Goal: Transaction & Acquisition: Purchase product/service

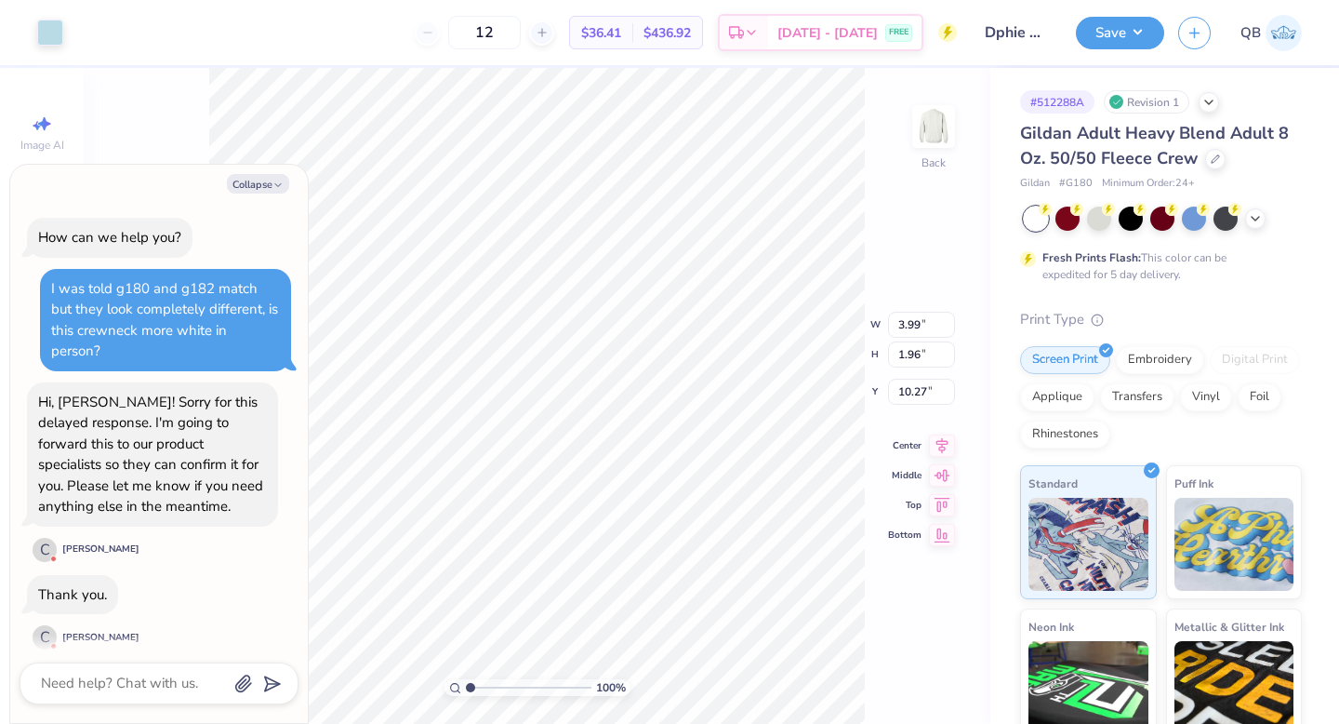
type textarea "x"
type input "4.15"
type input "2.04"
type textarea "x"
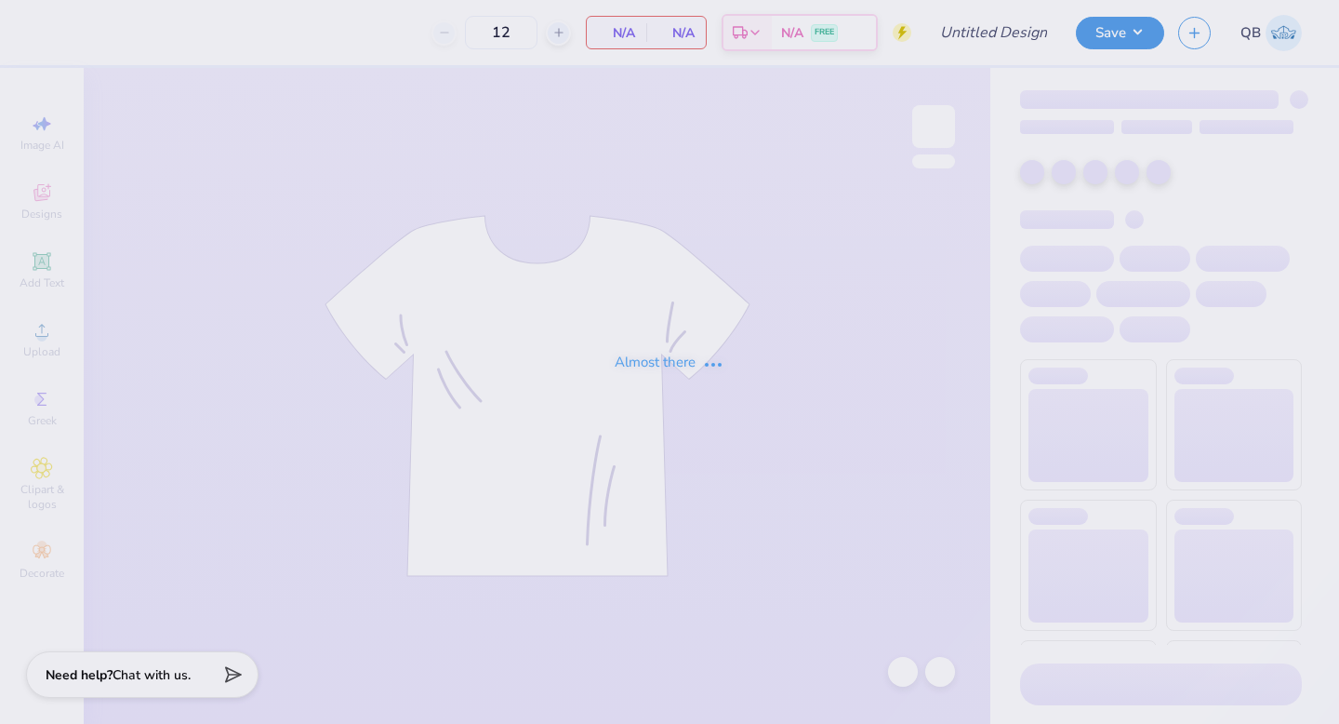
type input "dphie bid day shirt"
type input "50"
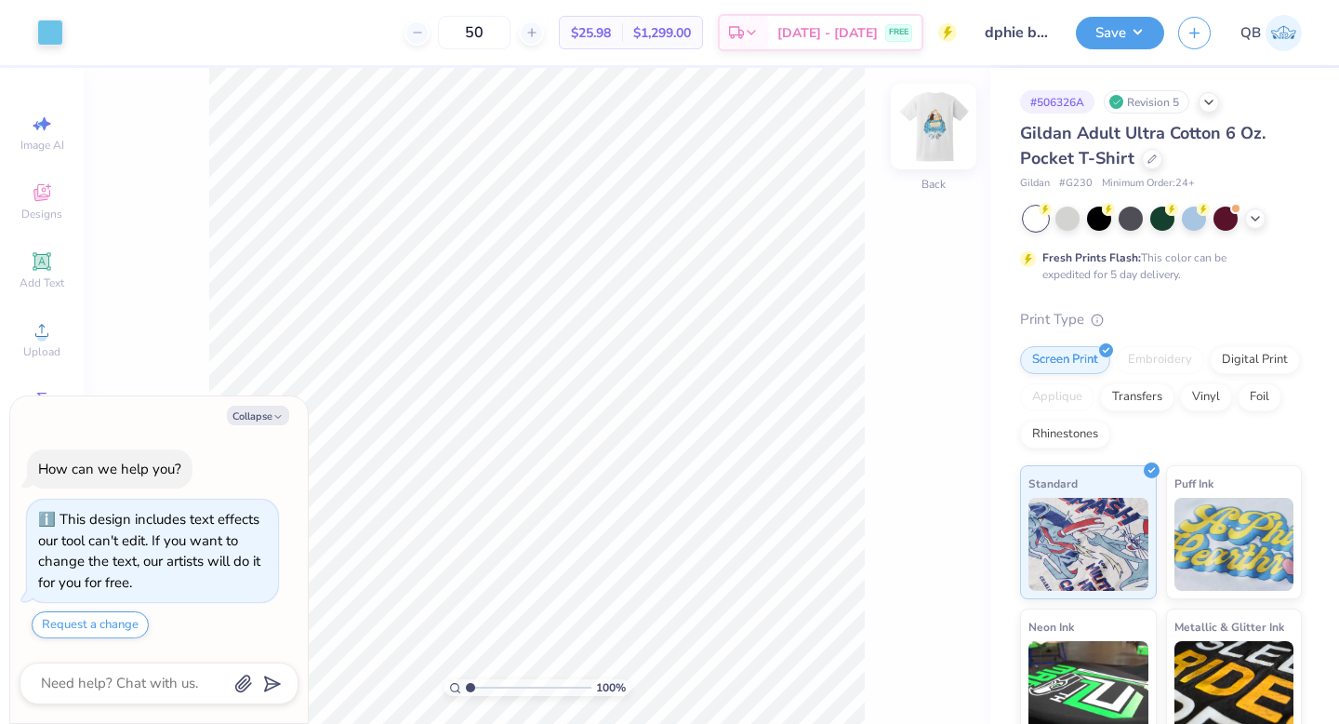
click at [935, 133] on img at bounding box center [934, 126] width 74 height 74
click at [935, 133] on img at bounding box center [933, 126] width 37 height 37
click at [939, 140] on img at bounding box center [934, 126] width 74 height 74
type textarea "x"
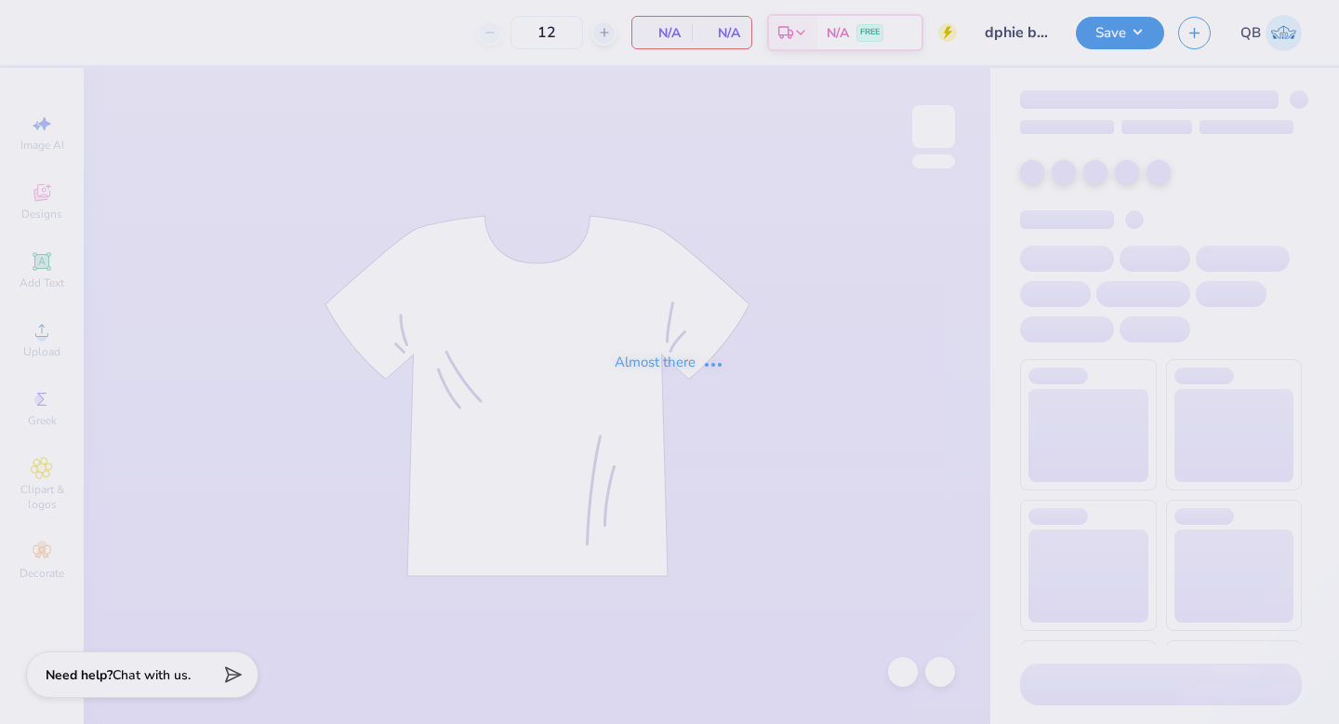
type input "50"
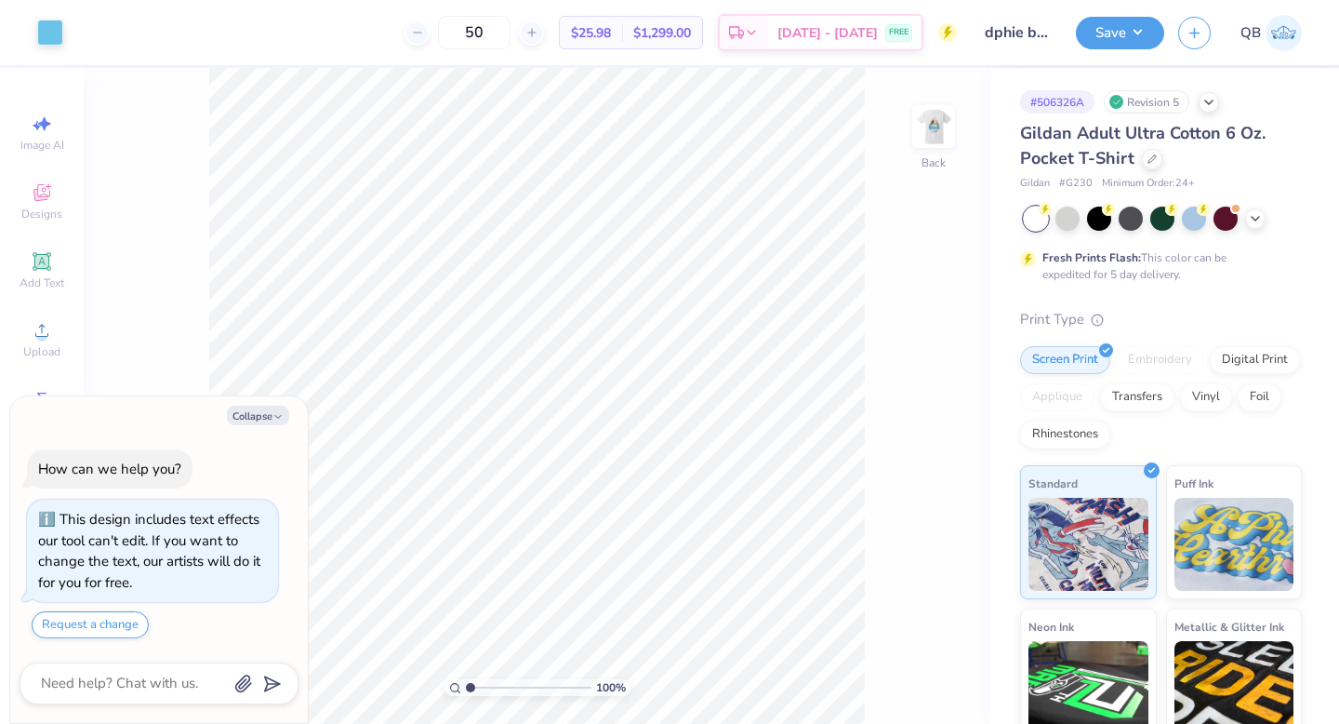
click at [953, 468] on div "100 % Back" at bounding box center [537, 396] width 907 height 656
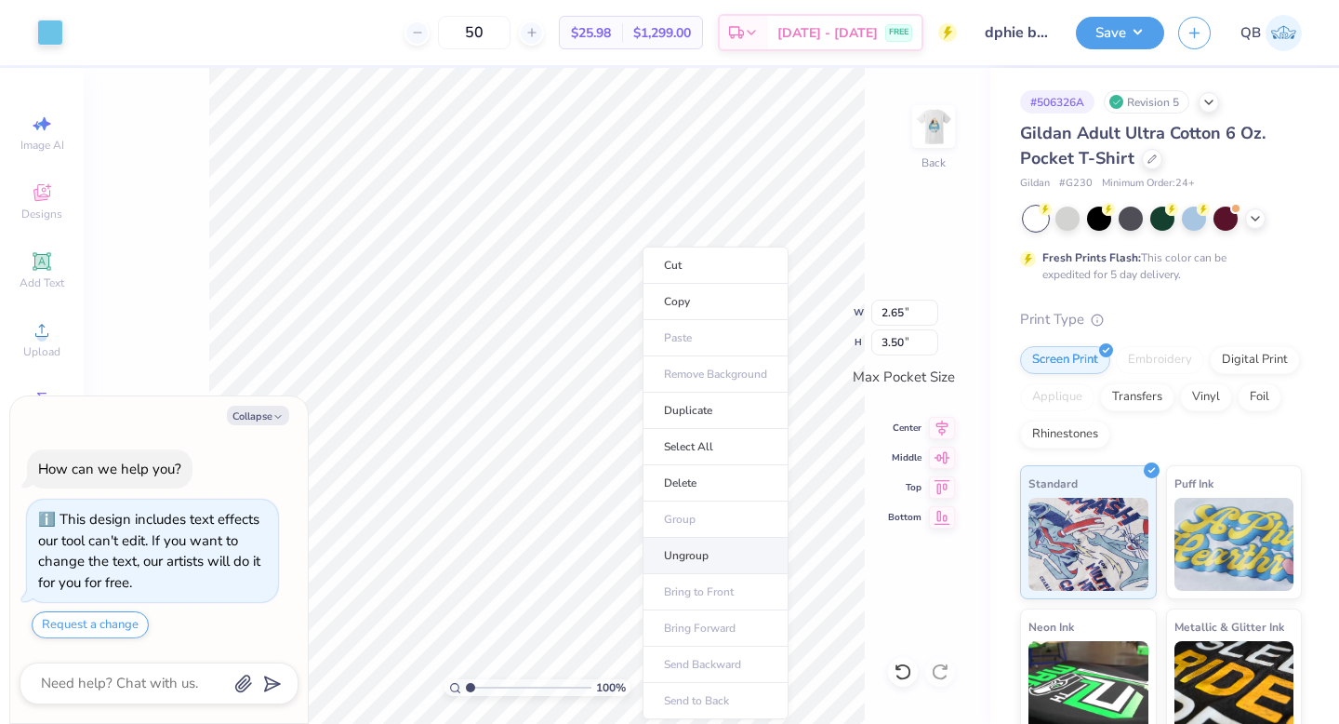
click at [703, 555] on li "Ungroup" at bounding box center [716, 556] width 146 height 36
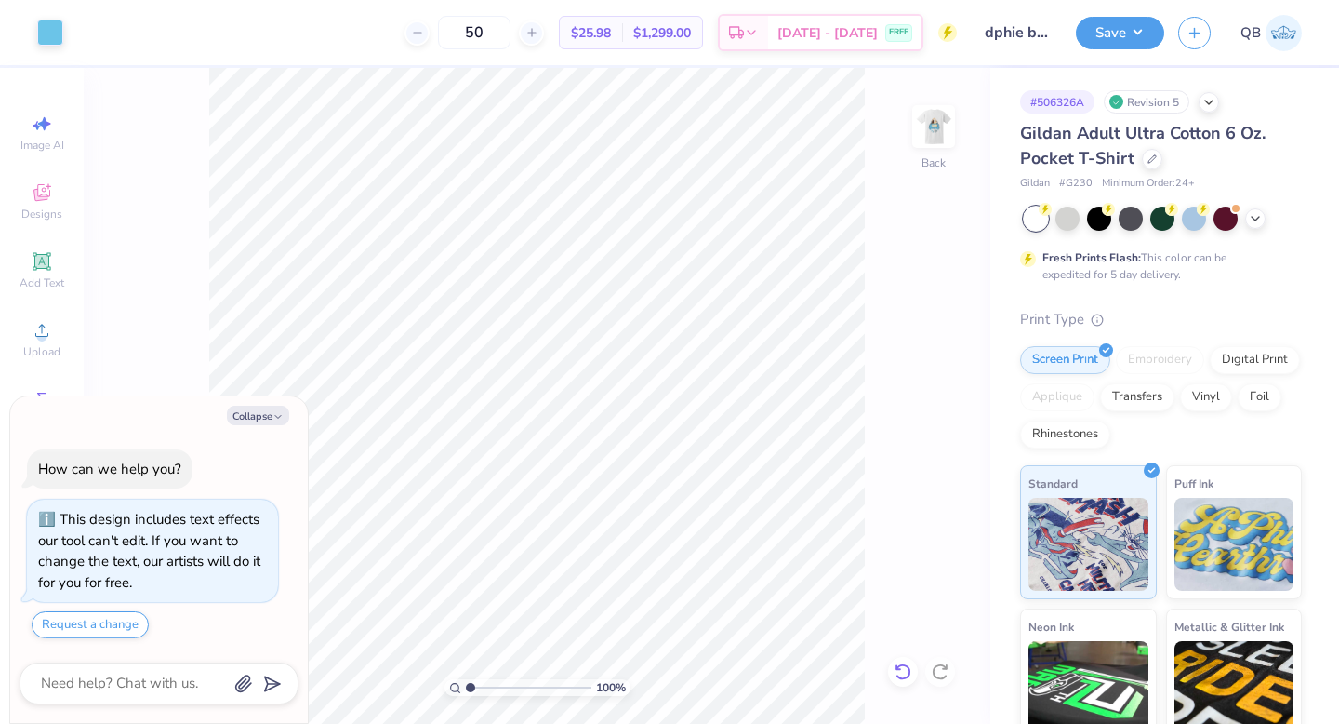
click at [909, 659] on div at bounding box center [903, 672] width 30 height 30
click at [910, 662] on icon at bounding box center [903, 671] width 19 height 19
type textarea "x"
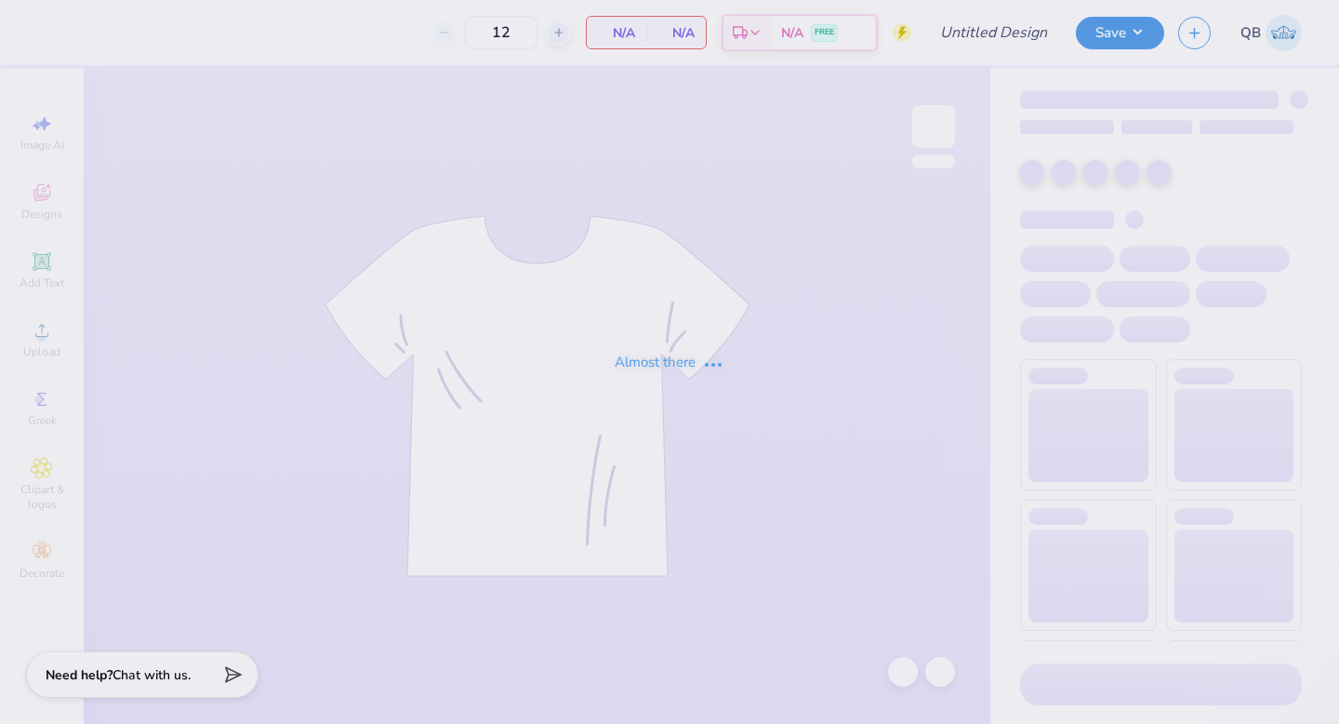
type input "Dphie bid day hoodie"
type input "30"
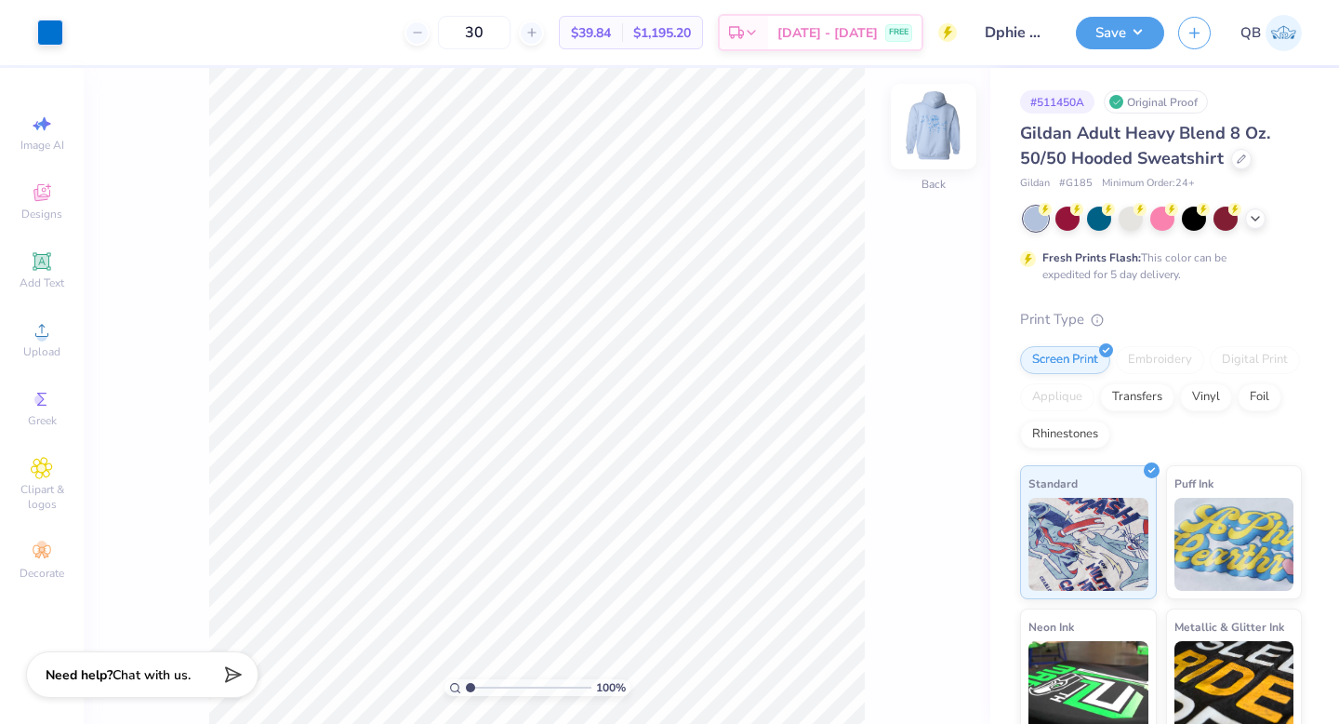
click at [952, 126] on img at bounding box center [934, 126] width 74 height 74
drag, startPoint x: 883, startPoint y: 252, endPoint x: 926, endPoint y: 131, distance: 128.6
click at [926, 131] on img at bounding box center [934, 126] width 74 height 74
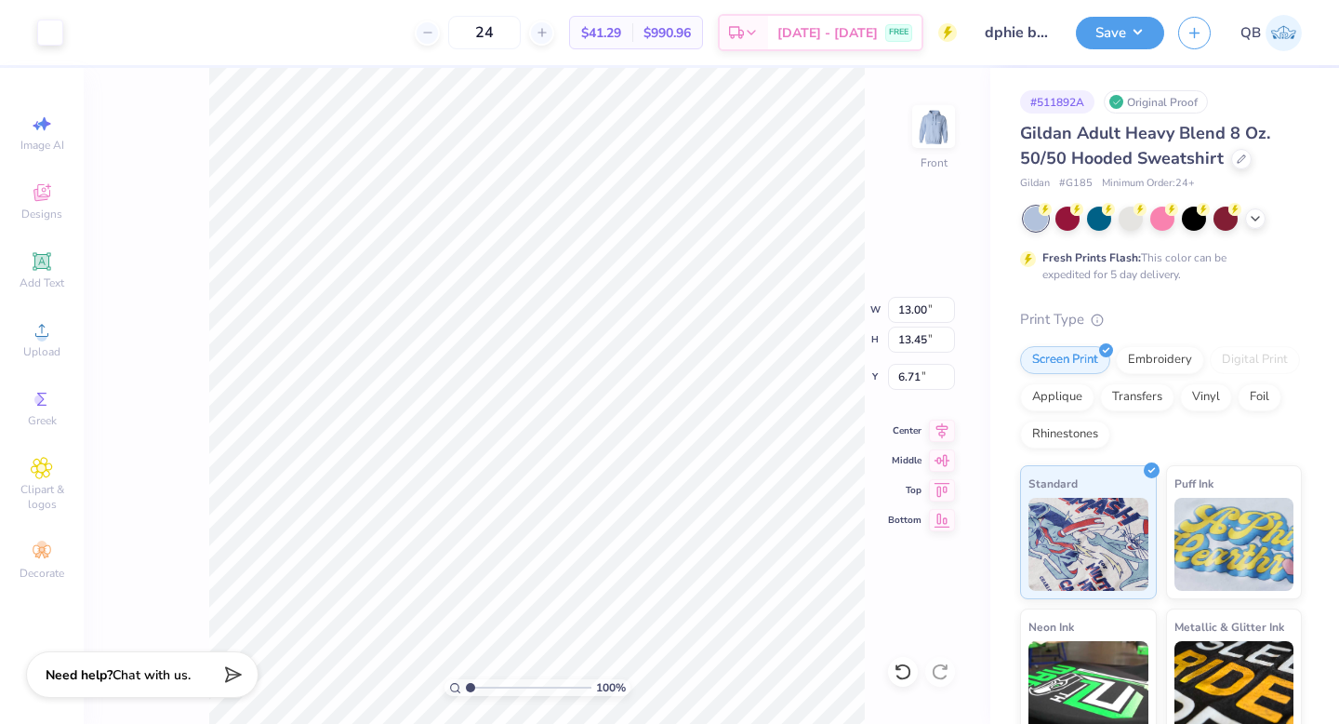
type input "11.52"
type input "11.92"
type input "7.27"
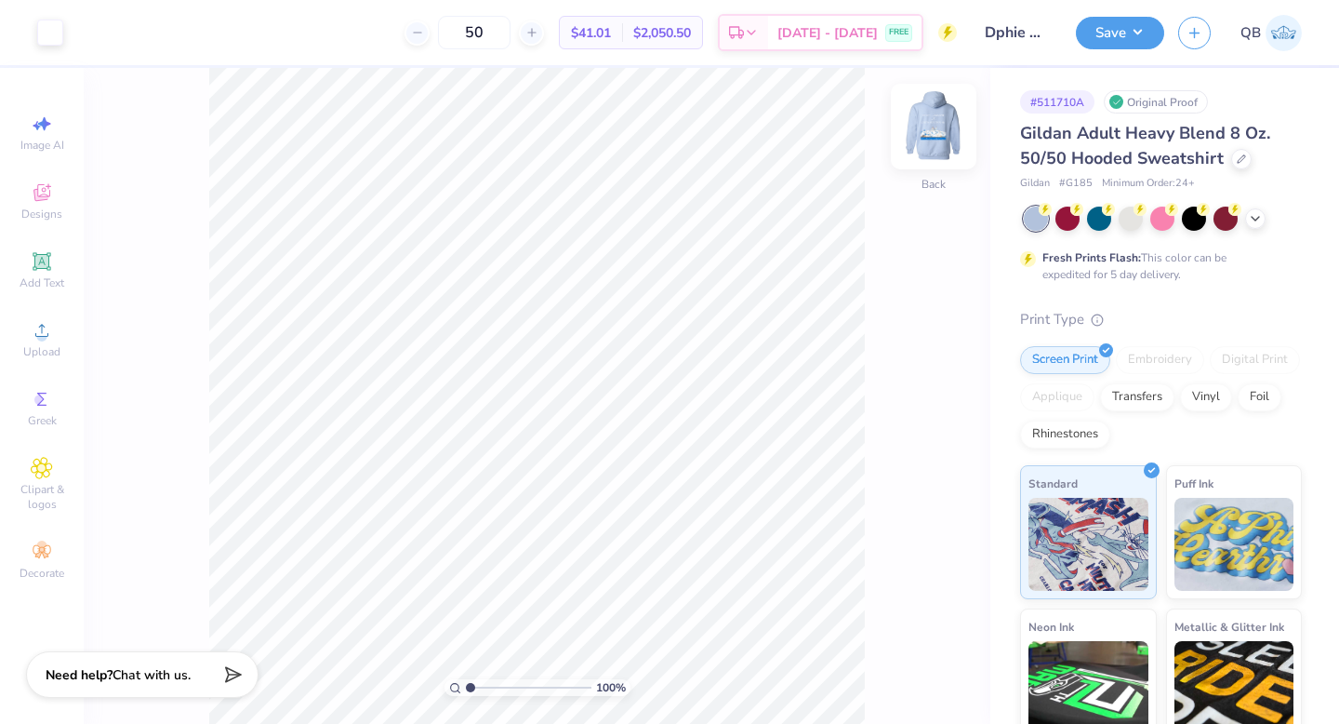
click at [923, 131] on img at bounding box center [934, 126] width 74 height 74
click at [923, 130] on img at bounding box center [934, 126] width 74 height 74
click at [900, 676] on icon at bounding box center [903, 671] width 19 height 19
type input "4.91"
type input "1.68"
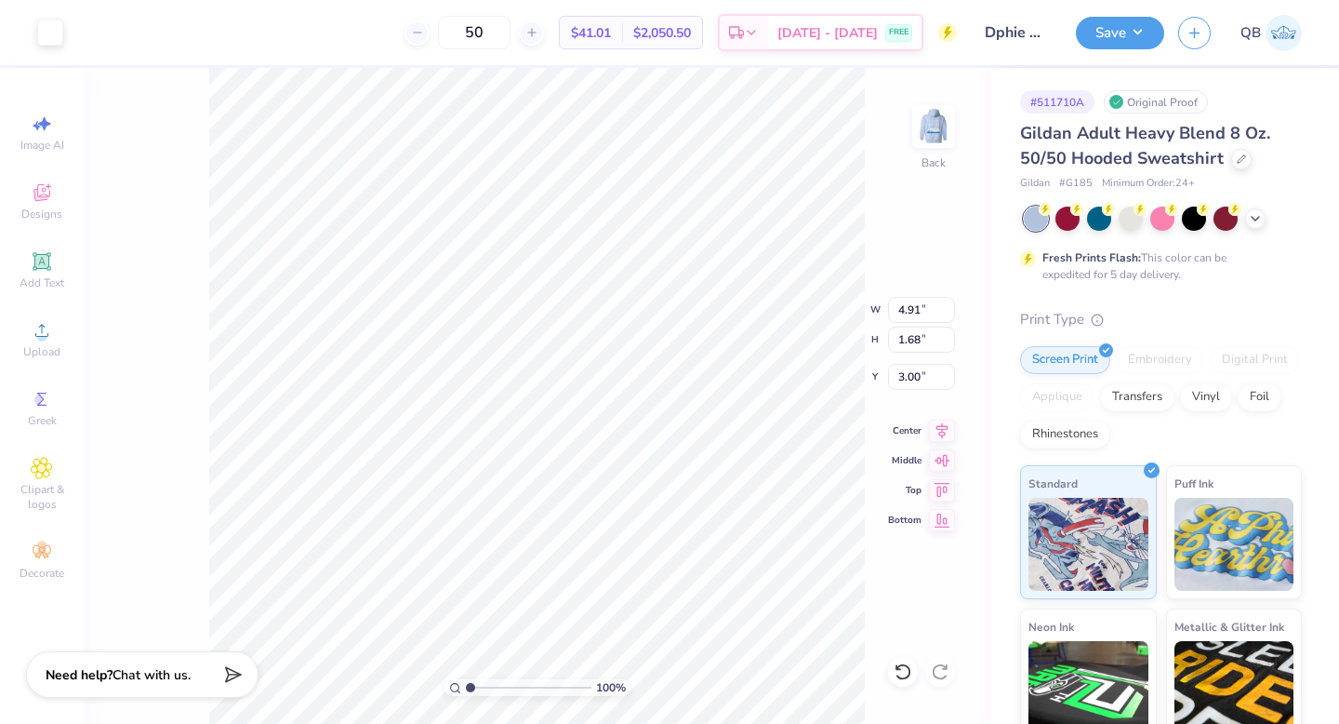
type input "4.23"
type input "3.68"
type input "1.26"
type input "4.03"
click at [952, 118] on img at bounding box center [934, 126] width 74 height 74
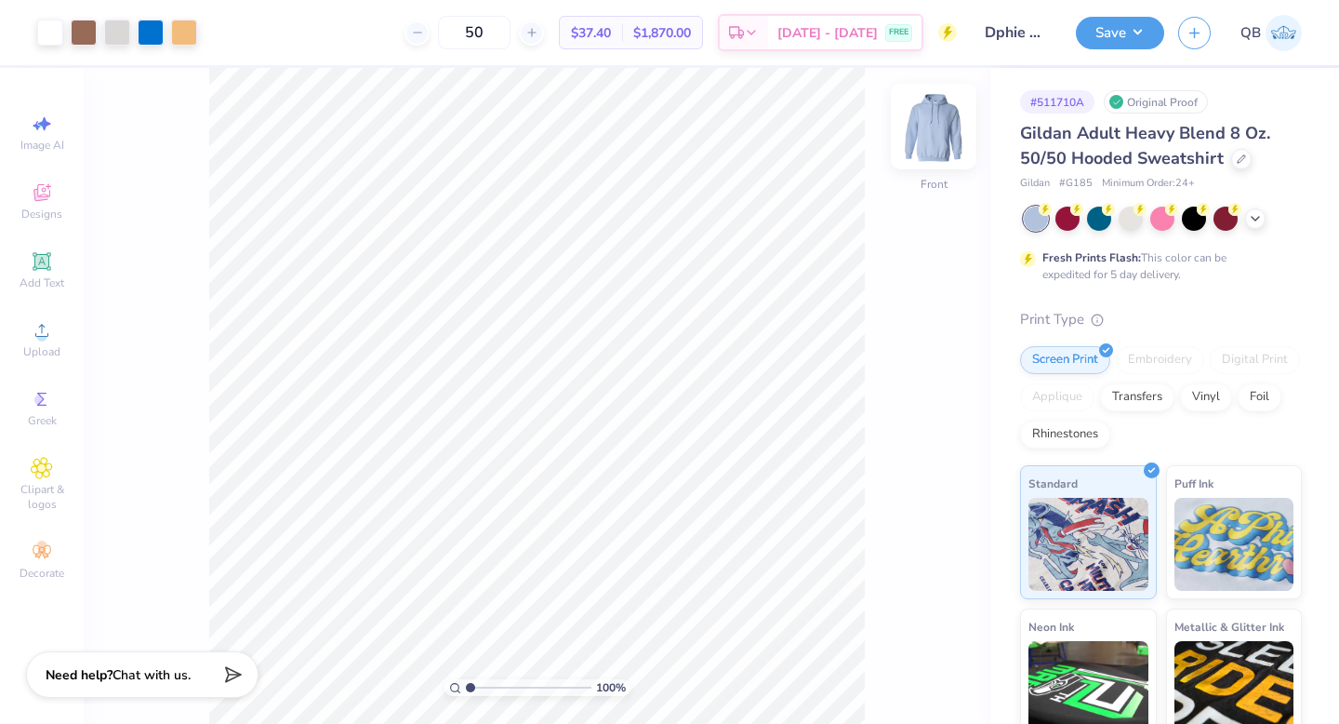
click at [936, 134] on img at bounding box center [934, 126] width 74 height 74
click at [934, 116] on img at bounding box center [934, 126] width 74 height 74
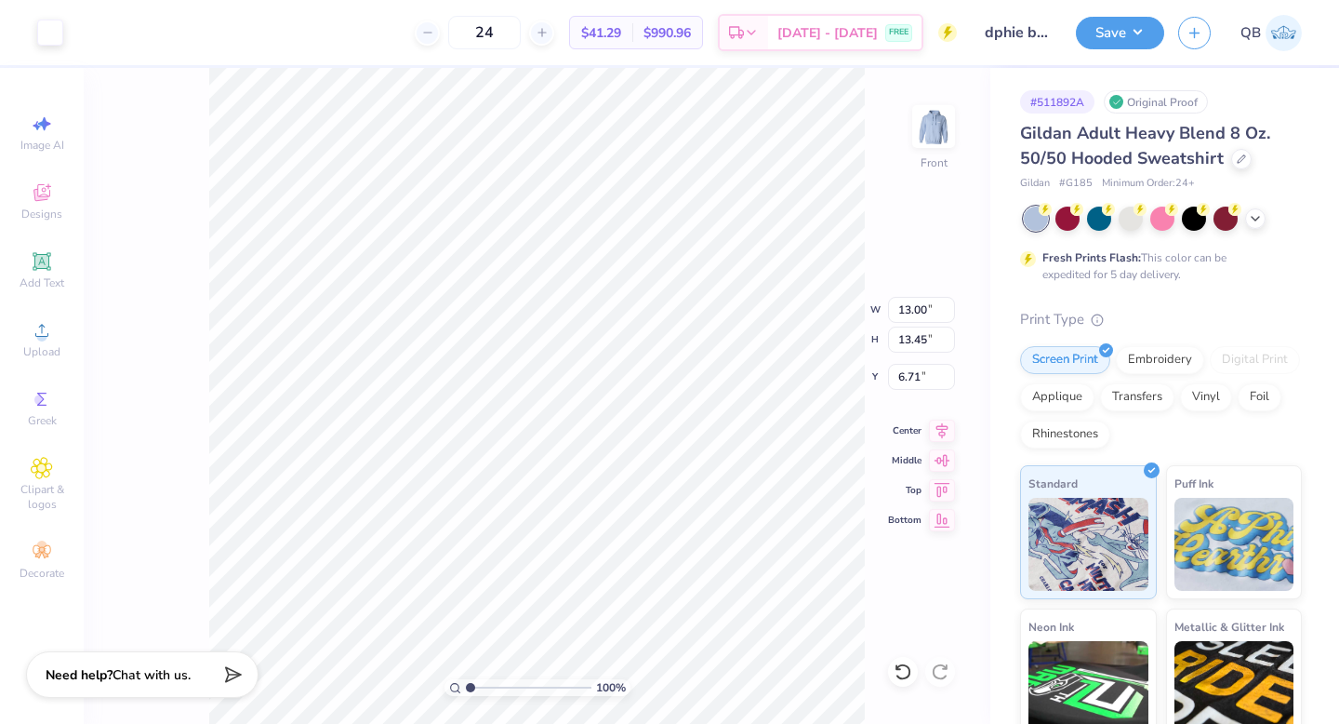
type input "11.93"
type input "12.34"
type input "6.70"
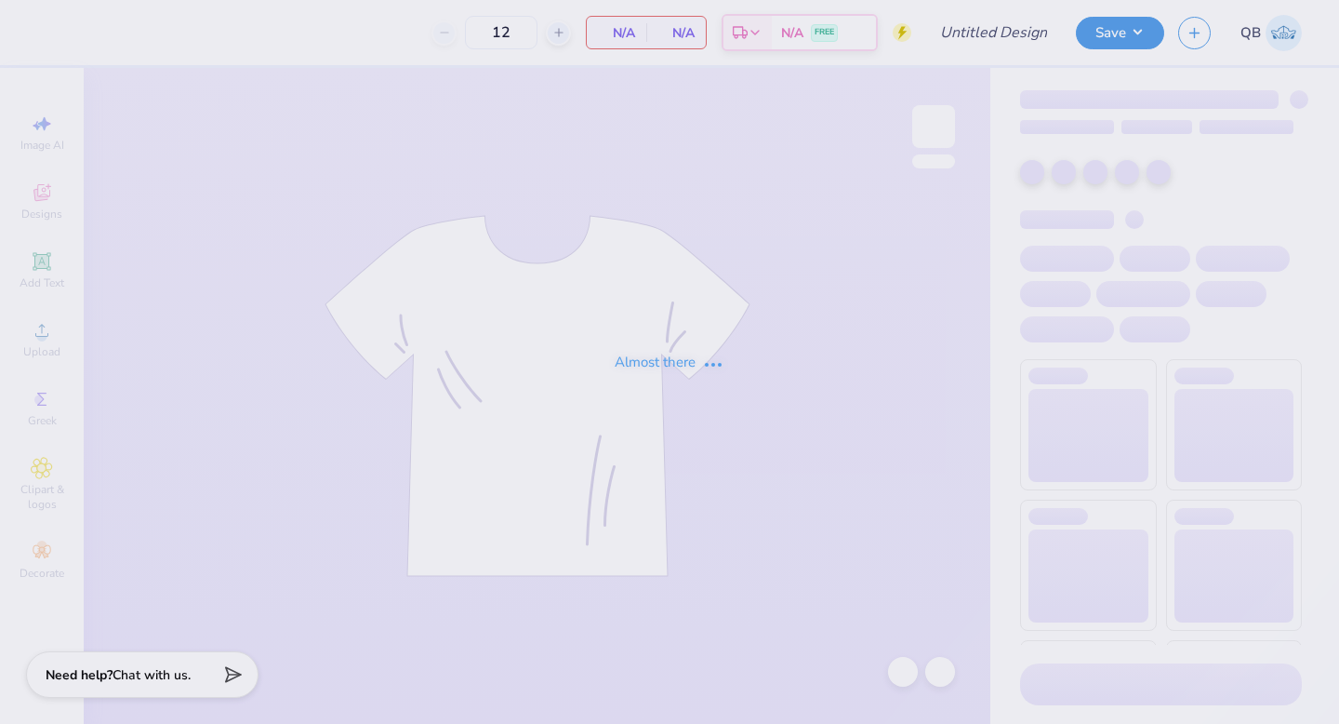
type input "Dphie bid day crewneck"
type input "24"
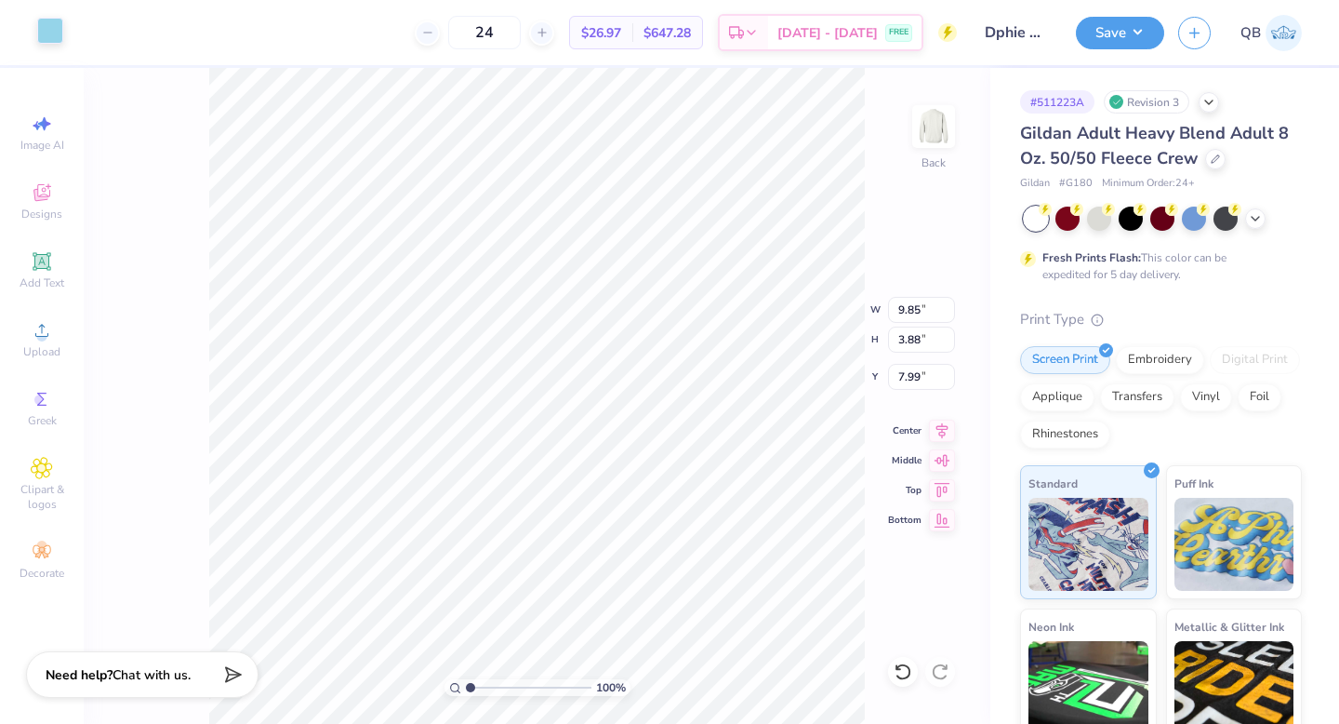
click at [44, 36] on div at bounding box center [50, 31] width 26 height 26
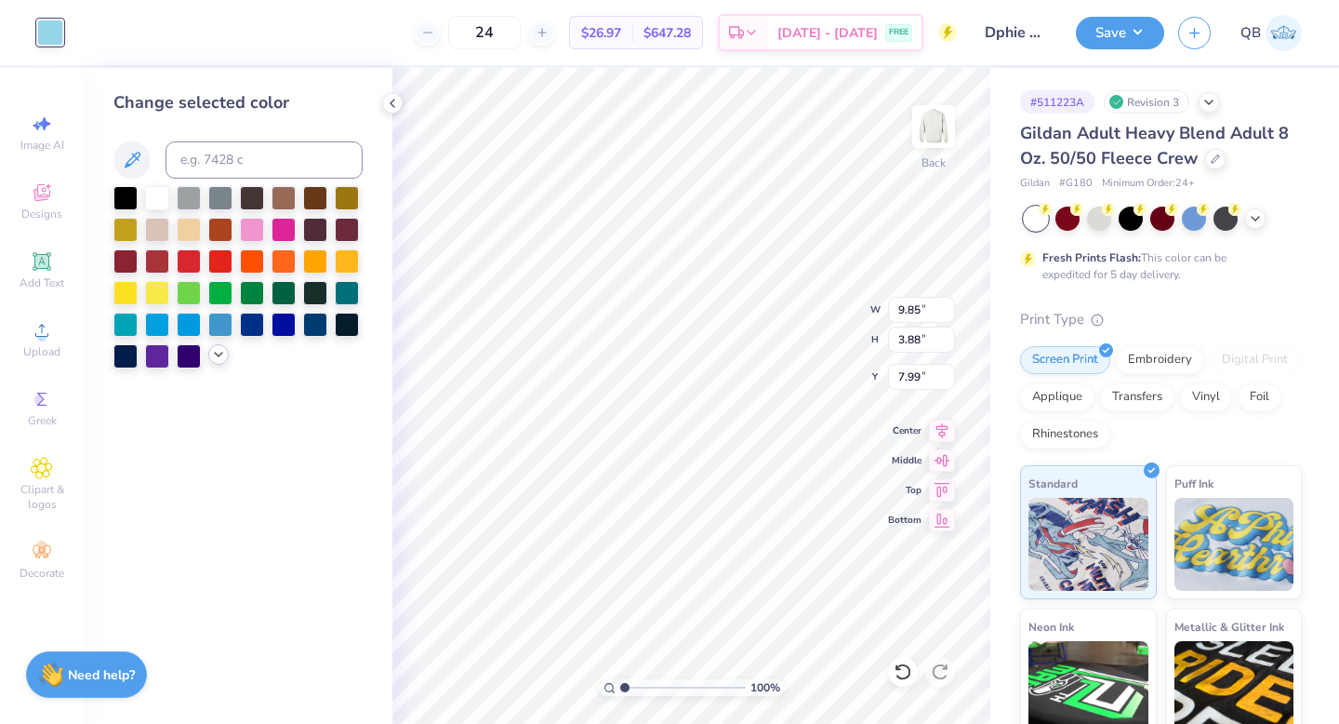
click at [215, 359] on icon at bounding box center [218, 354] width 15 height 15
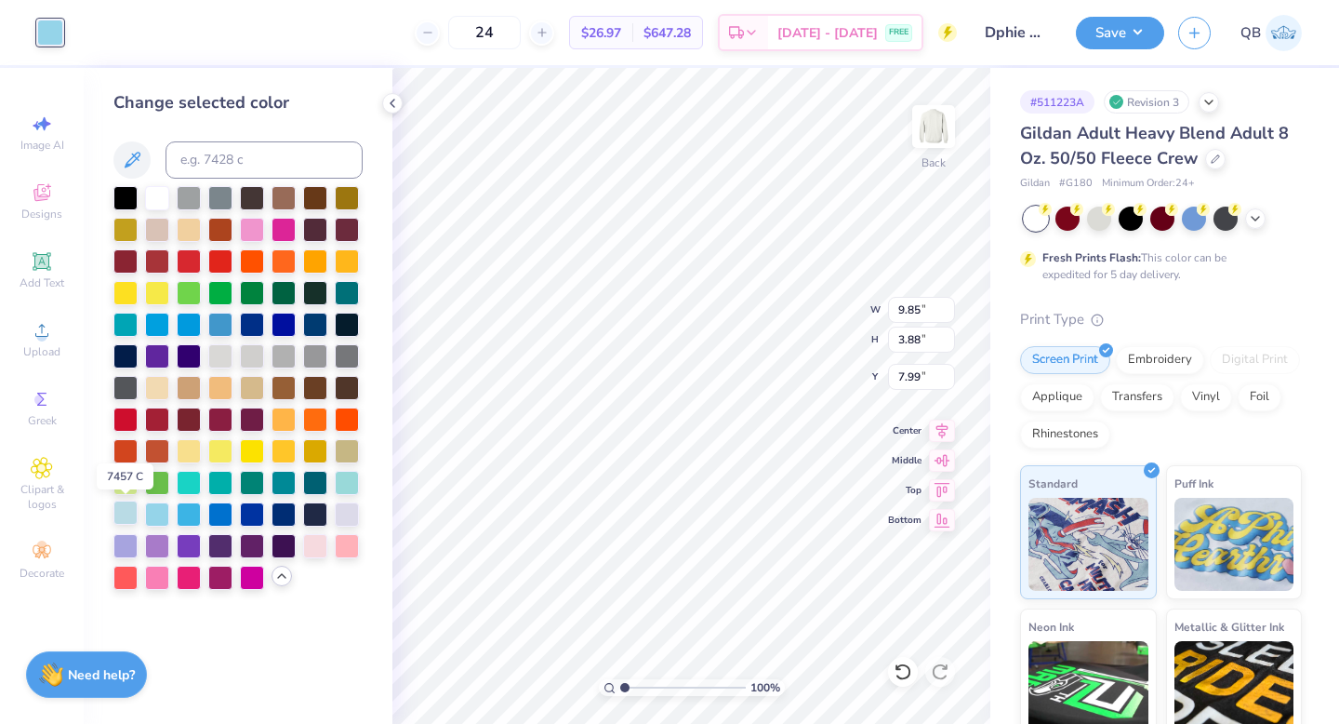
click at [130, 513] on div at bounding box center [125, 512] width 24 height 24
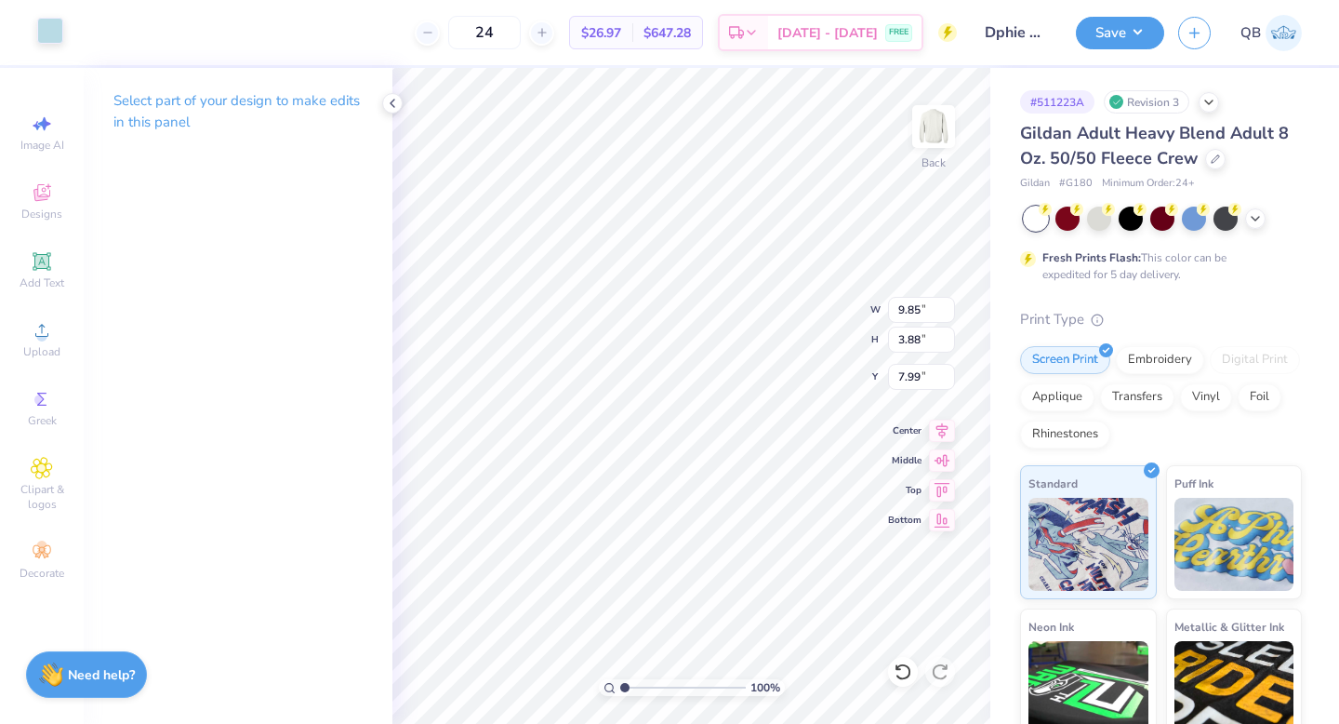
click at [56, 33] on div at bounding box center [50, 31] width 26 height 26
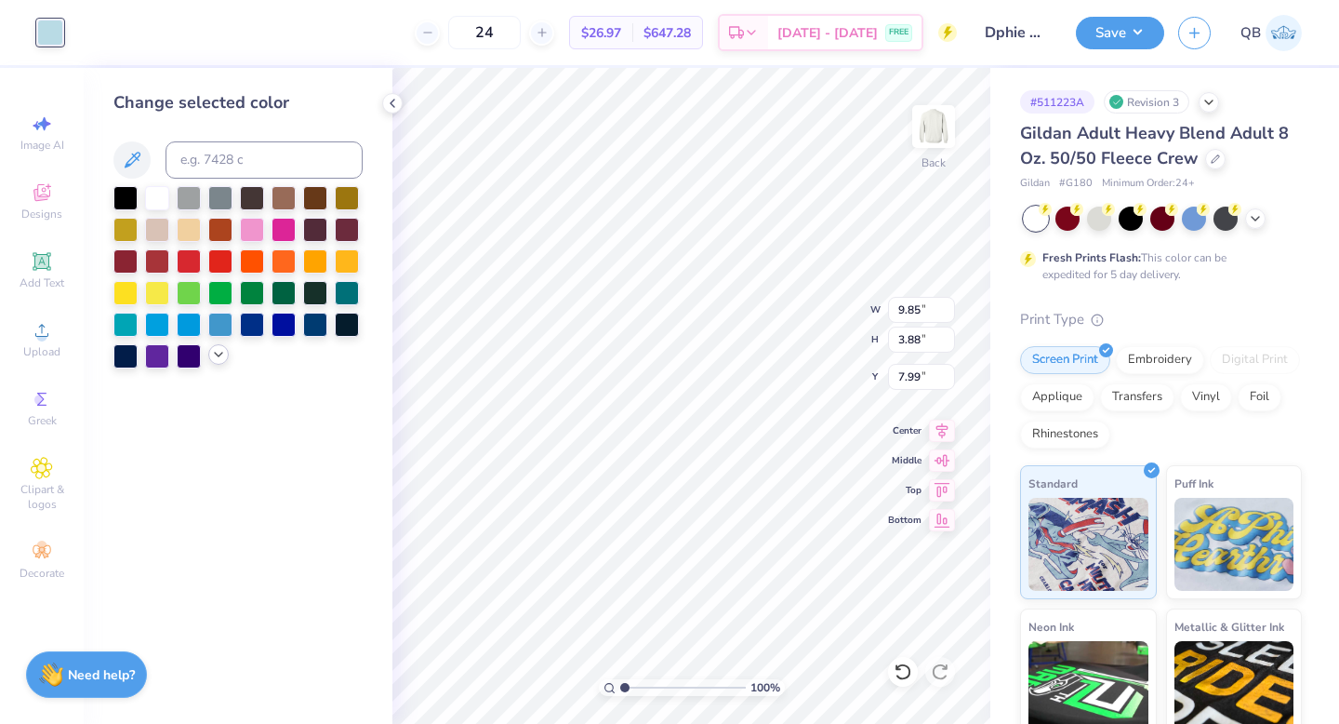
click at [216, 353] on polyline at bounding box center [218, 355] width 7 height 4
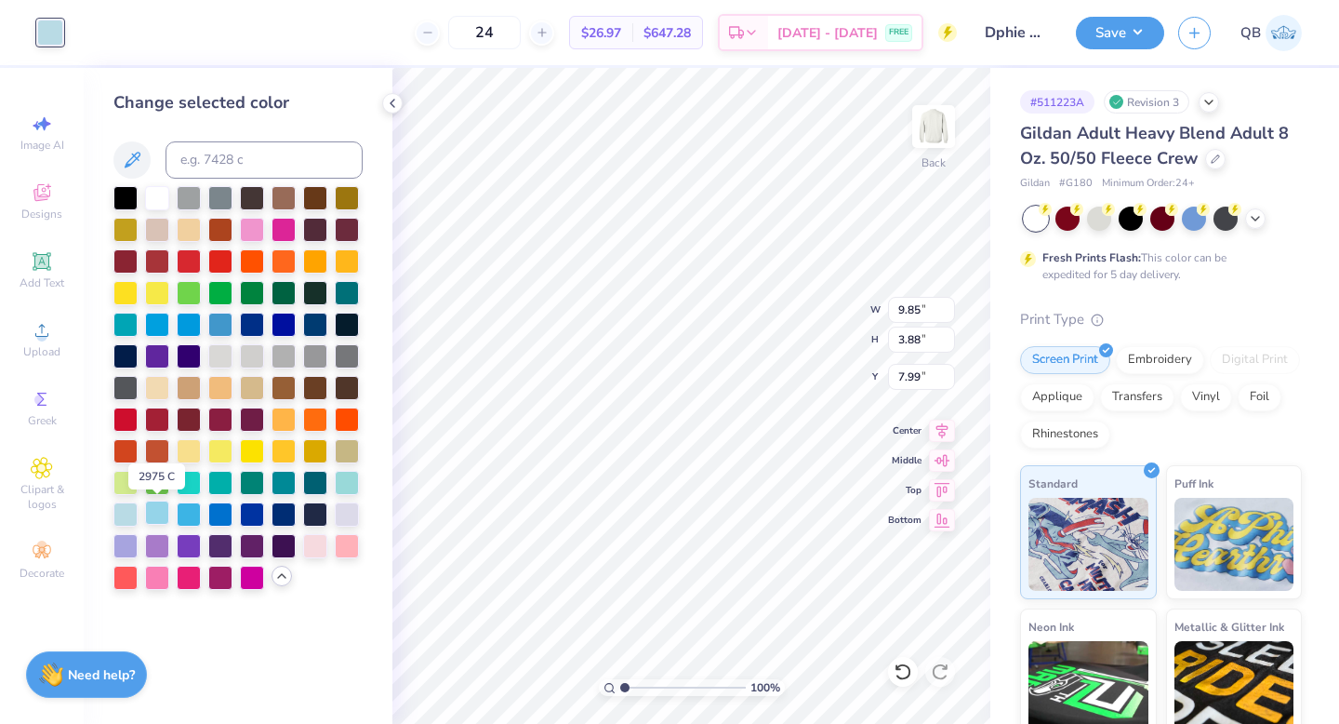
click at [162, 515] on div at bounding box center [157, 512] width 24 height 24
click at [132, 510] on div at bounding box center [125, 512] width 24 height 24
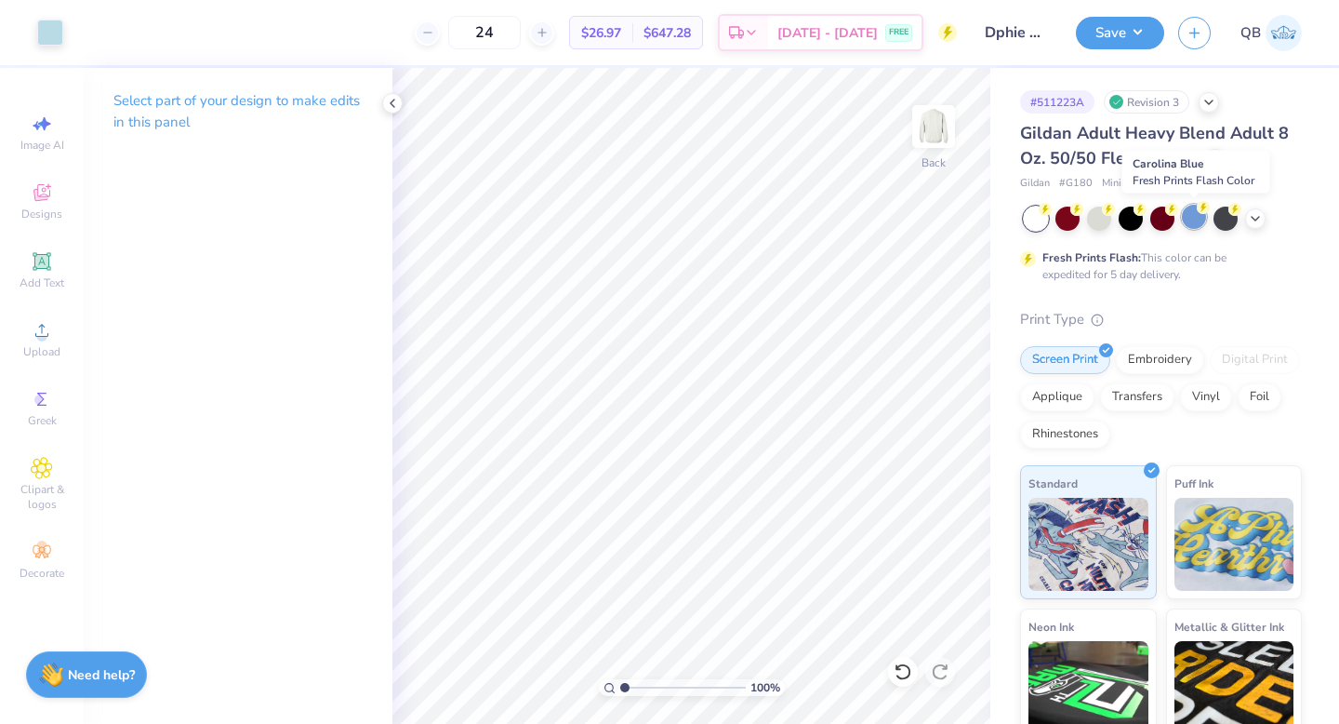
click at [1196, 226] on div at bounding box center [1194, 217] width 24 height 24
click at [1097, 215] on div at bounding box center [1099, 217] width 24 height 24
click at [1261, 220] on icon at bounding box center [1255, 216] width 15 height 15
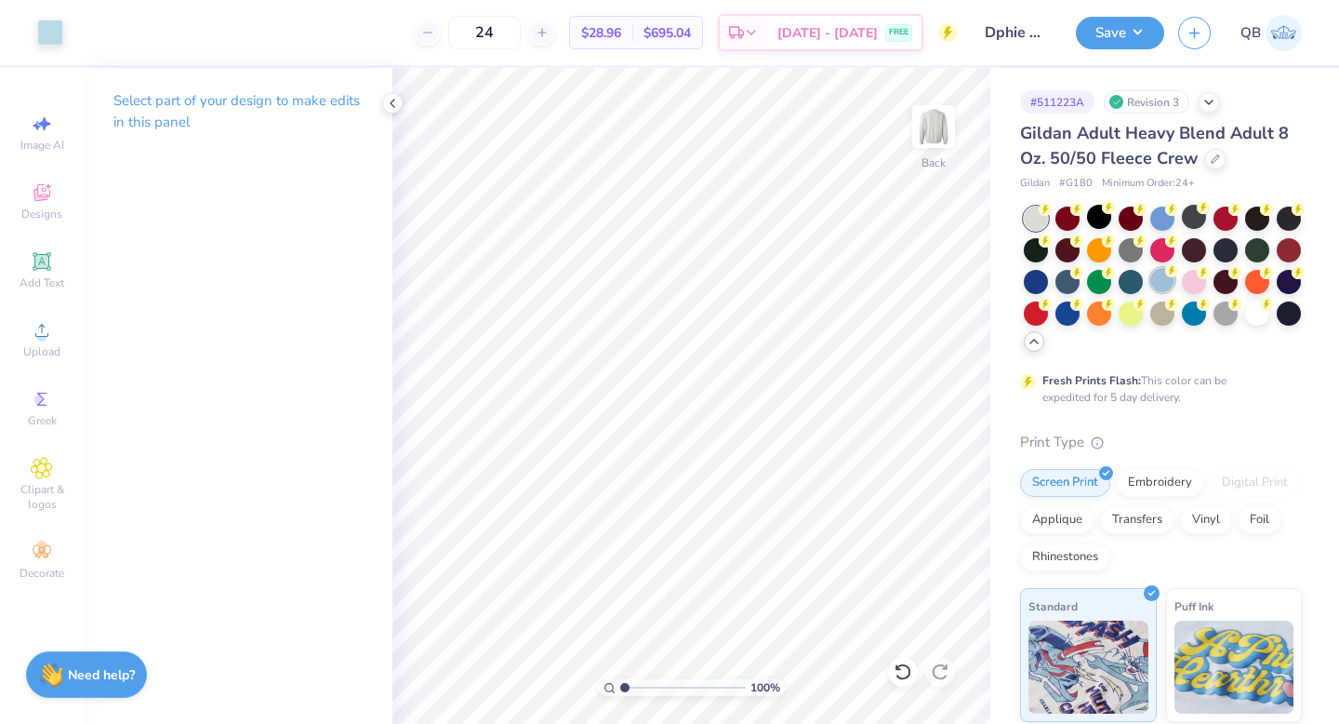
click at [1163, 285] on div at bounding box center [1163, 280] width 24 height 24
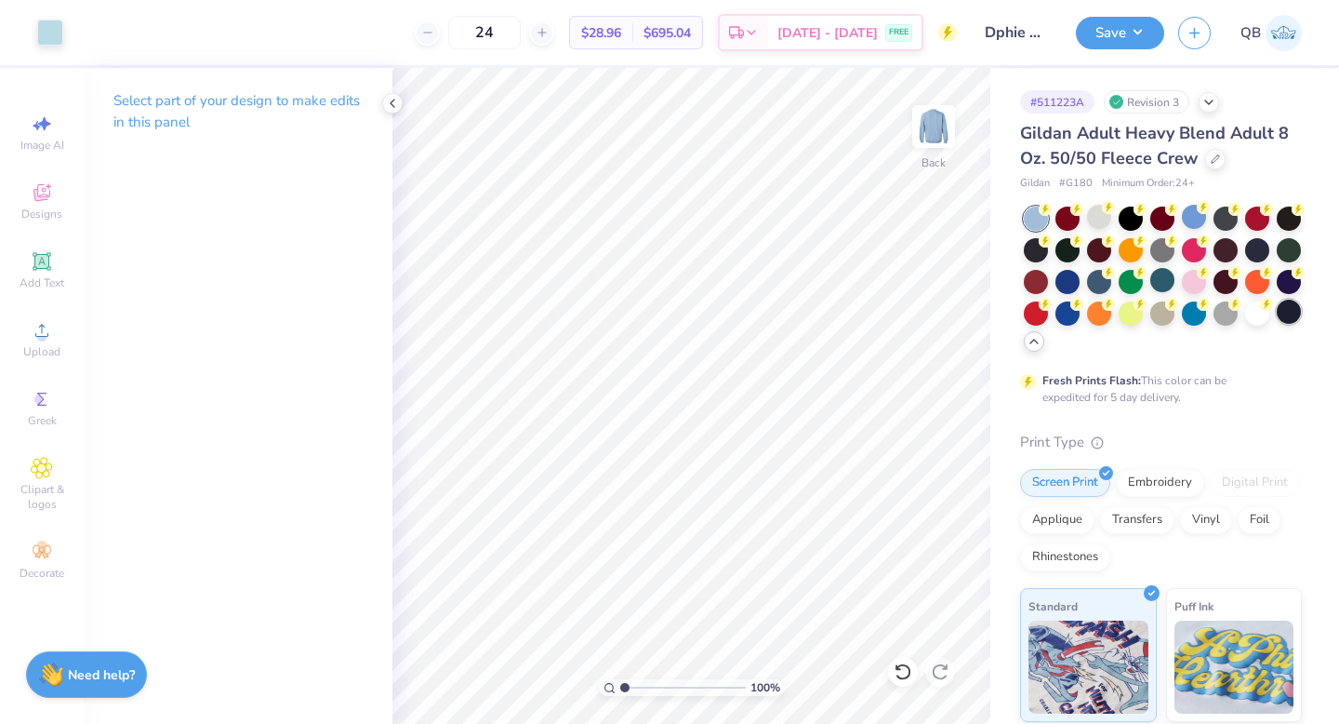
click at [1284, 318] on div at bounding box center [1289, 311] width 24 height 24
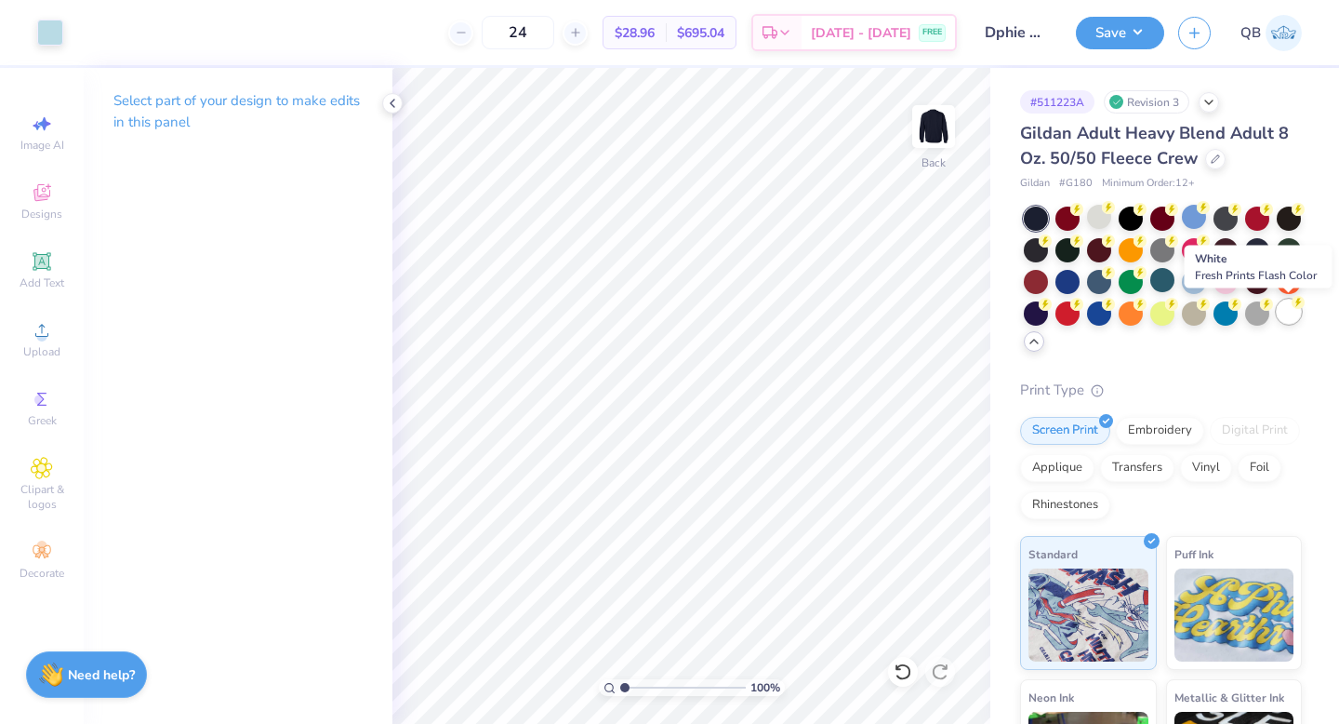
click at [1285, 312] on div at bounding box center [1289, 311] width 24 height 24
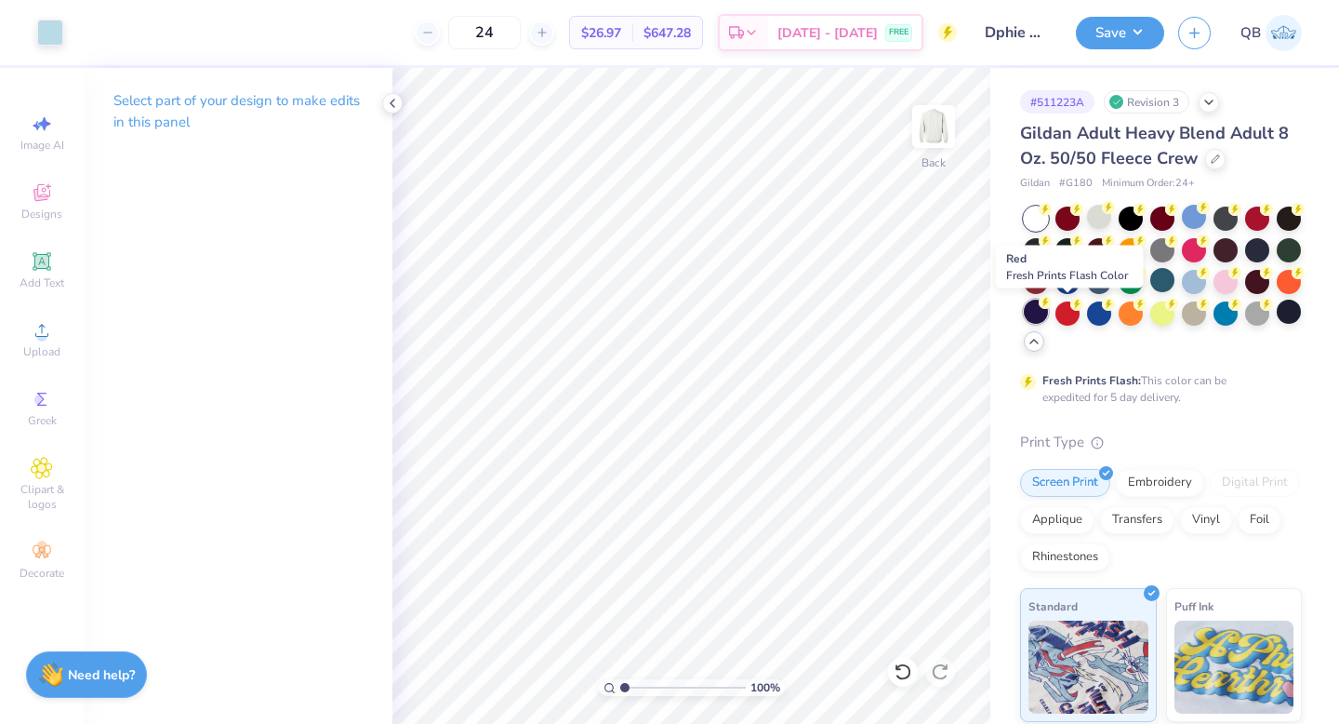
click at [1036, 312] on div at bounding box center [1036, 311] width 24 height 24
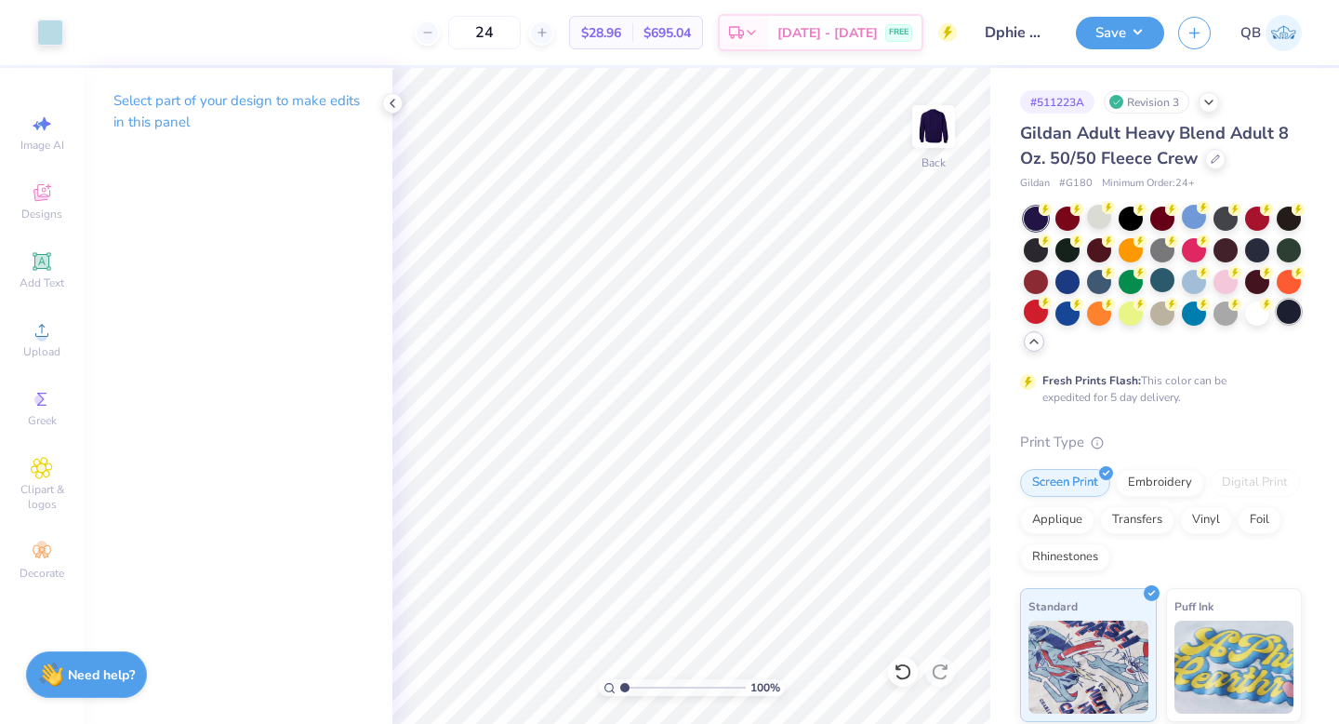
click at [1286, 315] on div at bounding box center [1289, 311] width 24 height 24
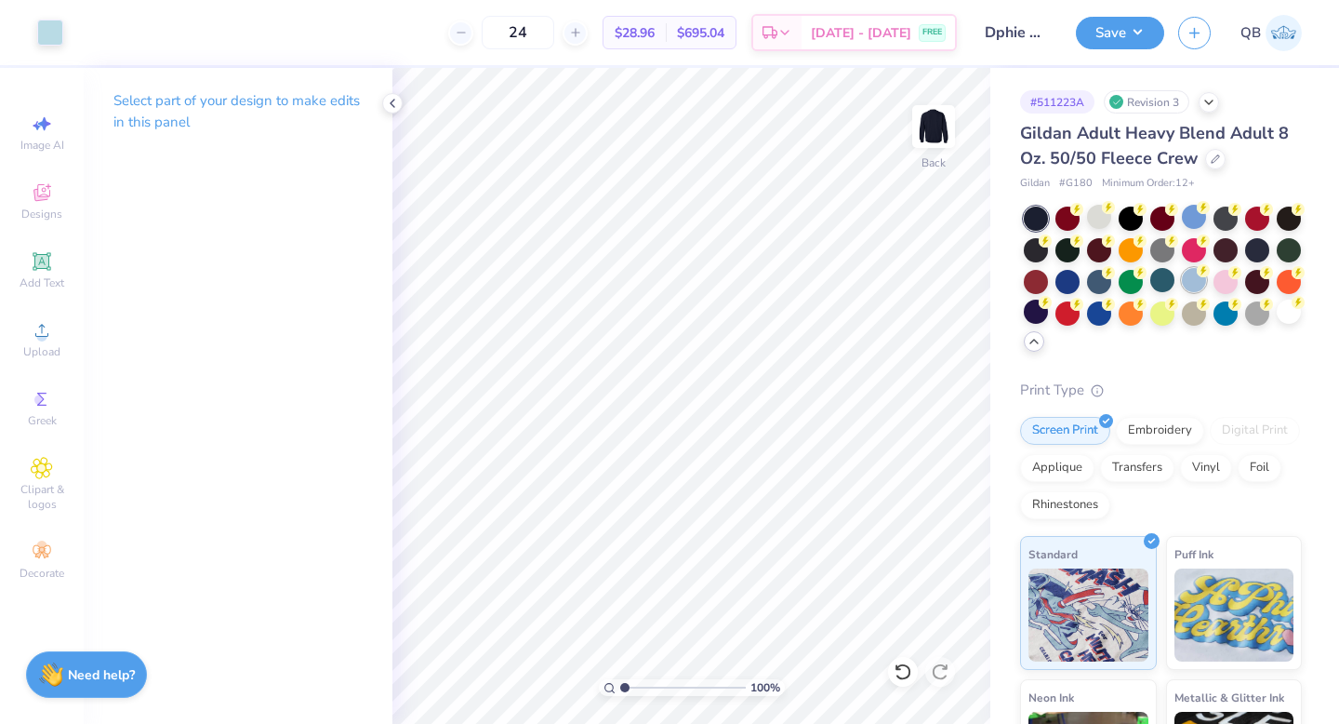
click at [1199, 284] on div at bounding box center [1194, 280] width 24 height 24
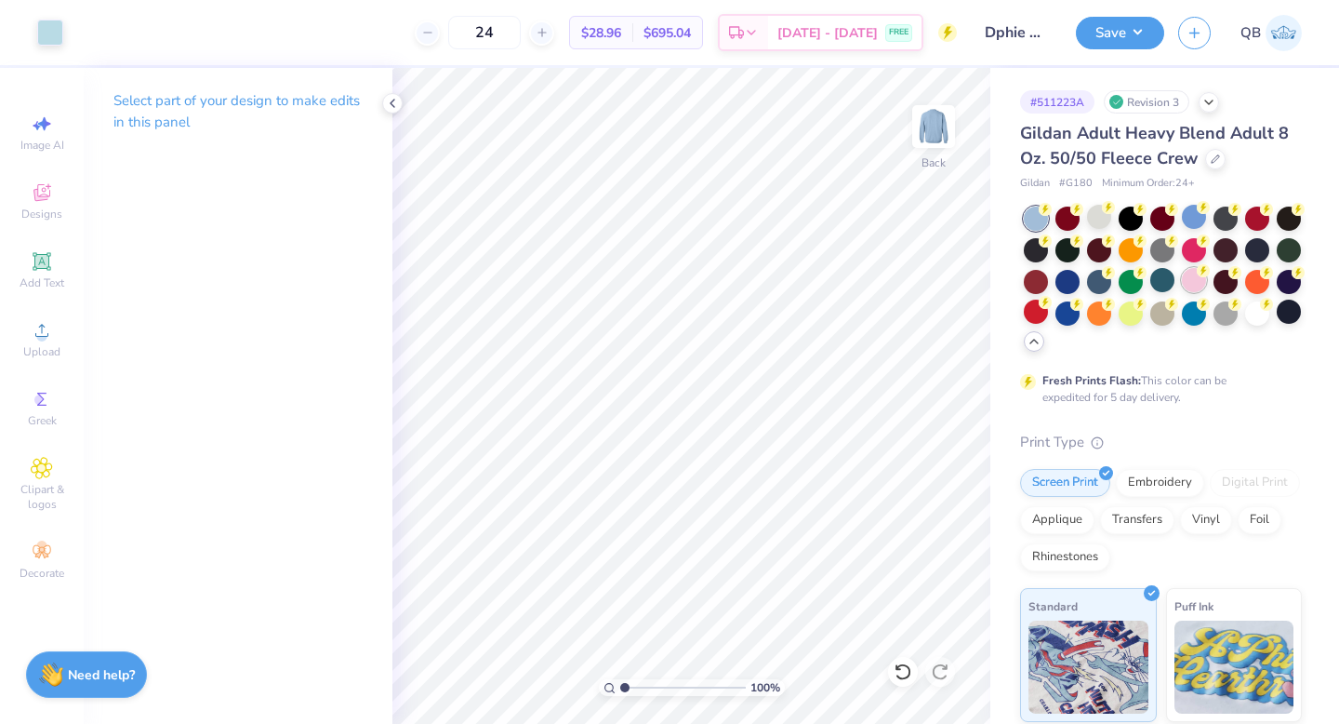
click at [1195, 281] on div at bounding box center [1194, 280] width 24 height 24
click at [1191, 278] on div at bounding box center [1194, 280] width 24 height 24
click at [1257, 320] on div at bounding box center [1257, 311] width 24 height 24
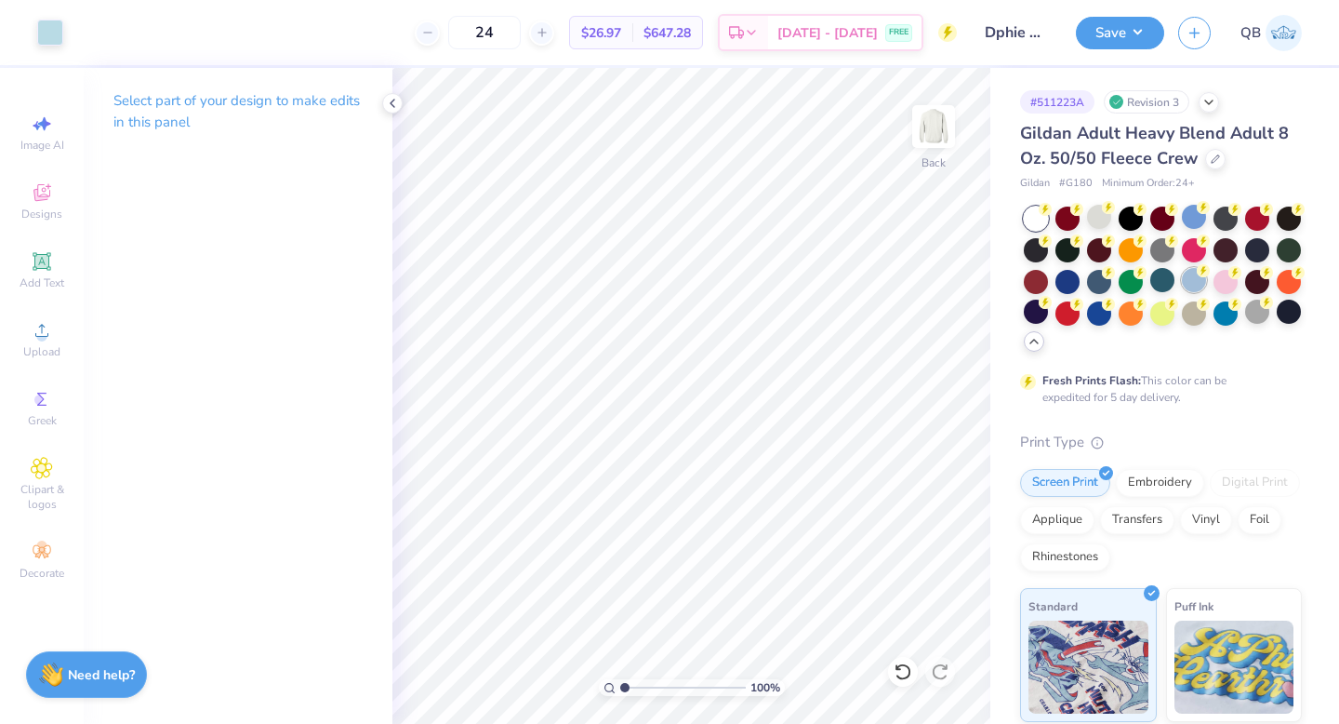
click at [1189, 277] on div at bounding box center [1194, 280] width 24 height 24
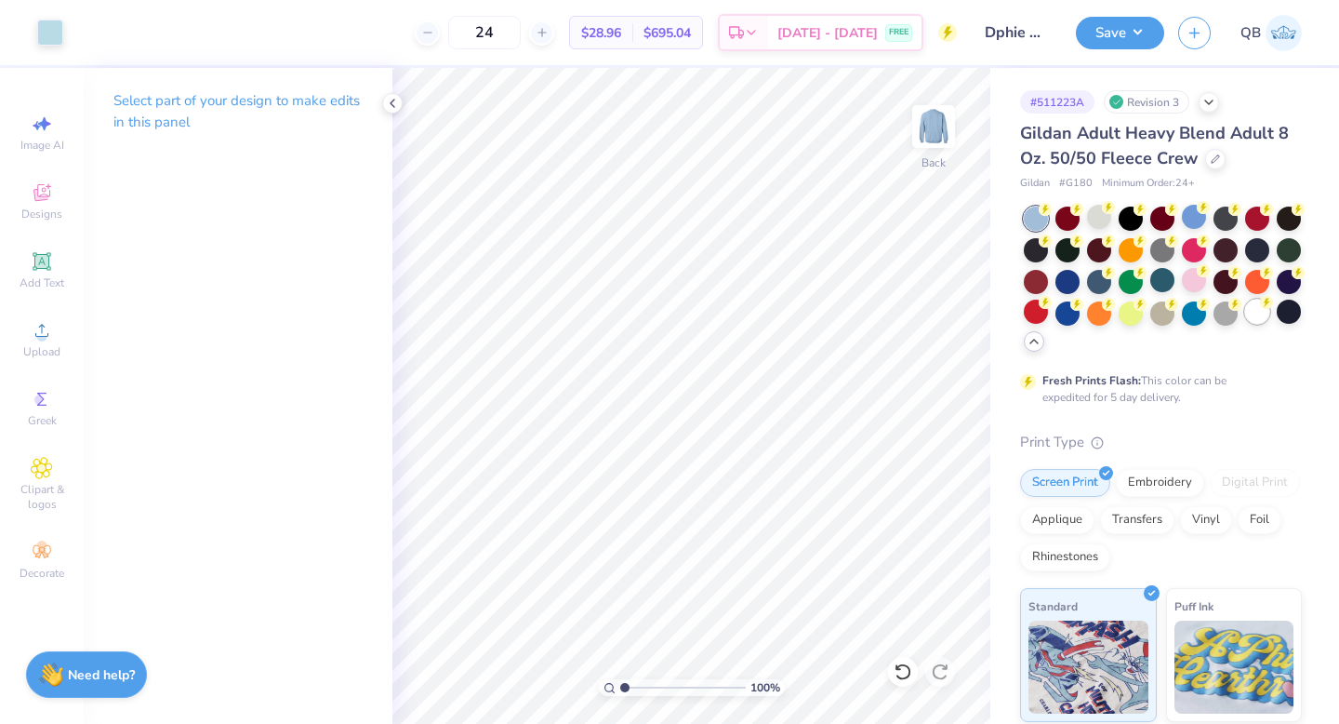
click at [1263, 313] on div at bounding box center [1257, 311] width 24 height 24
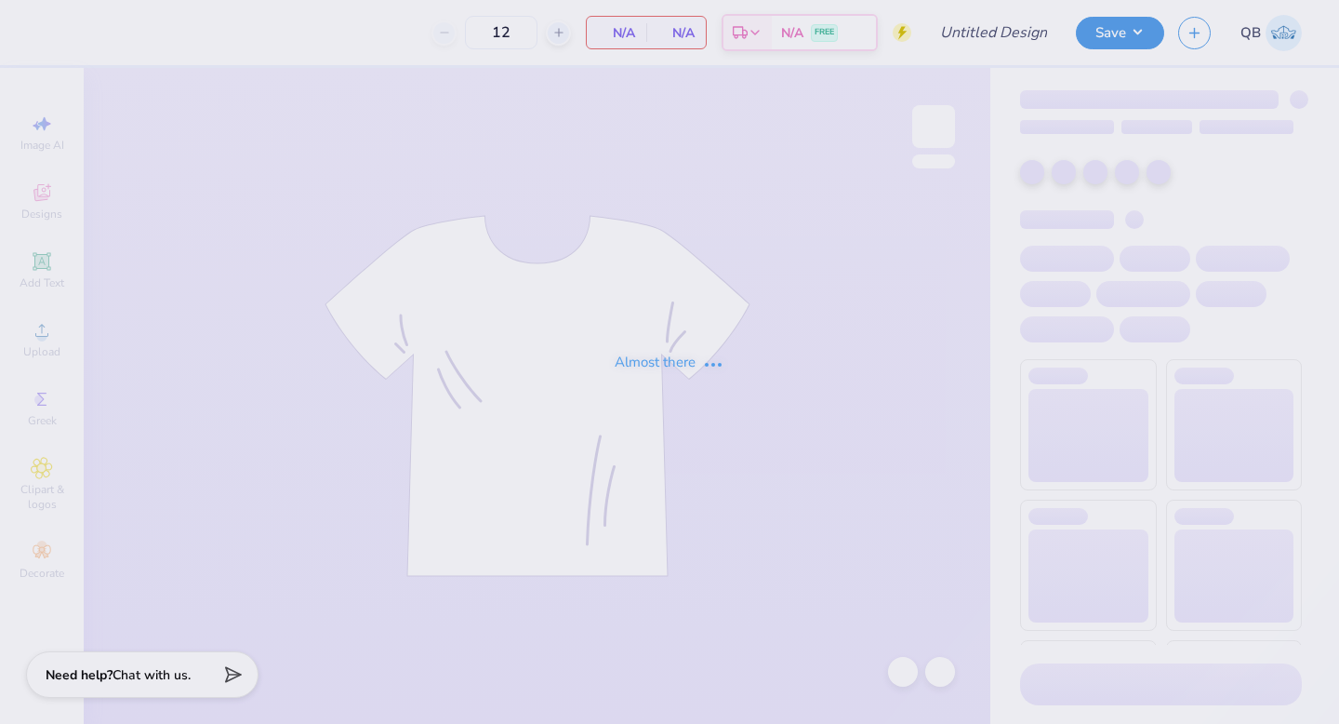
type input "Dphie bid day crewneck"
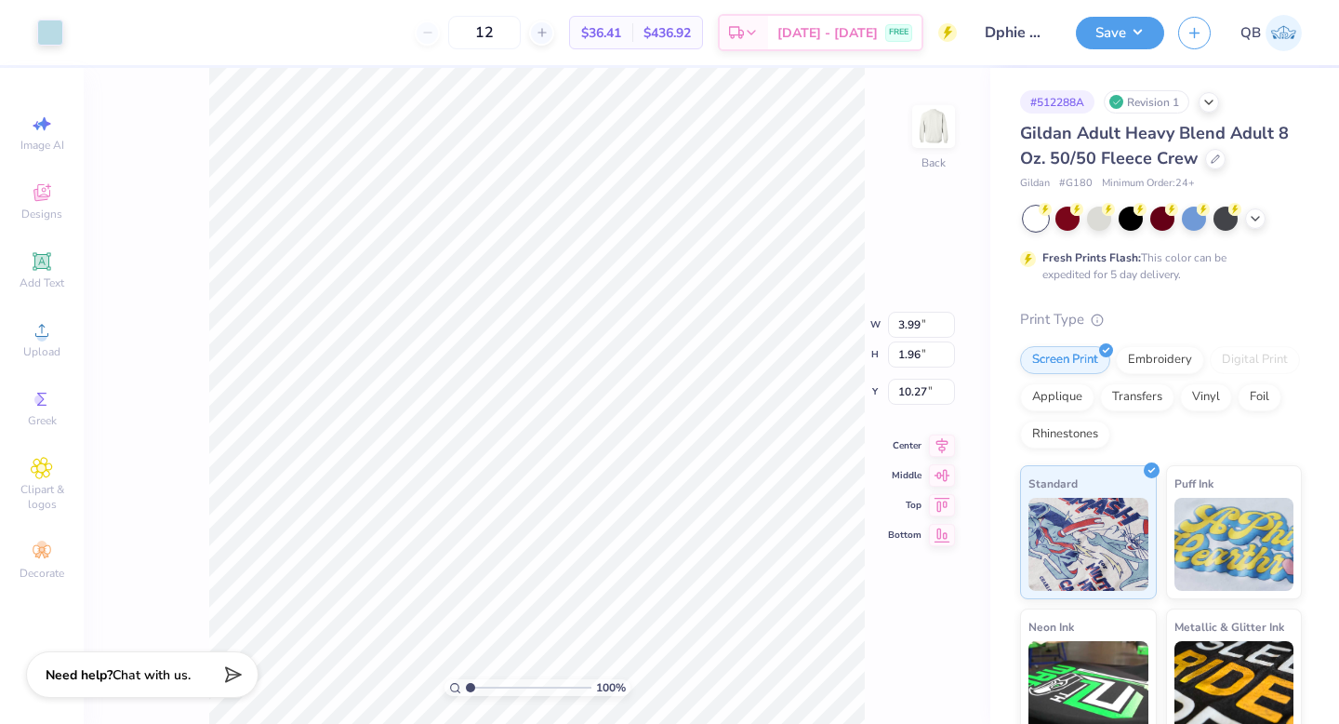
type input "4.44"
type input "2.18"
type input "10.05"
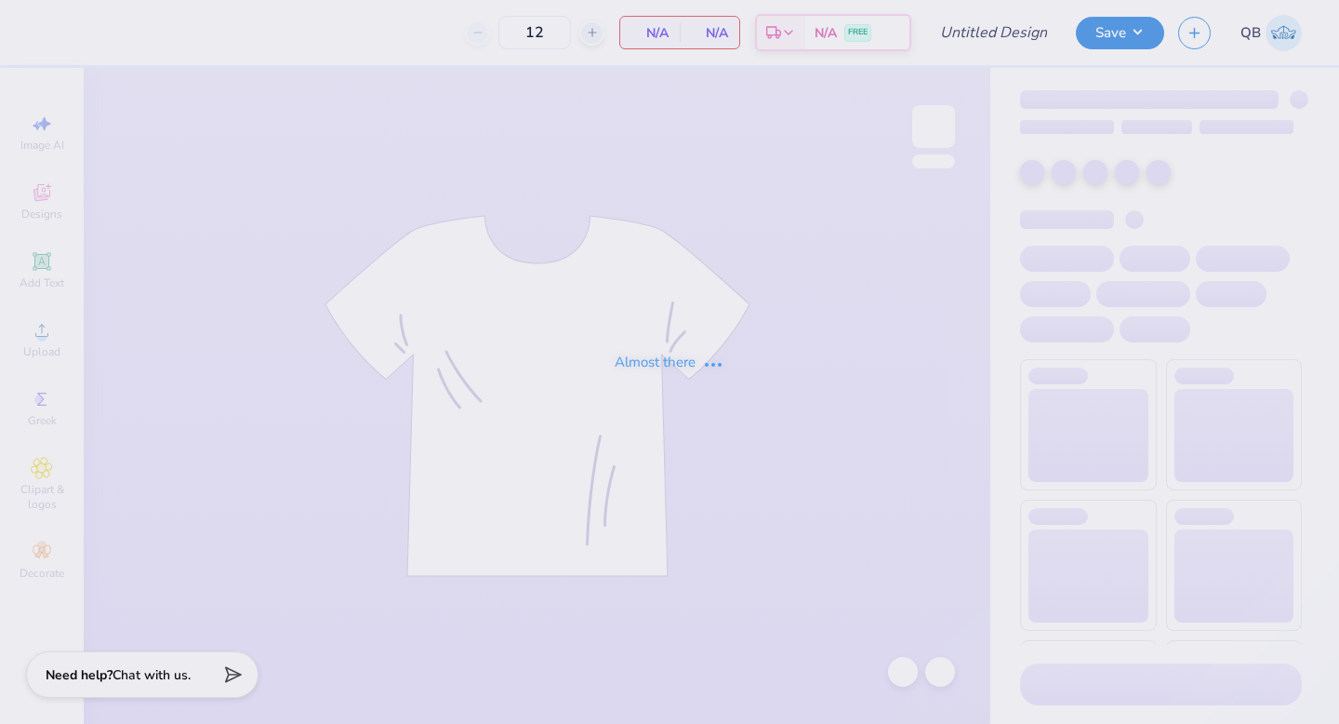
type input "dphie bid day sweats"
type input "24"
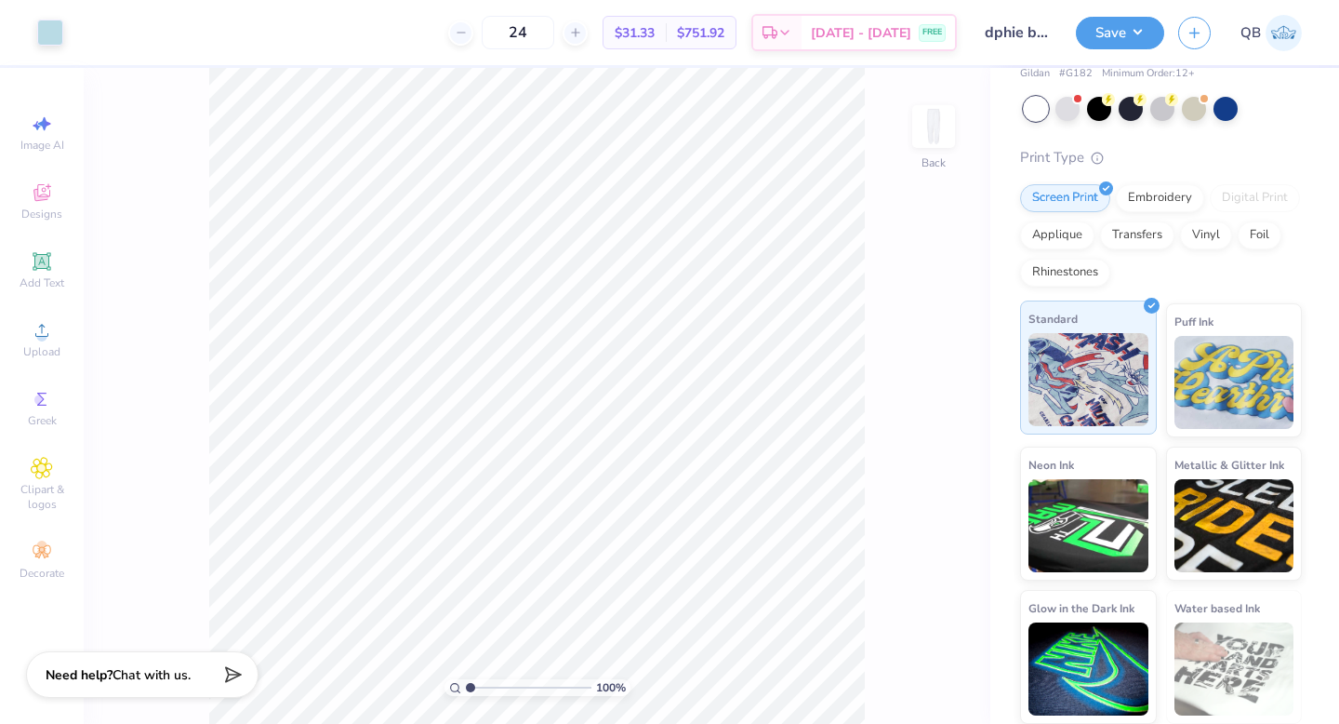
scroll to position [108, 0]
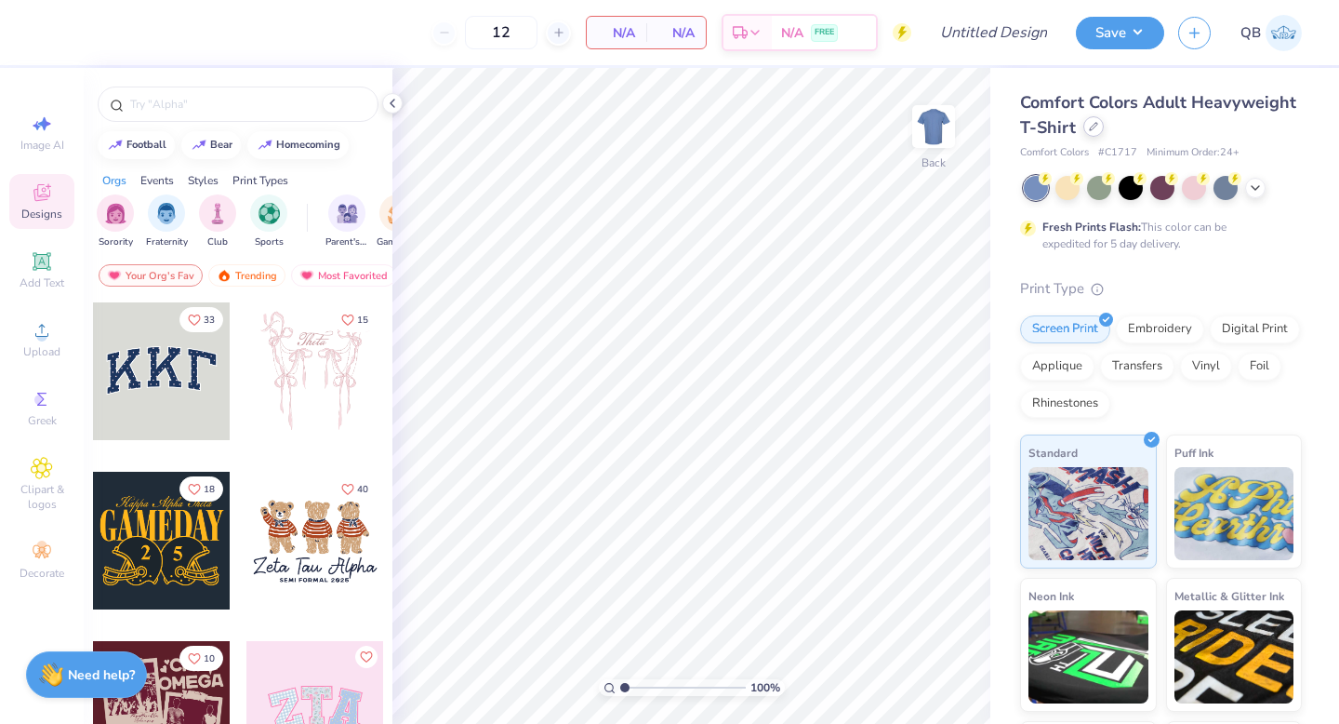
click at [1092, 126] on icon at bounding box center [1093, 126] width 9 height 9
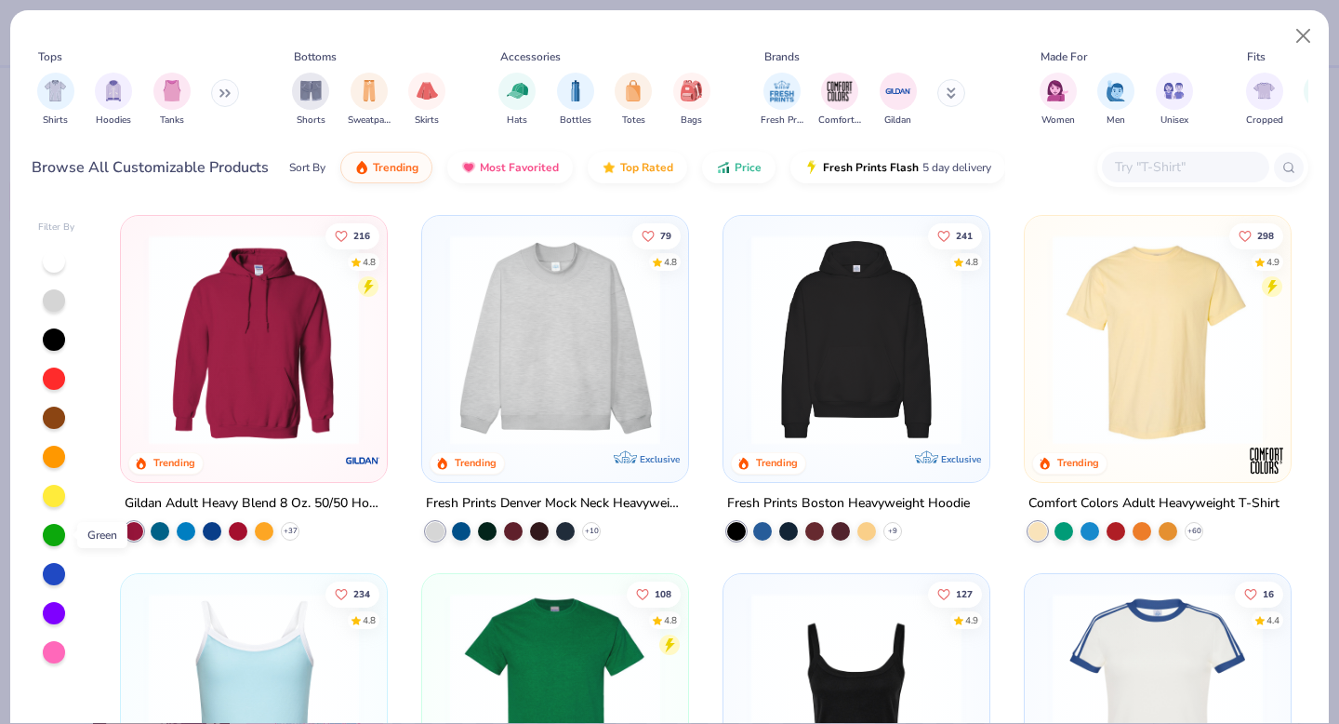
click at [62, 534] on div at bounding box center [54, 535] width 22 height 22
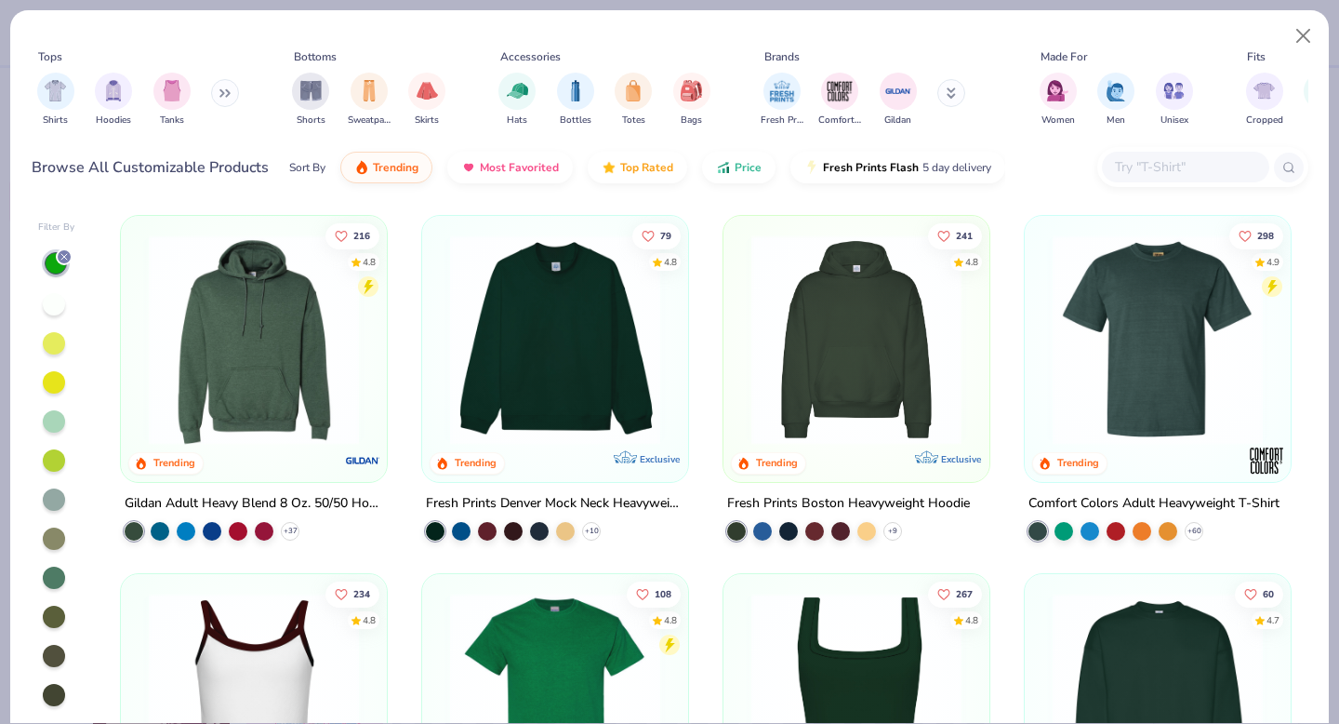
click at [53, 418] on div at bounding box center [54, 421] width 22 height 22
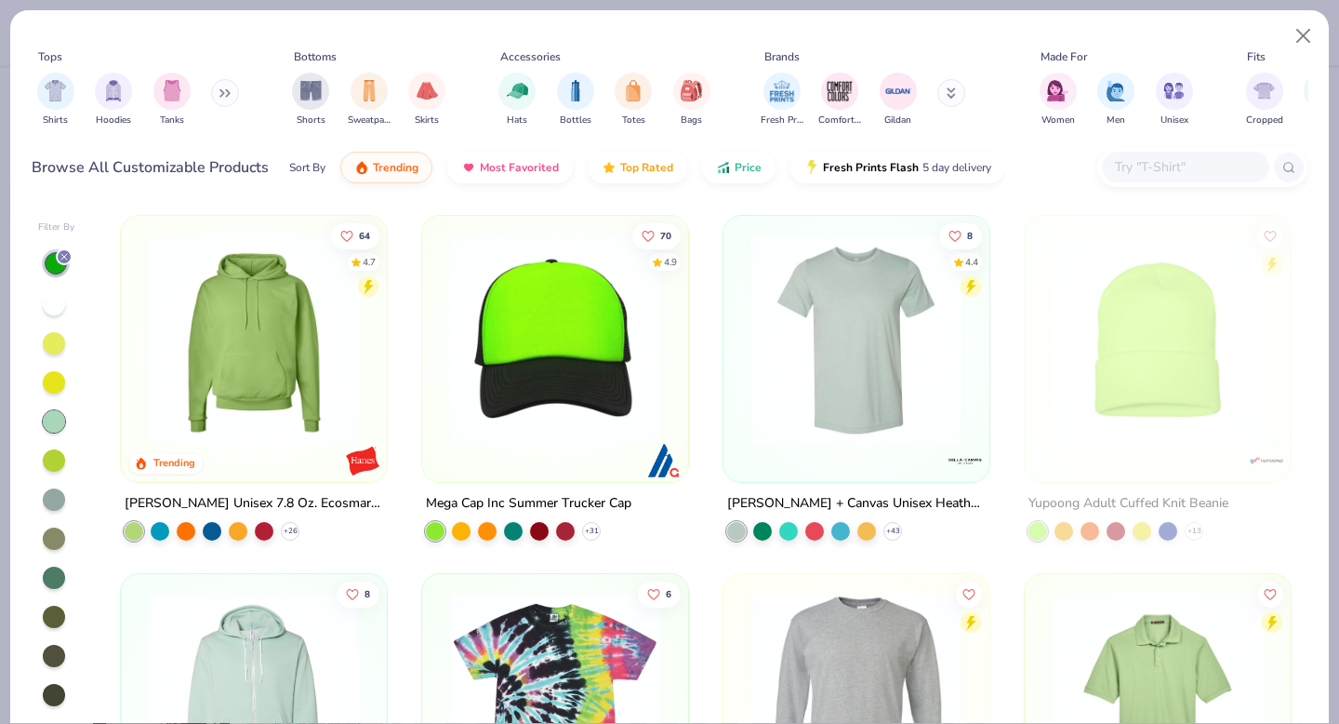
click at [65, 253] on icon at bounding box center [64, 256] width 11 height 11
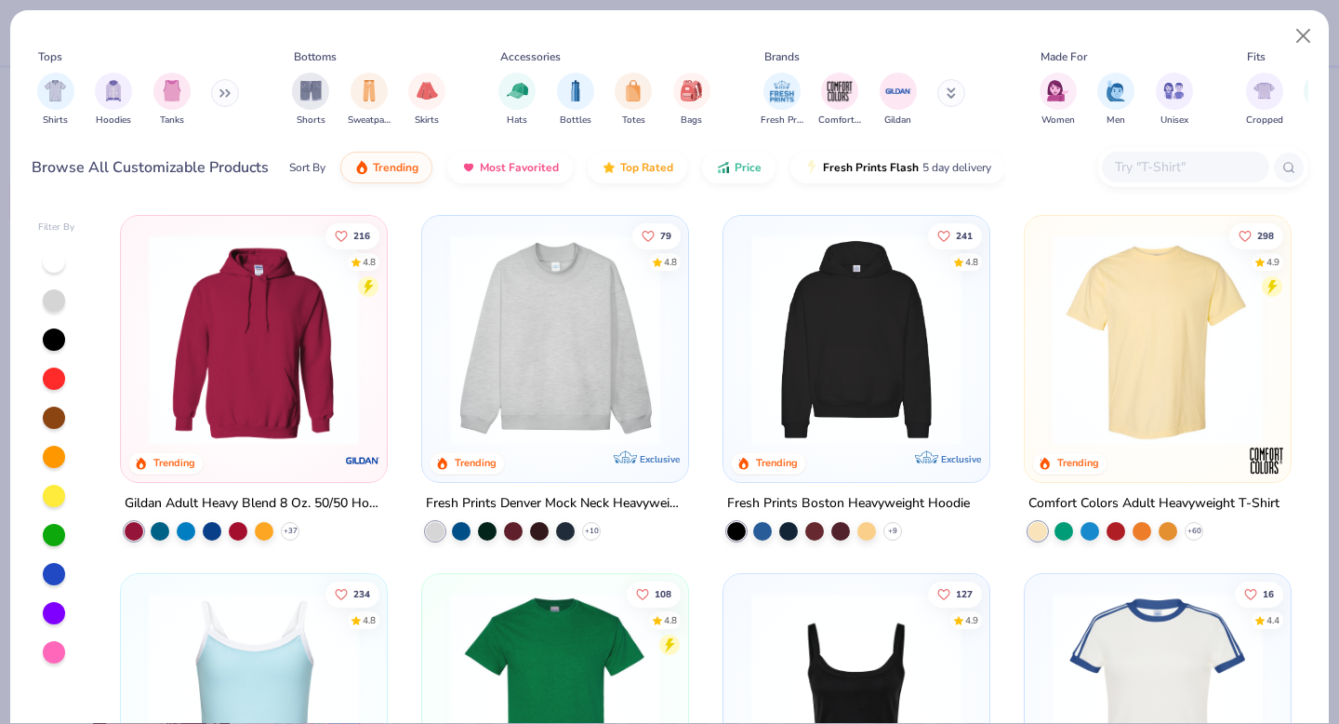
click at [565, 385] on img at bounding box center [555, 339] width 229 height 210
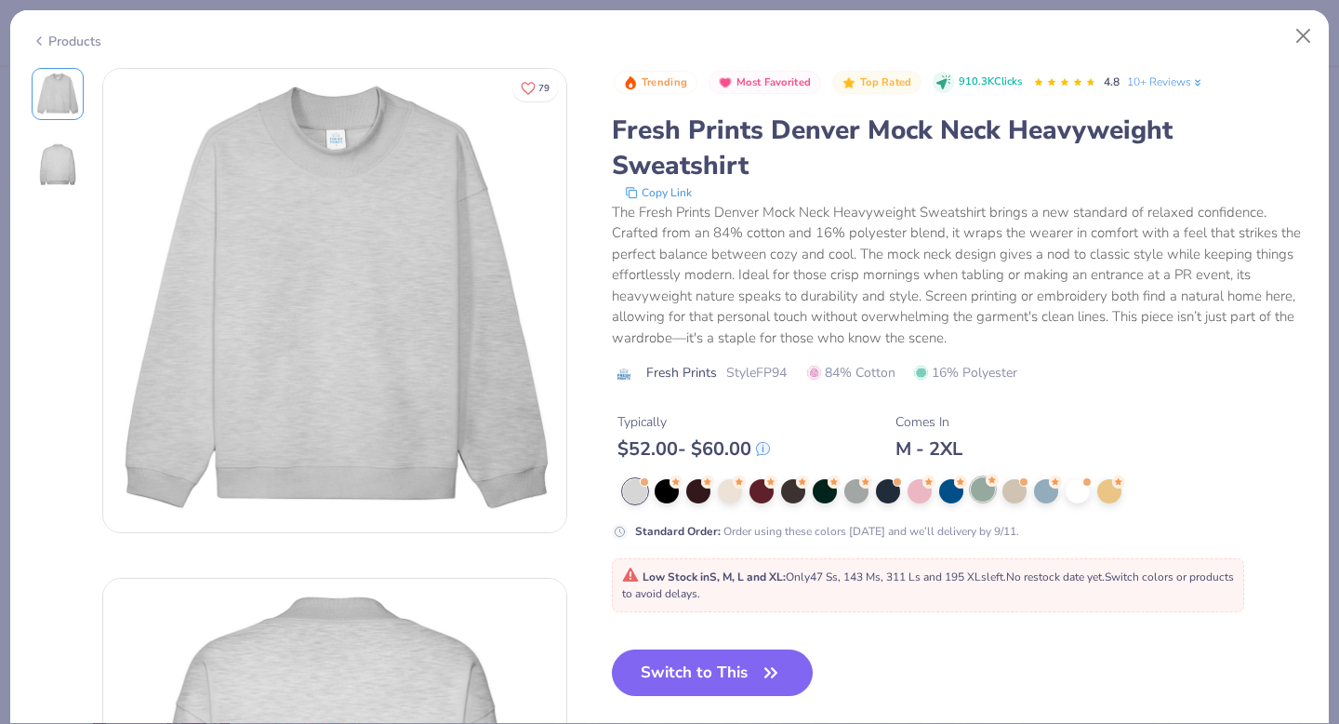
click at [972, 491] on div at bounding box center [983, 489] width 24 height 24
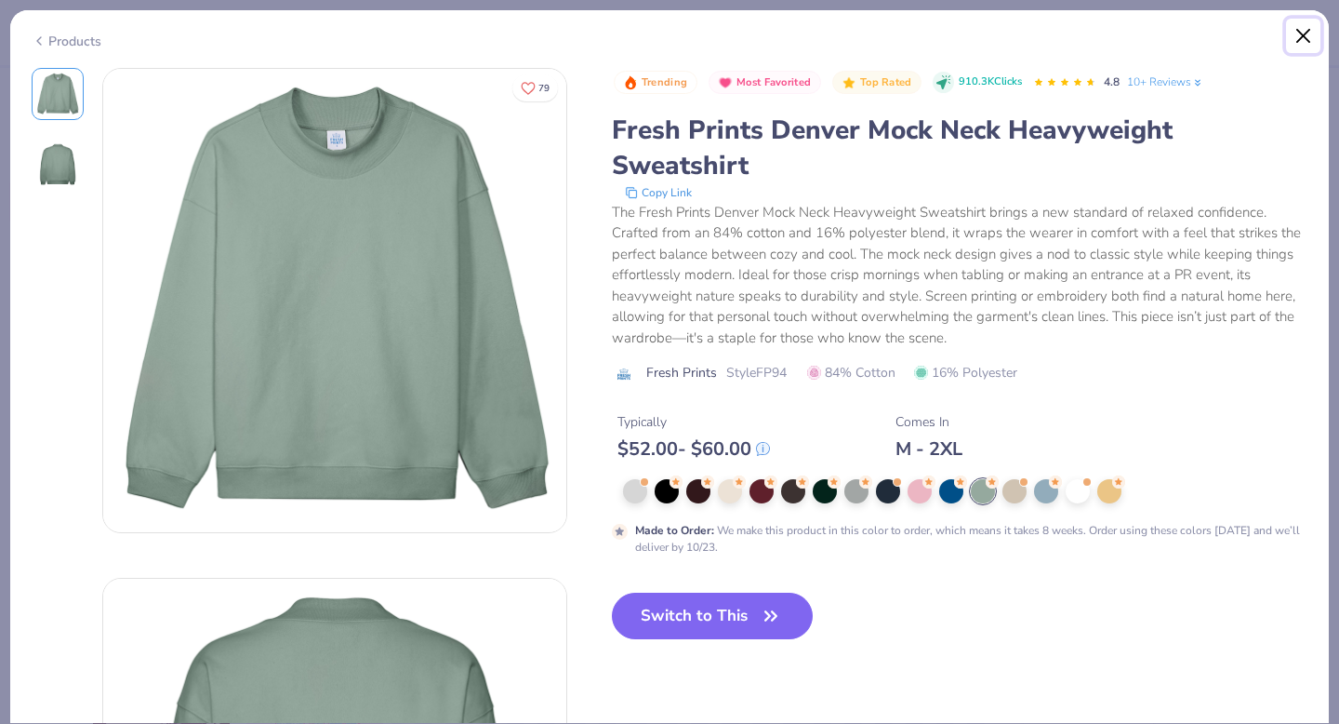
click at [1302, 26] on button "Close" at bounding box center [1303, 36] width 35 height 35
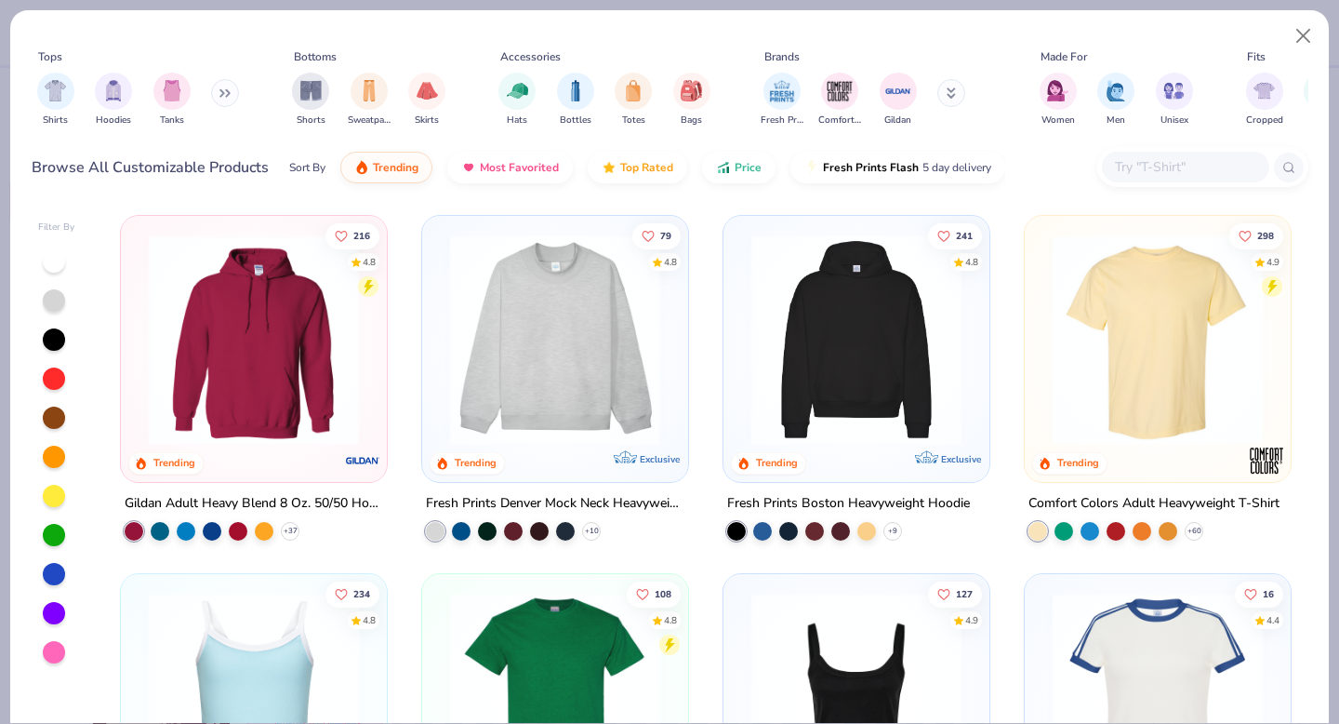
click at [871, 361] on img at bounding box center [856, 339] width 229 height 210
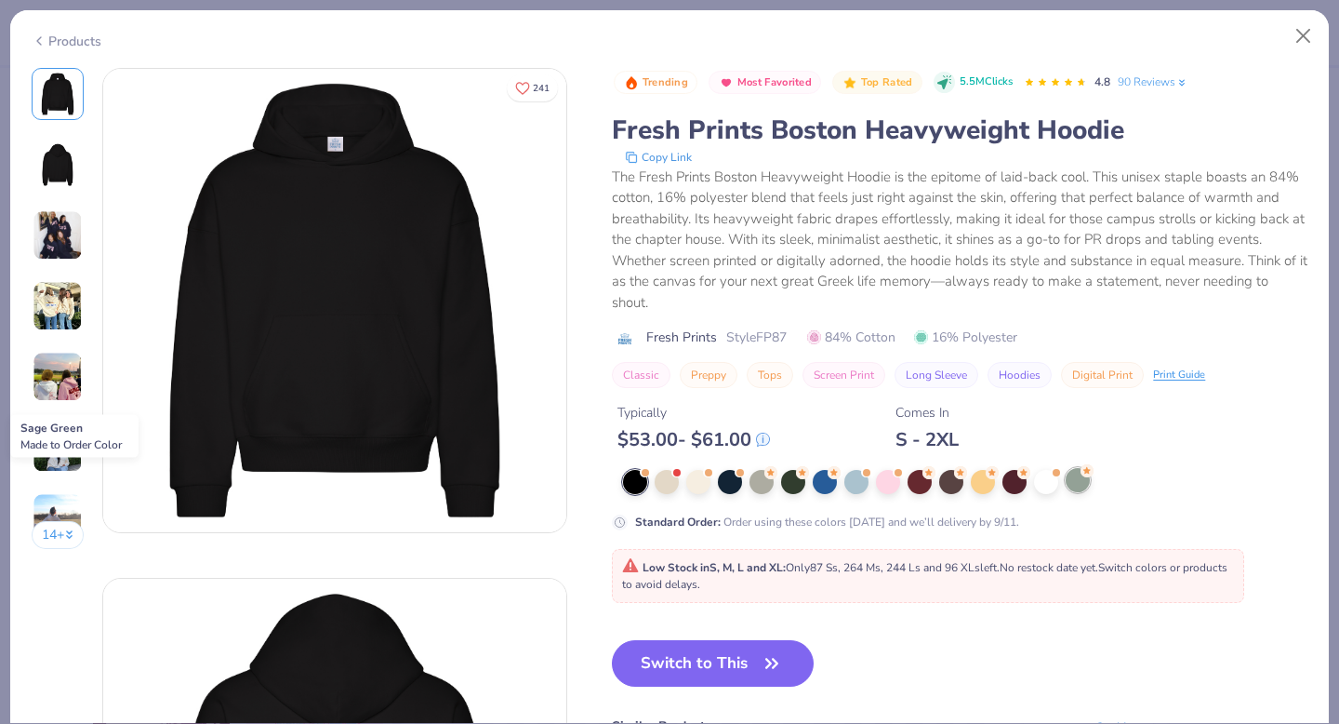
click at [1073, 477] on div at bounding box center [1078, 480] width 24 height 24
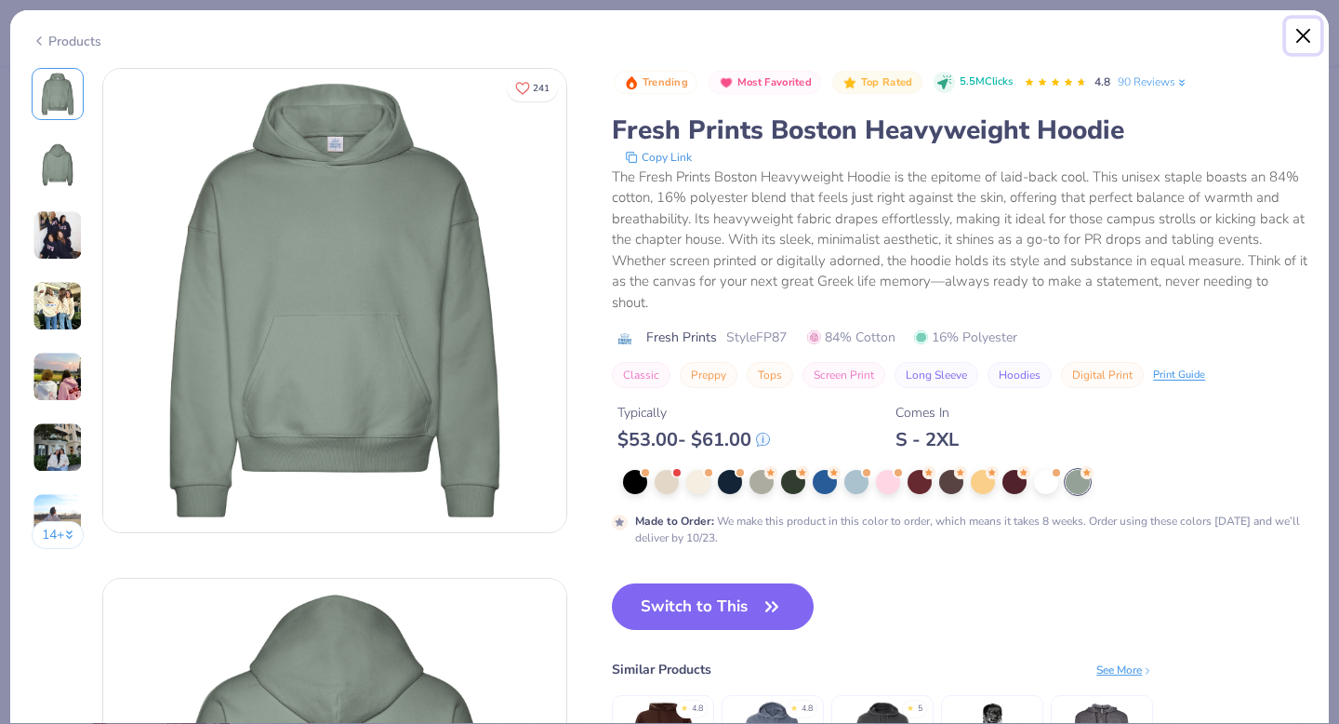
click at [1310, 33] on button "Close" at bounding box center [1303, 36] width 35 height 35
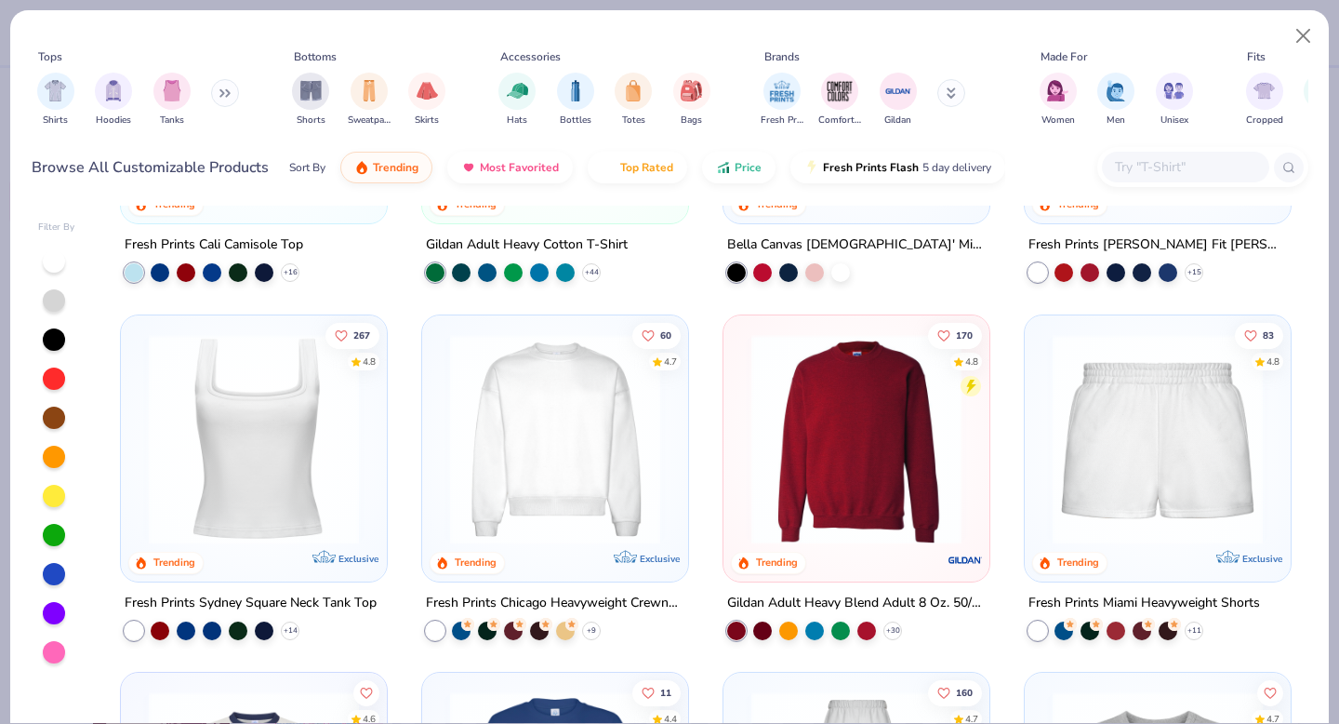
scroll to position [613, 0]
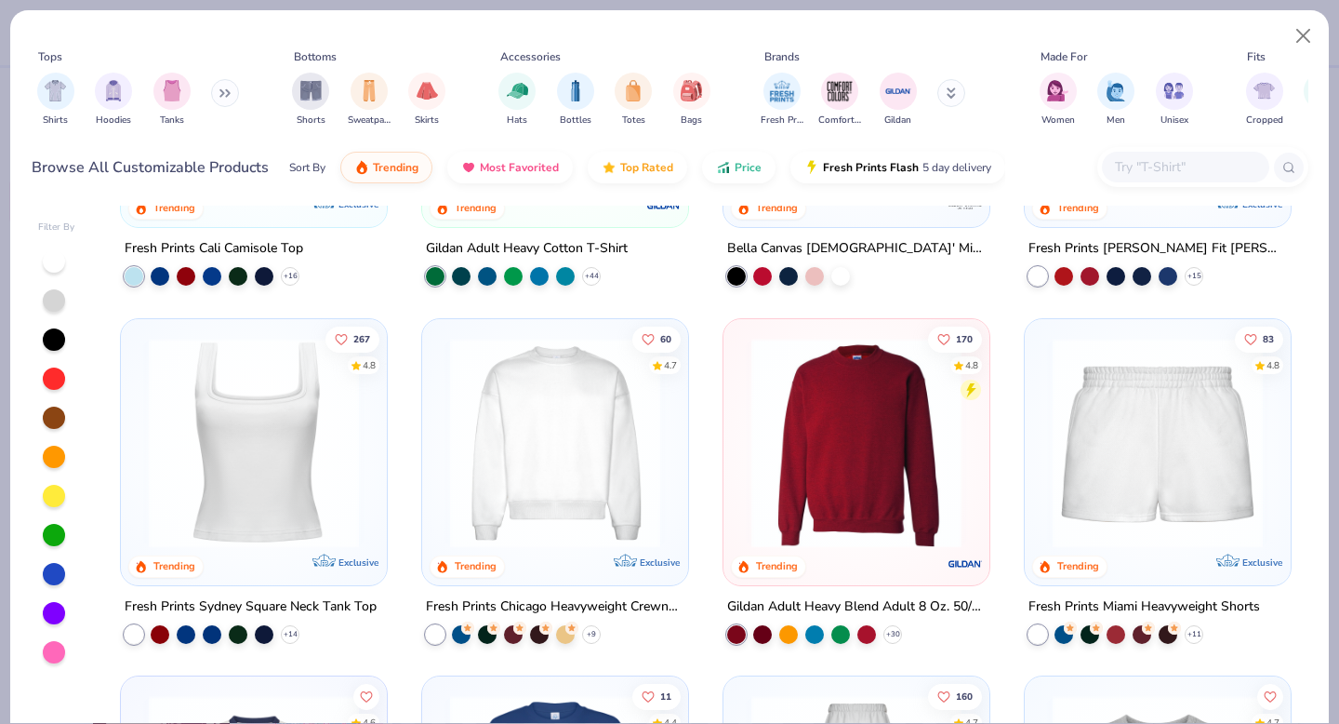
click at [771, 429] on img at bounding box center [856, 442] width 229 height 210
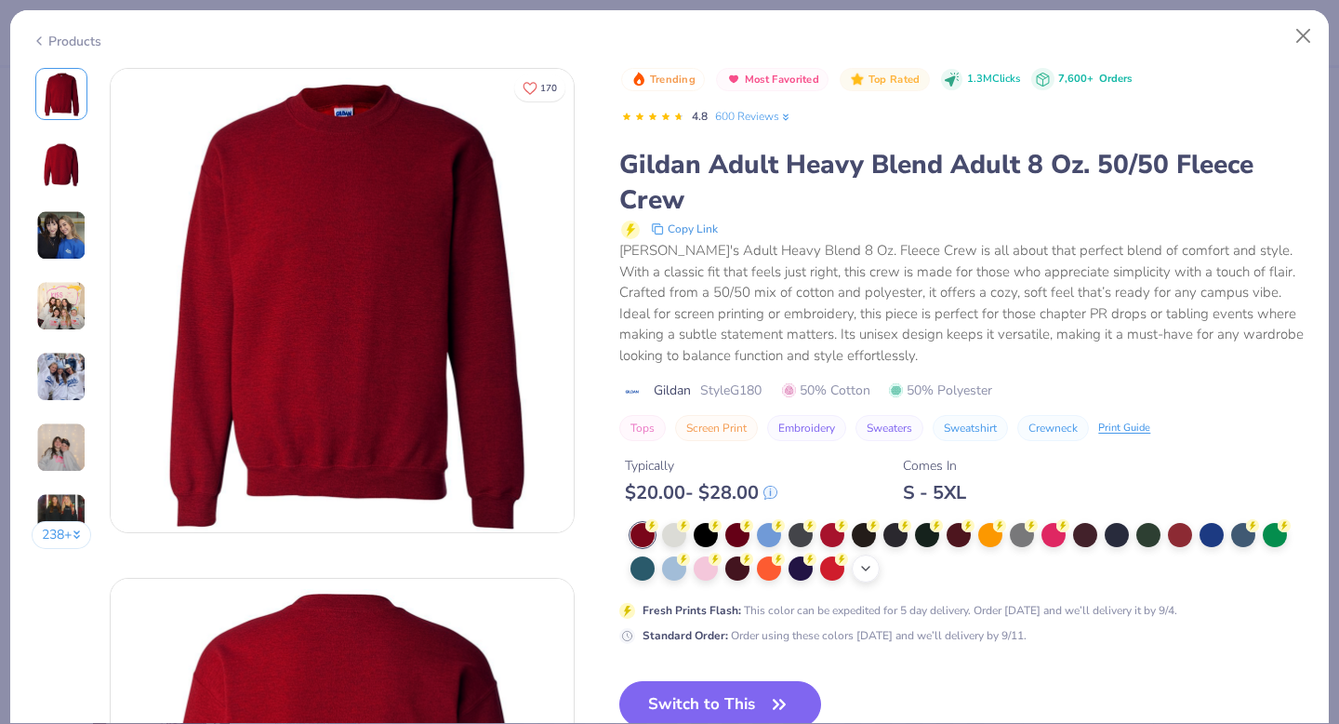
click at [870, 570] on icon at bounding box center [866, 568] width 15 height 15
click at [1307, 35] on button "Close" at bounding box center [1303, 36] width 35 height 35
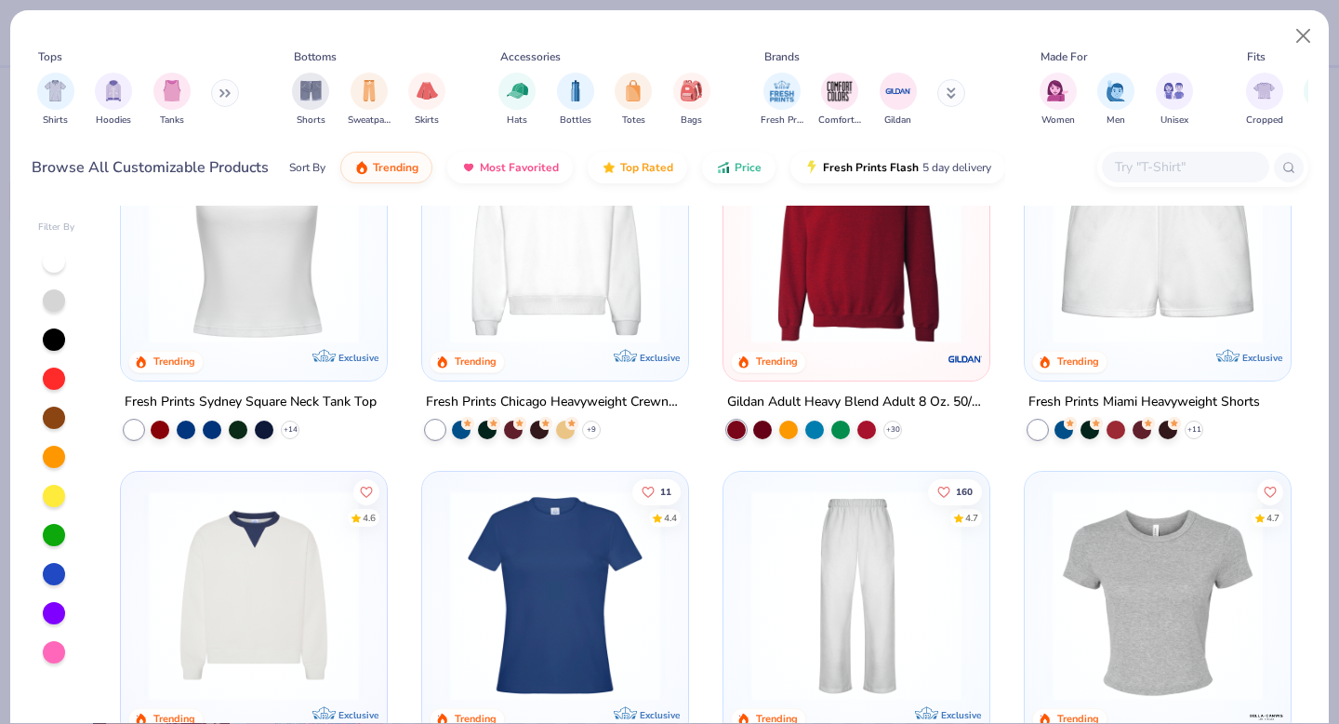
scroll to position [848, 0]
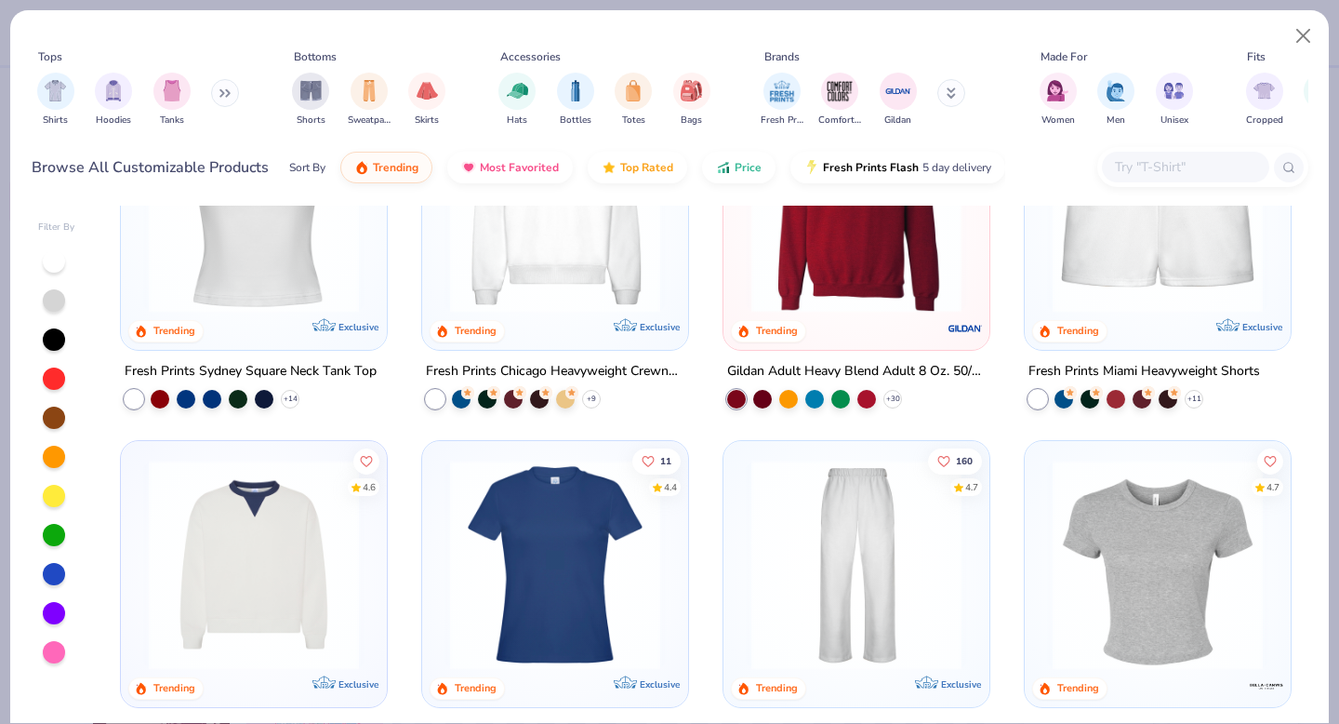
click at [610, 246] on img at bounding box center [555, 206] width 229 height 210
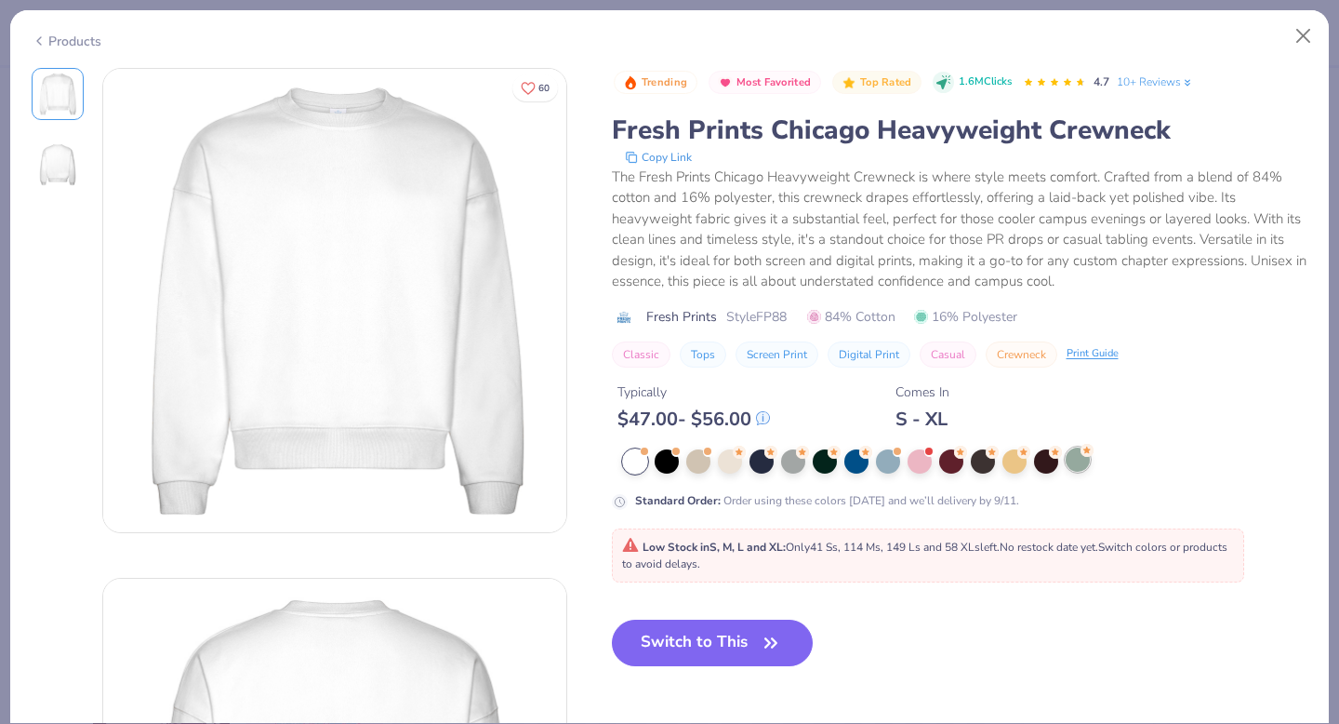
click at [1081, 467] on div at bounding box center [1078, 459] width 24 height 24
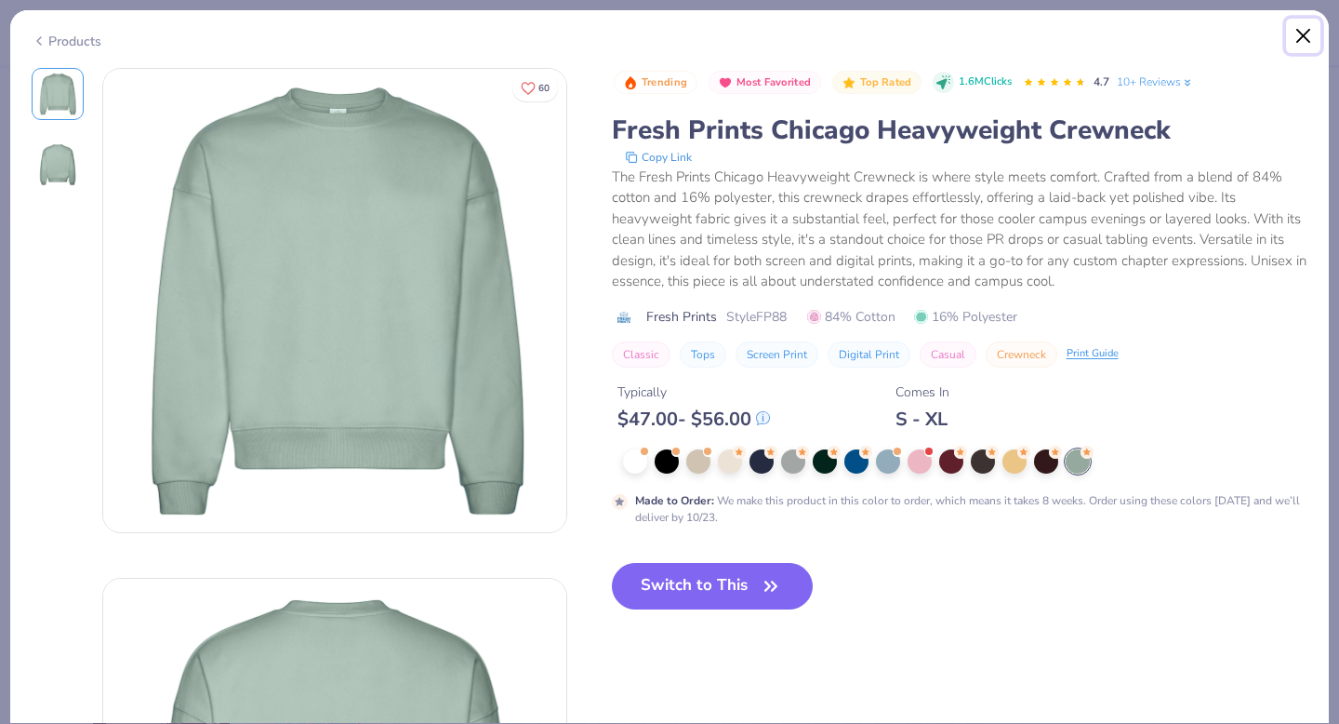
click at [1305, 33] on button "Close" at bounding box center [1303, 36] width 35 height 35
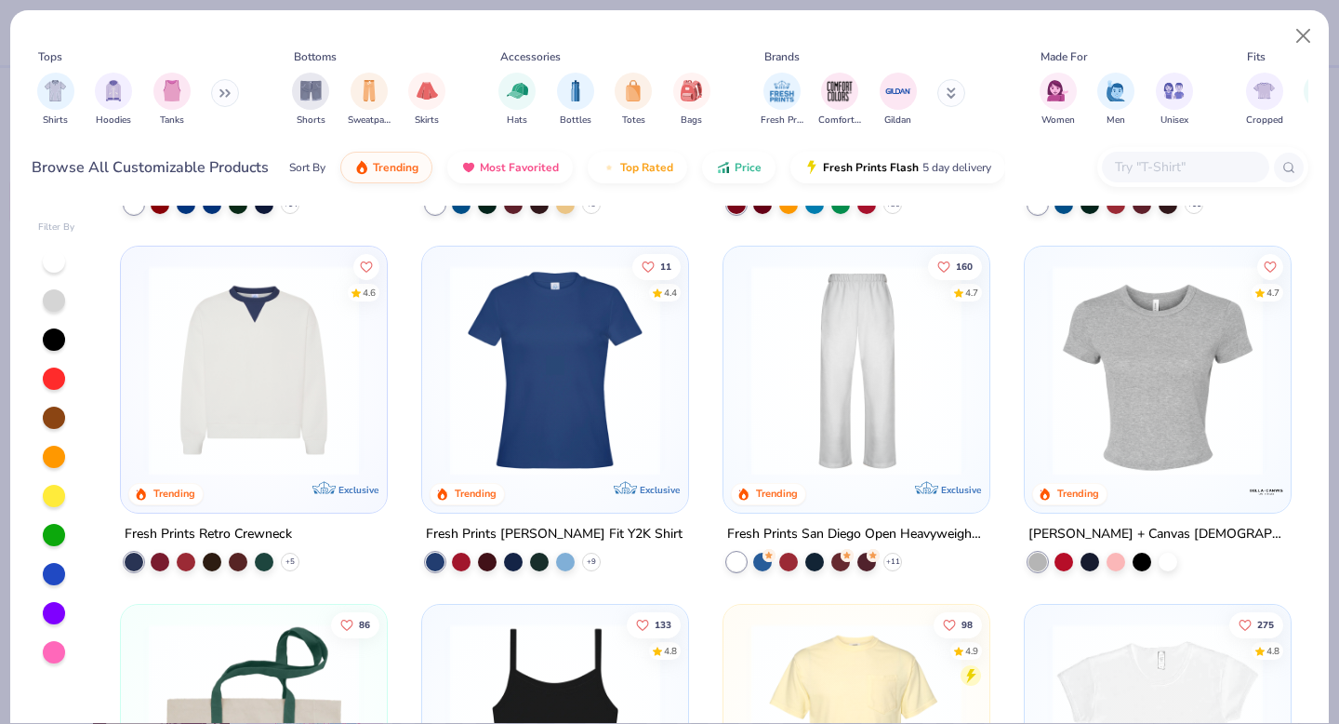
scroll to position [1044, 0]
click at [172, 419] on img at bounding box center [254, 369] width 229 height 210
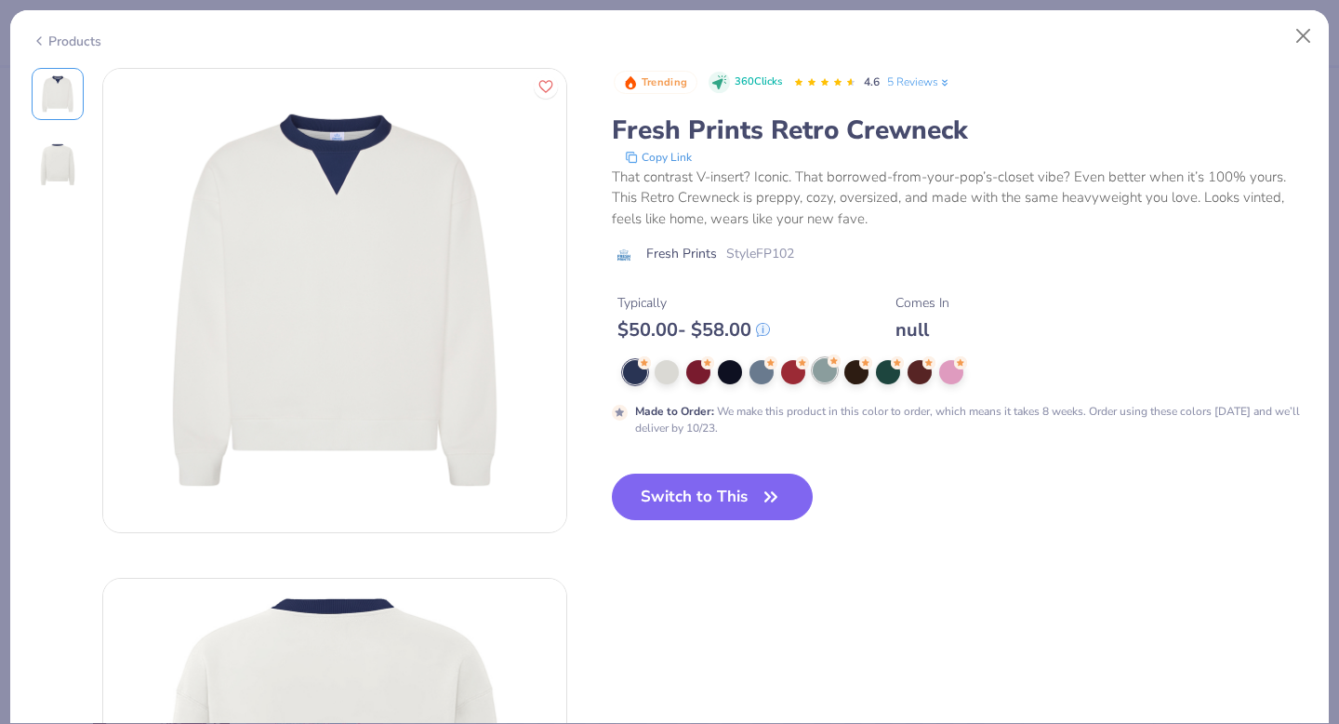
click at [824, 368] on div at bounding box center [825, 370] width 24 height 24
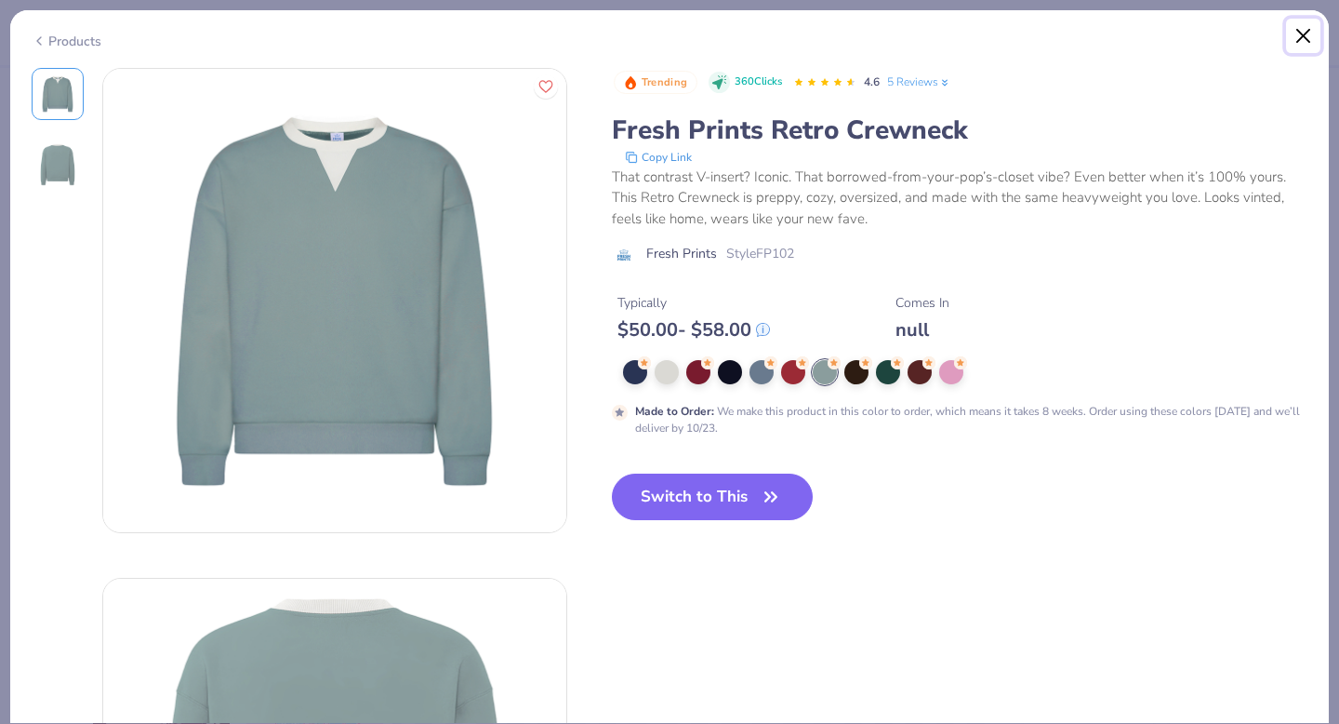
click at [1305, 34] on button "Close" at bounding box center [1303, 36] width 35 height 35
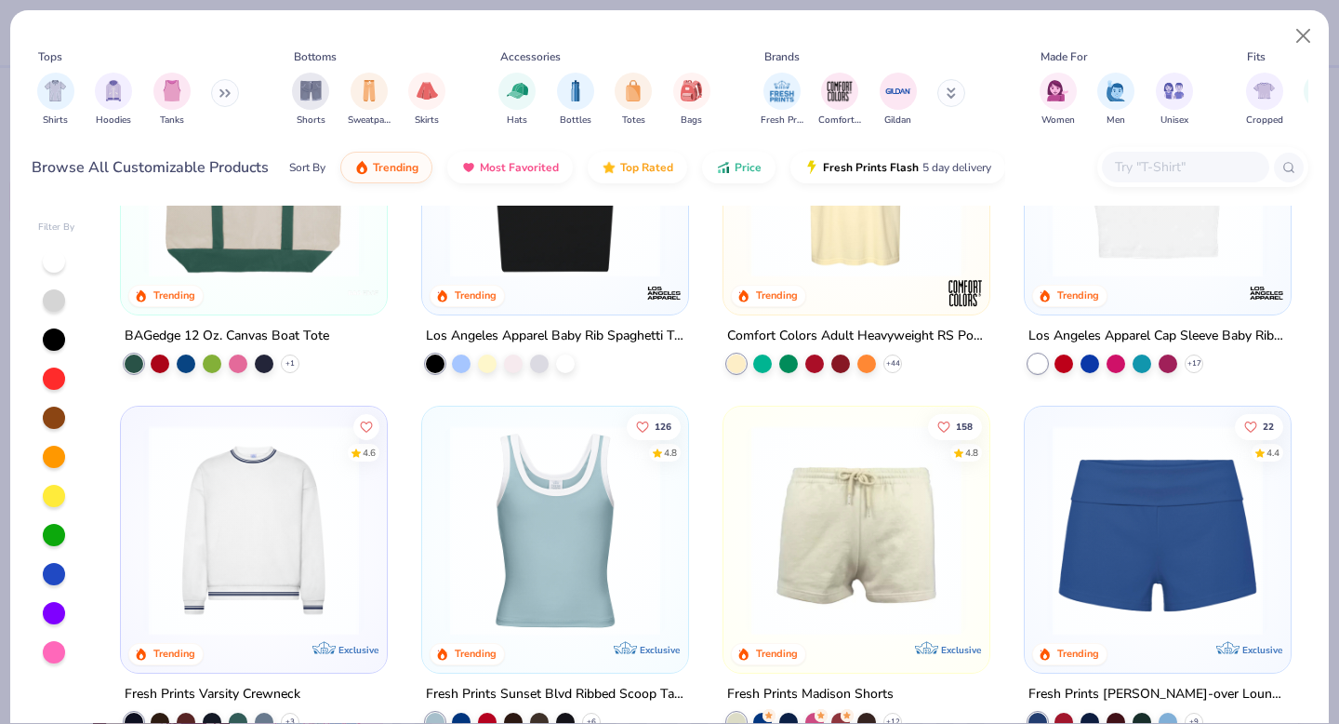
scroll to position [1605, 0]
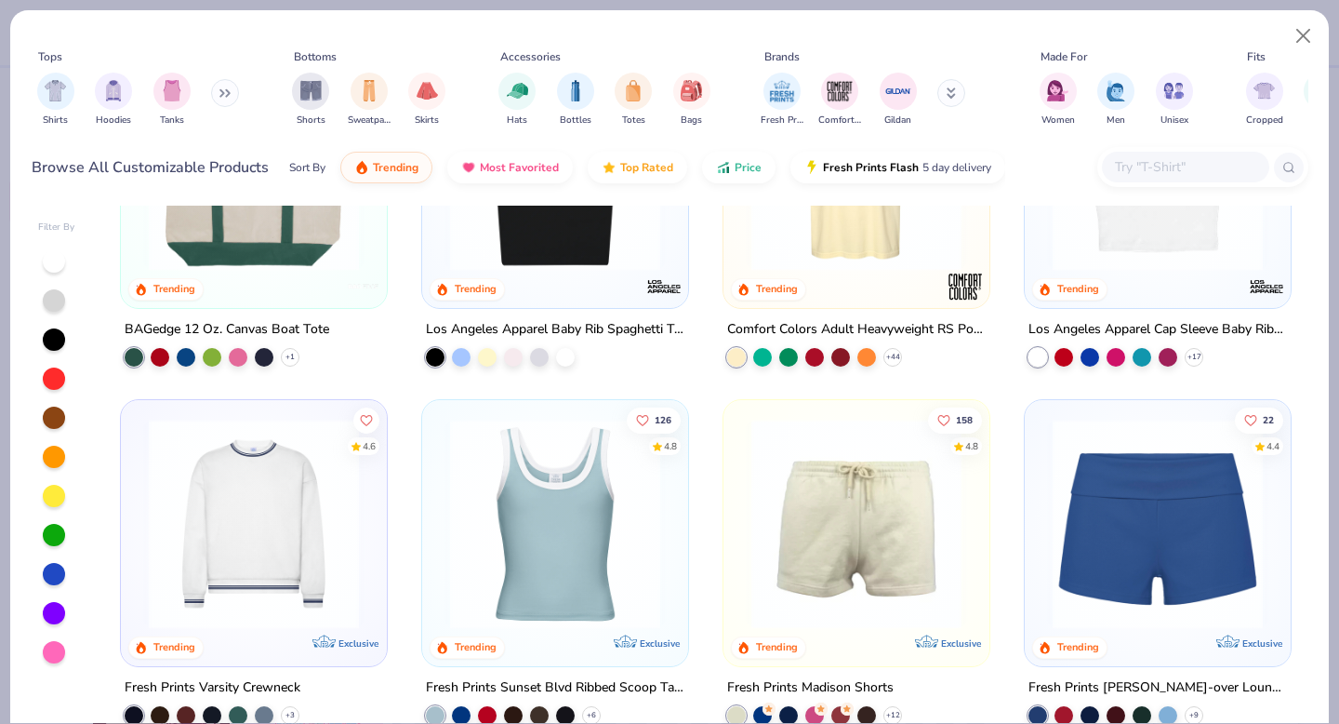
click at [278, 474] on img at bounding box center [254, 524] width 229 height 210
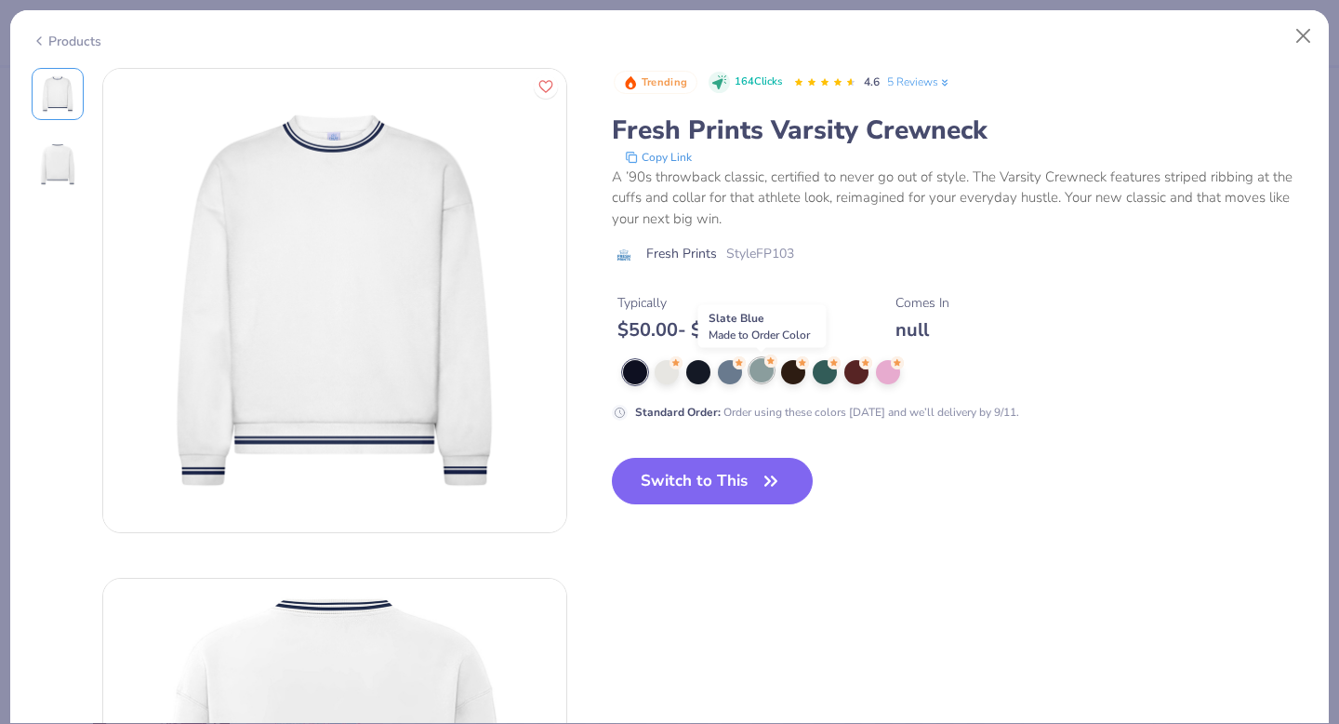
click at [771, 373] on div at bounding box center [762, 370] width 24 height 24
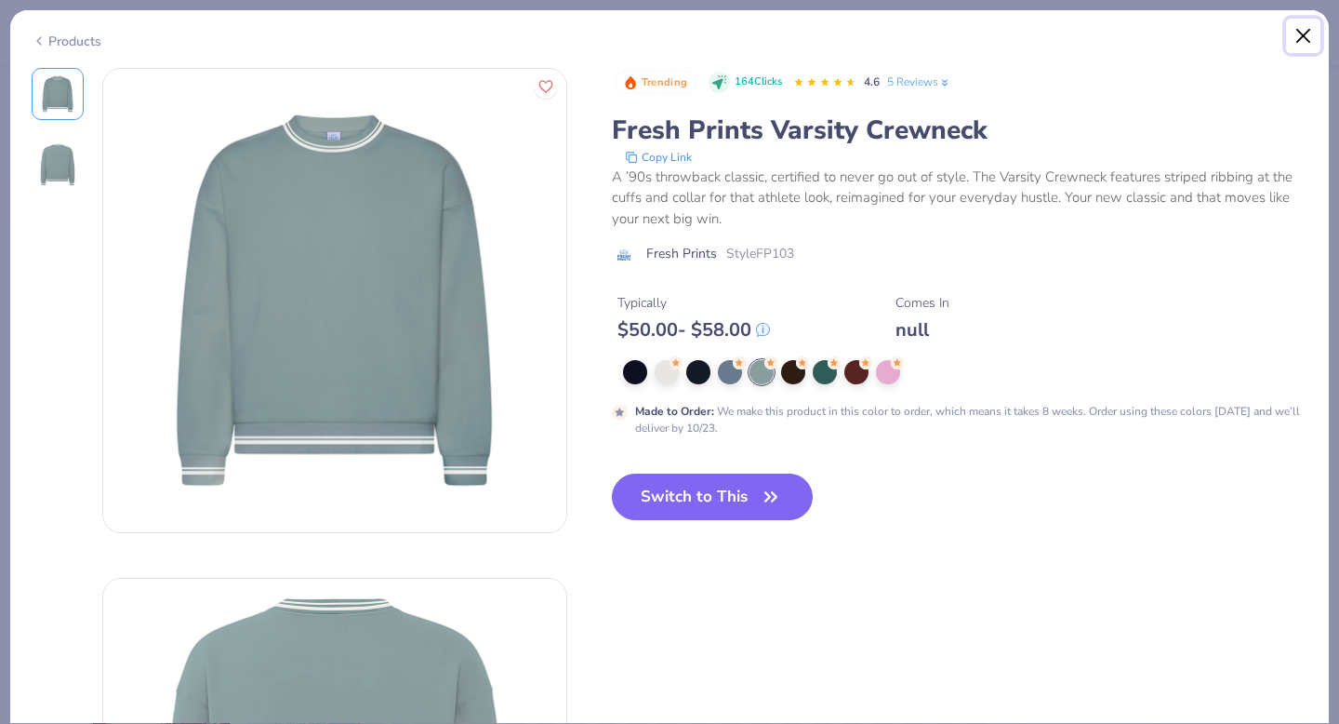
click at [1304, 33] on button "Close" at bounding box center [1303, 36] width 35 height 35
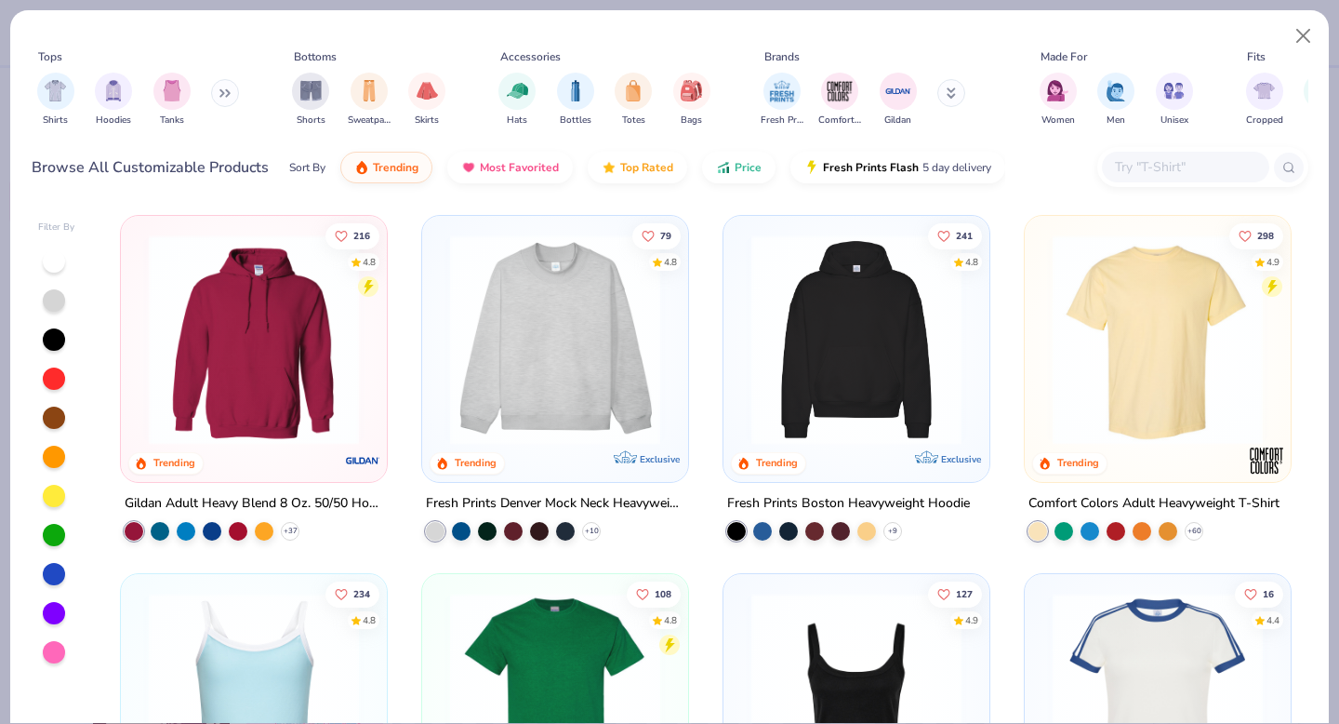
click at [54, 535] on div at bounding box center [54, 535] width 22 height 22
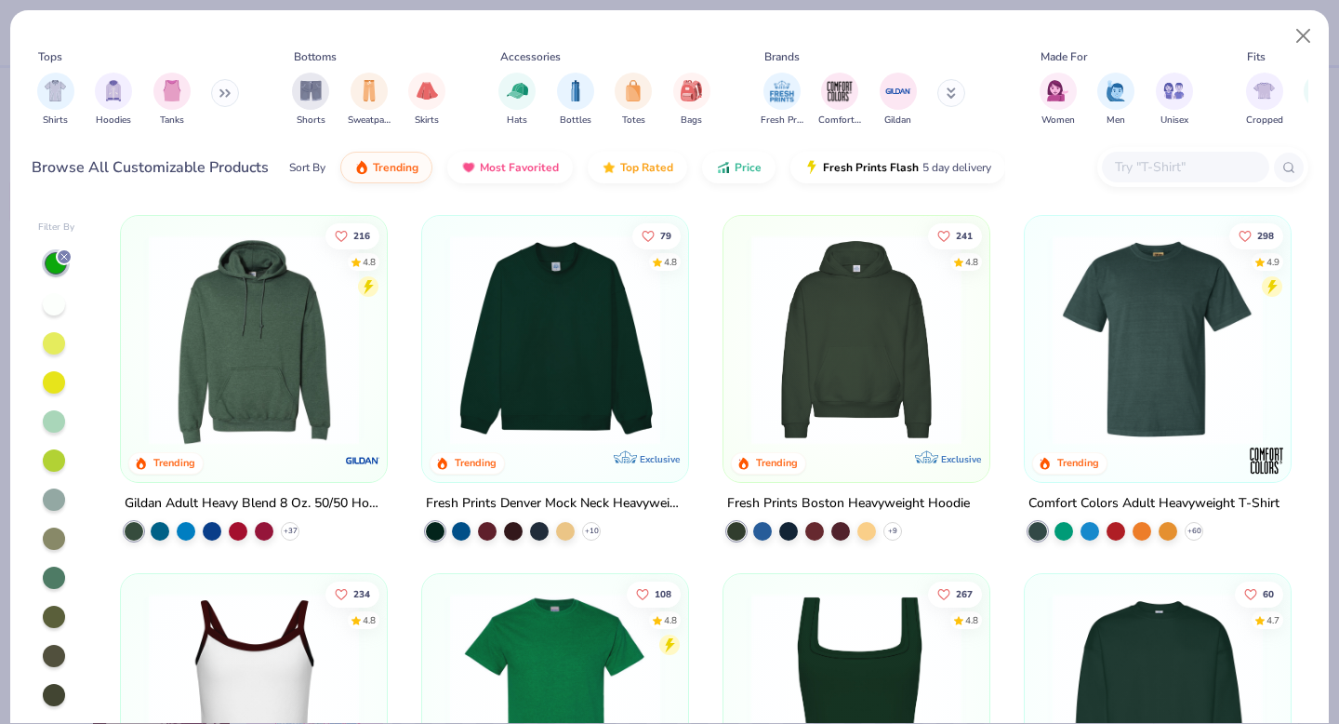
click at [55, 422] on div at bounding box center [54, 421] width 22 height 22
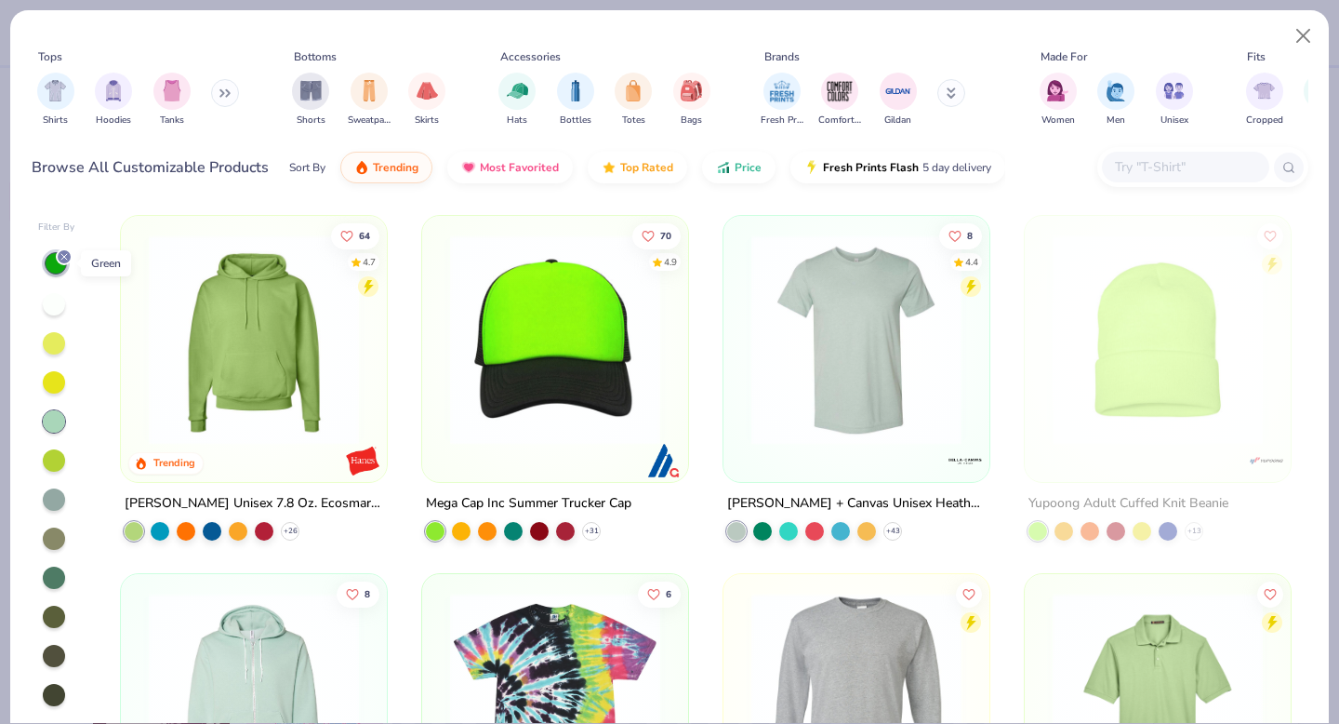
click at [69, 252] on icon at bounding box center [64, 256] width 11 height 11
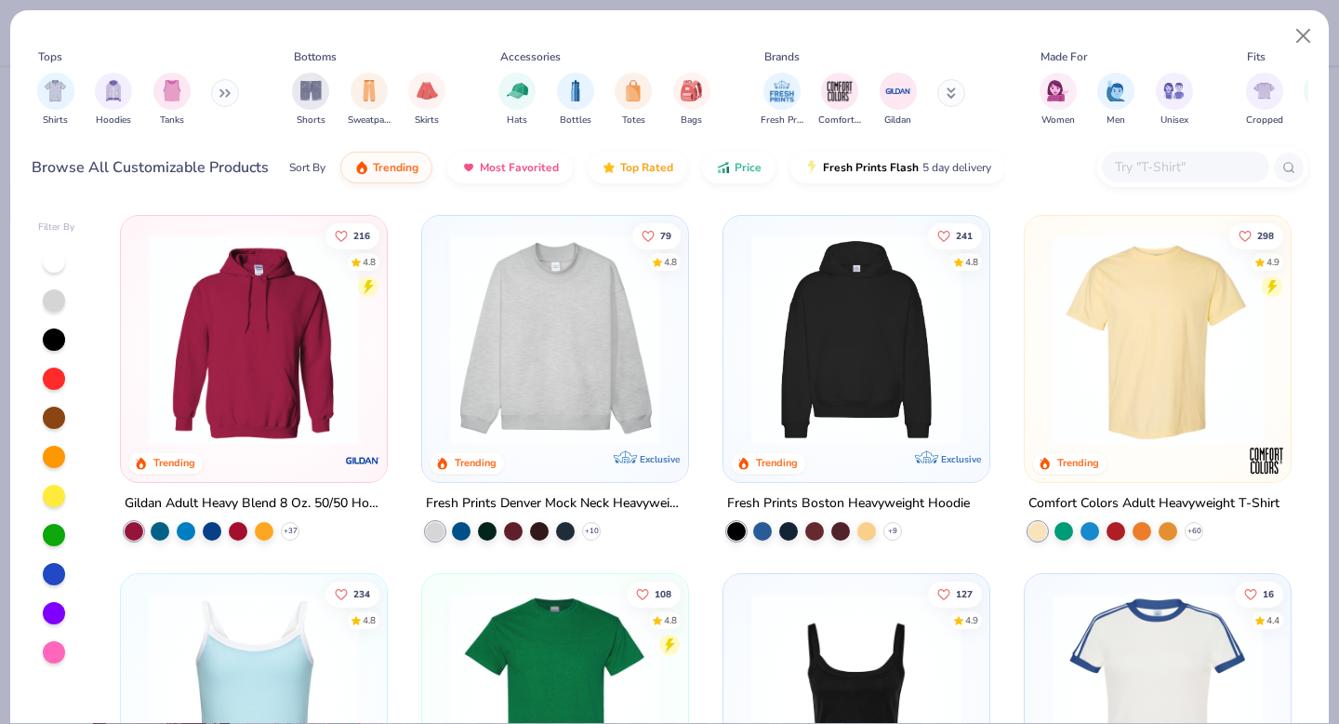
click at [249, 345] on img at bounding box center [254, 339] width 229 height 210
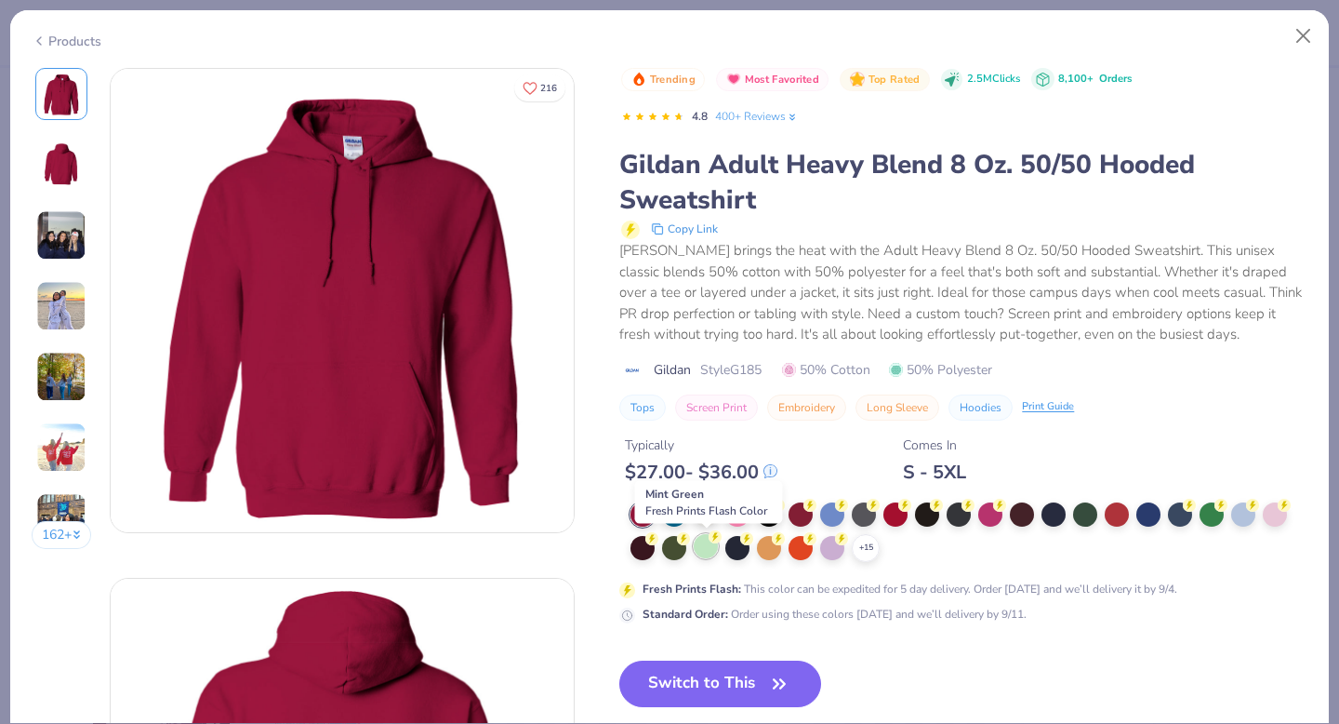
click at [697, 546] on div at bounding box center [706, 546] width 24 height 24
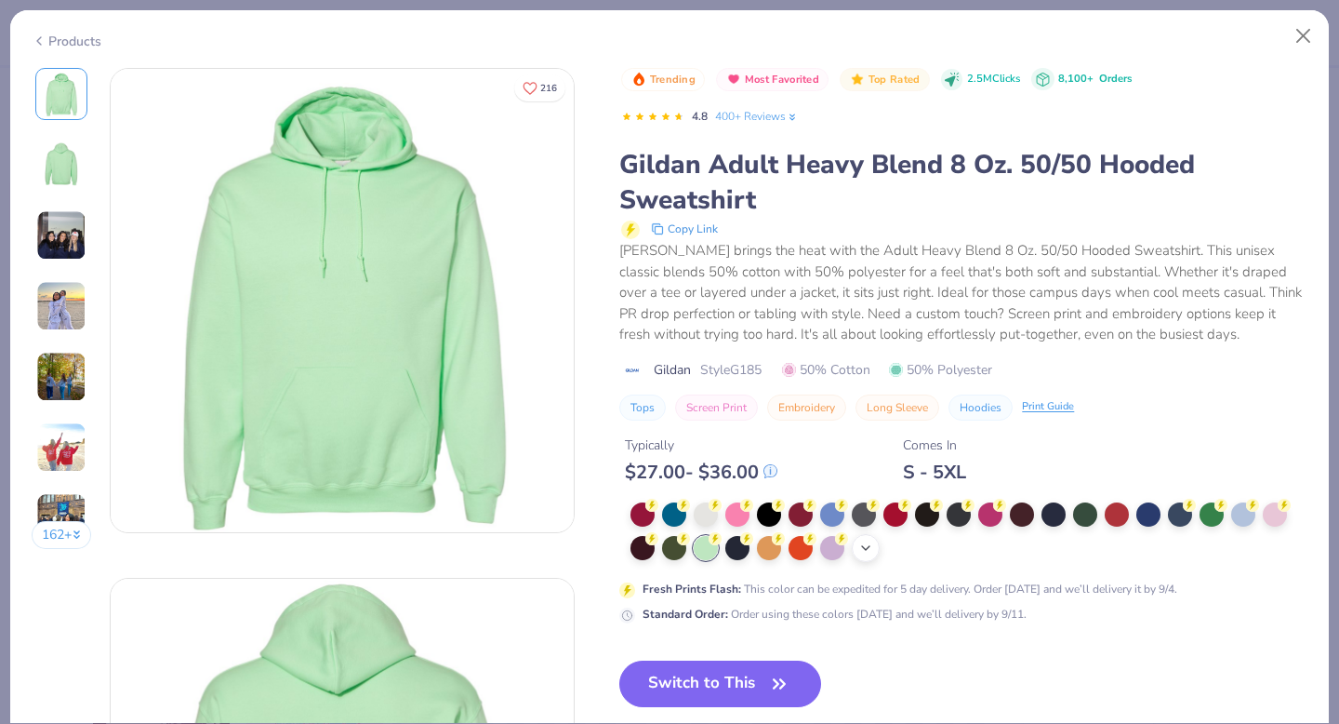
click at [872, 546] on icon at bounding box center [866, 547] width 15 height 15
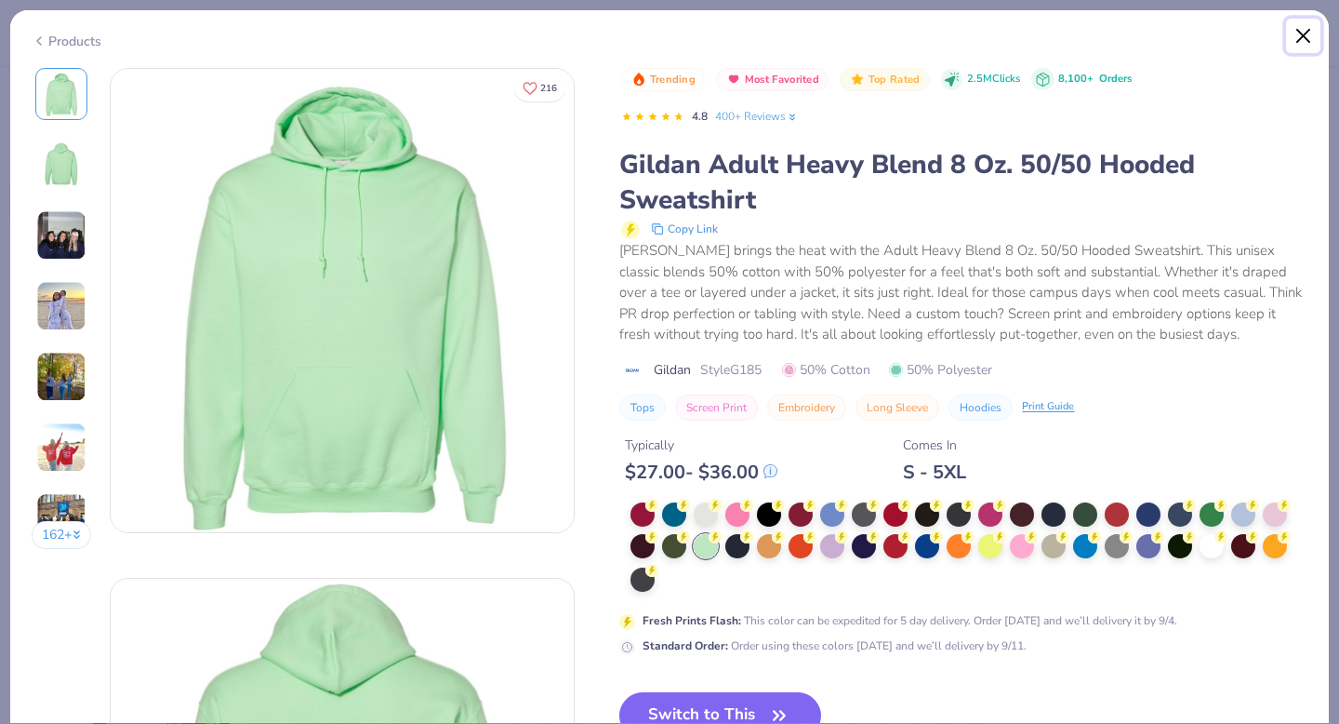
click at [1302, 33] on button "Close" at bounding box center [1303, 36] width 35 height 35
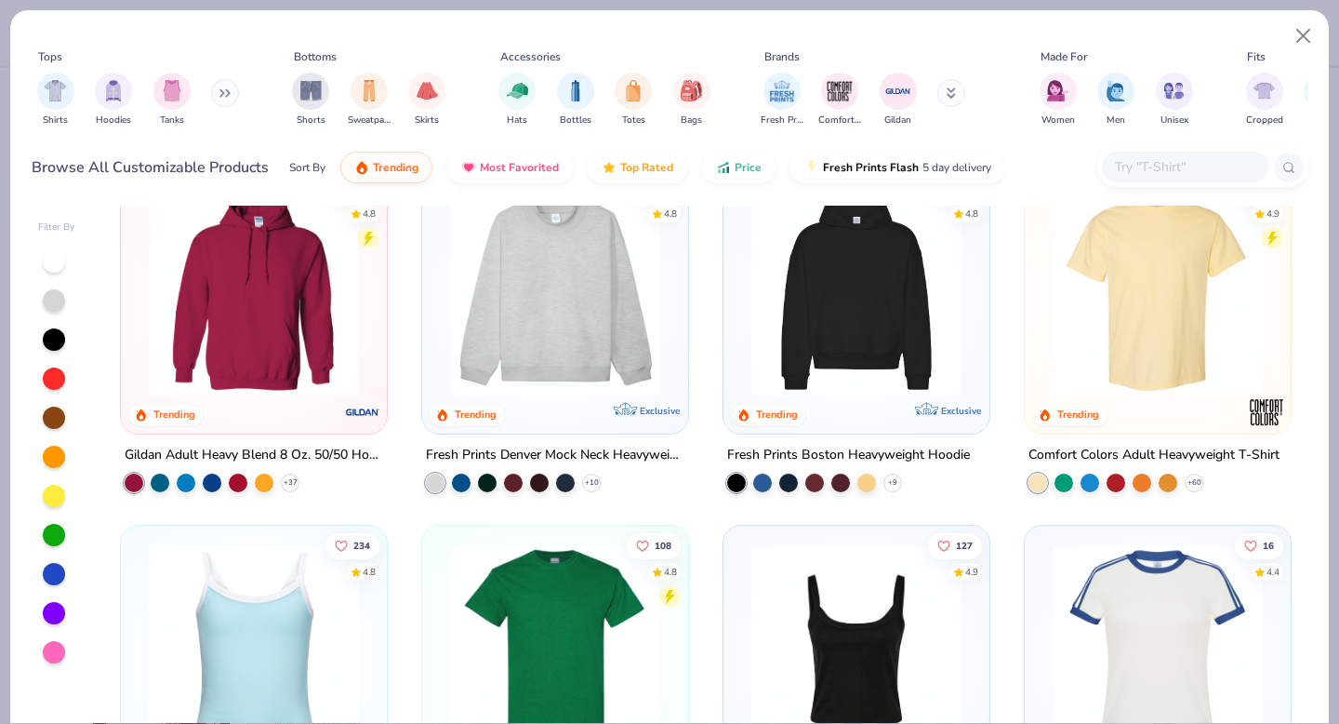
scroll to position [47, 0]
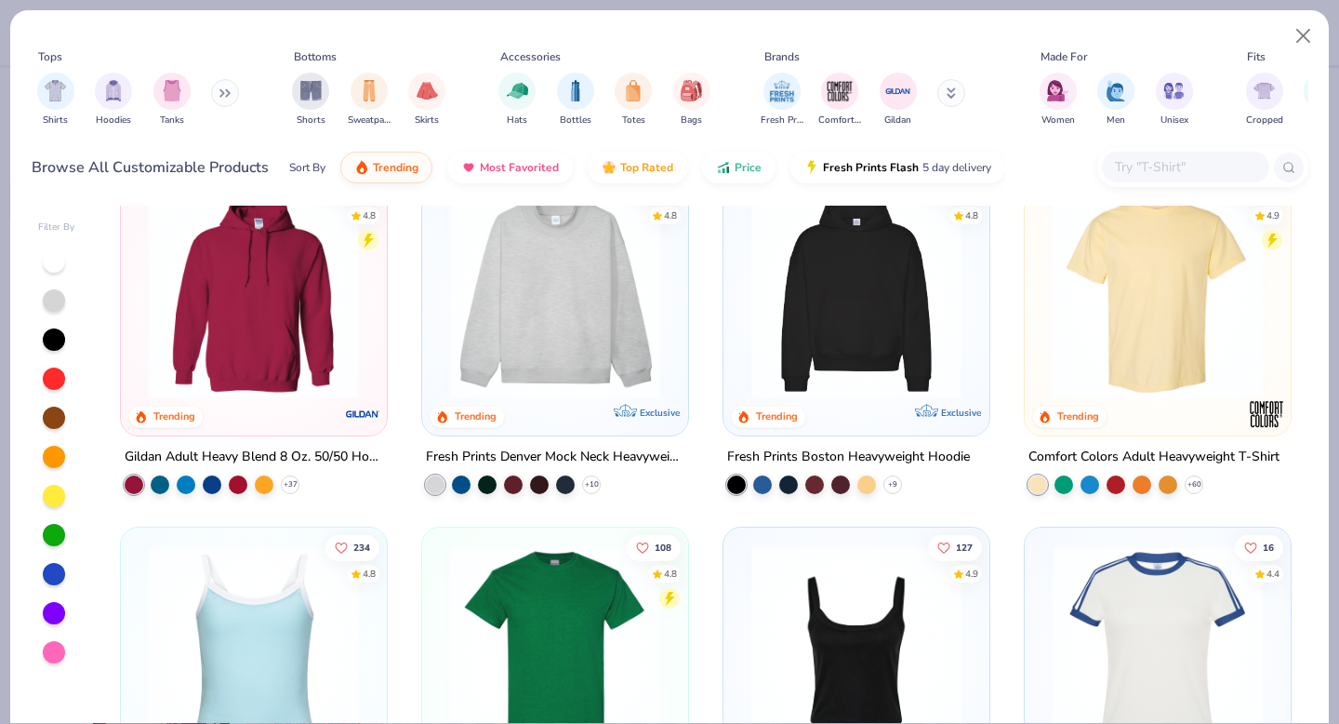
click at [579, 289] on img at bounding box center [555, 293] width 229 height 210
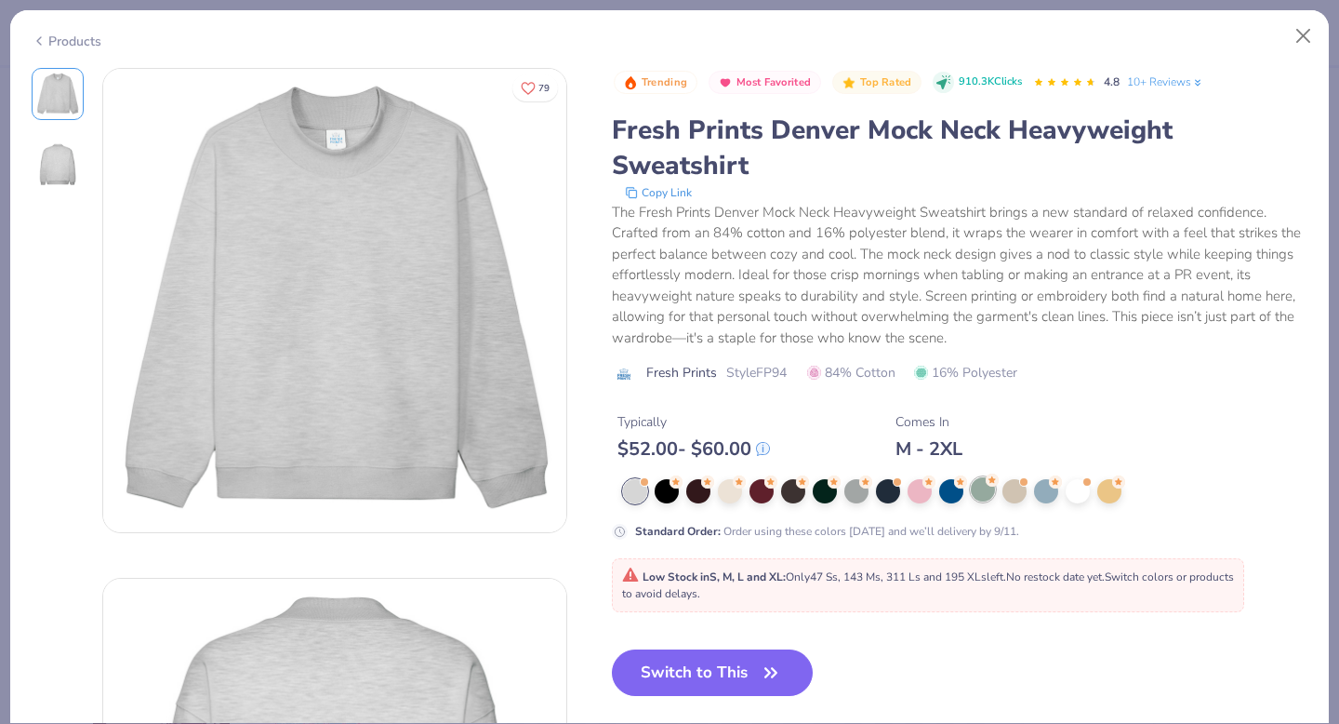
click at [983, 499] on div at bounding box center [983, 489] width 24 height 24
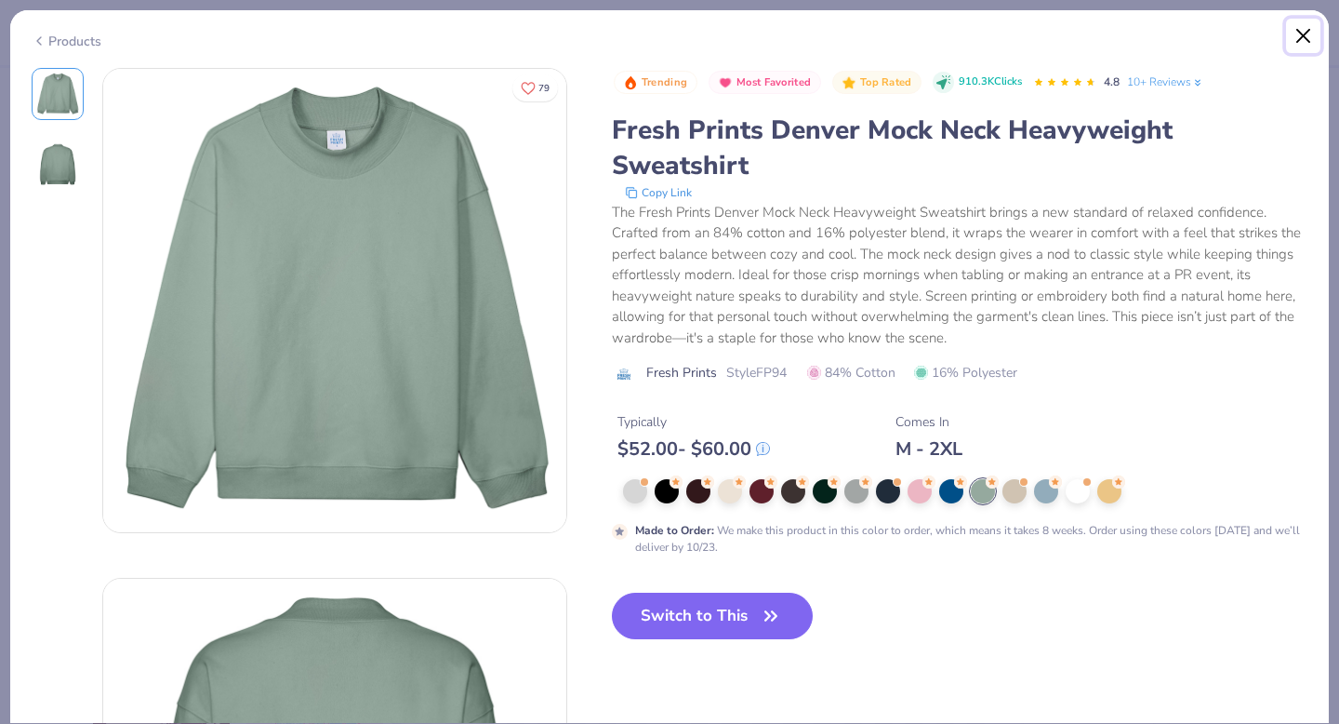
click at [1303, 46] on button "Close" at bounding box center [1303, 36] width 35 height 35
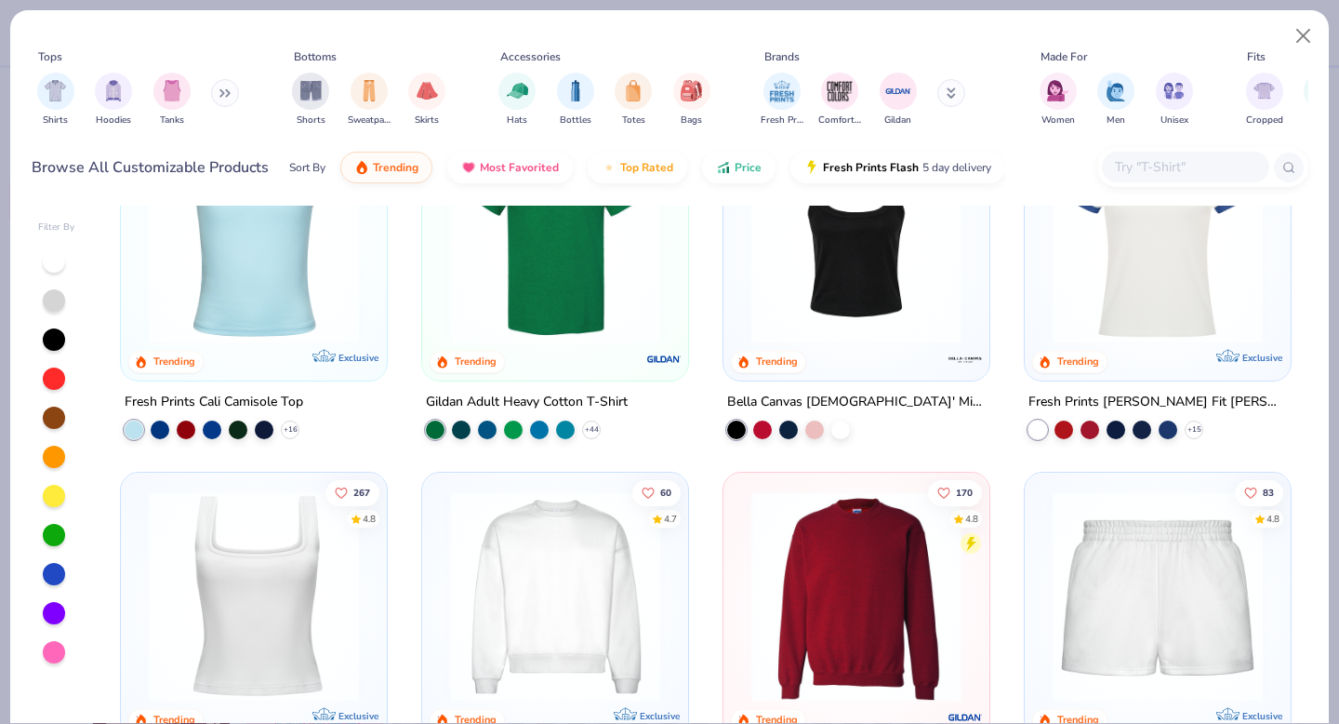
scroll to position [636, 0]
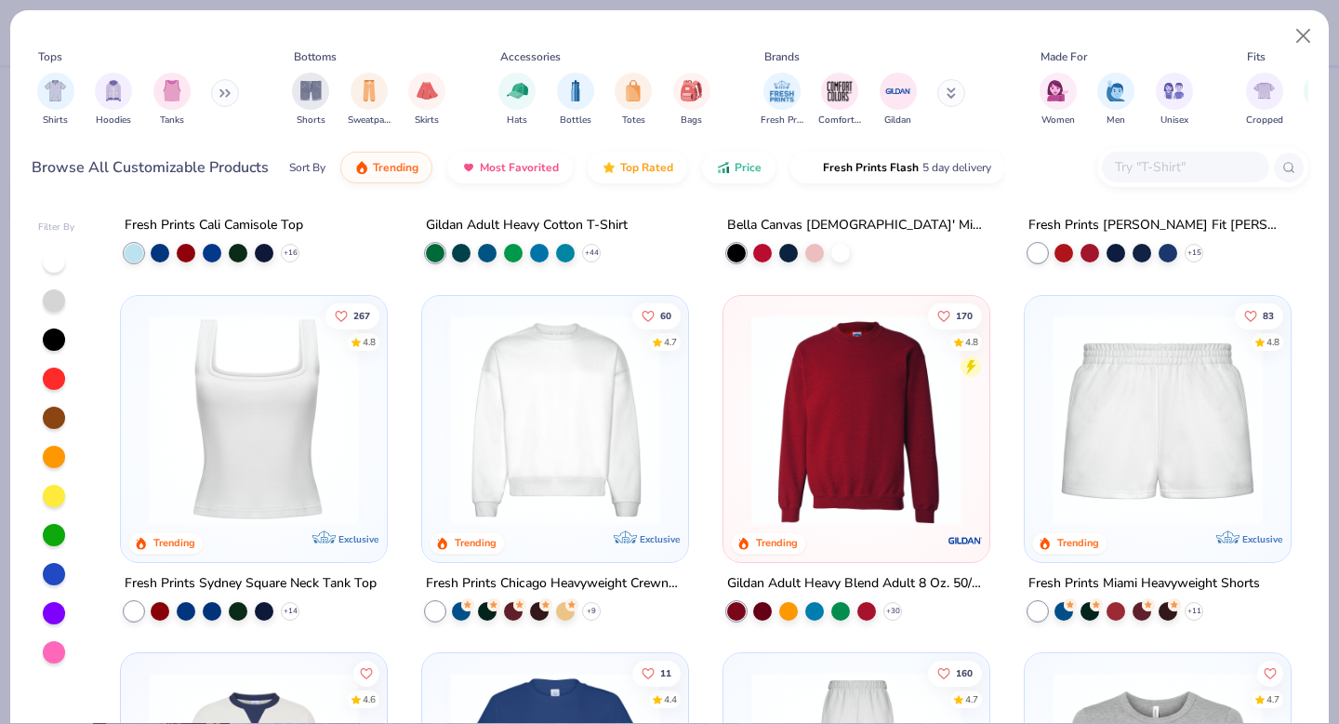
click at [536, 439] on img at bounding box center [555, 418] width 229 height 210
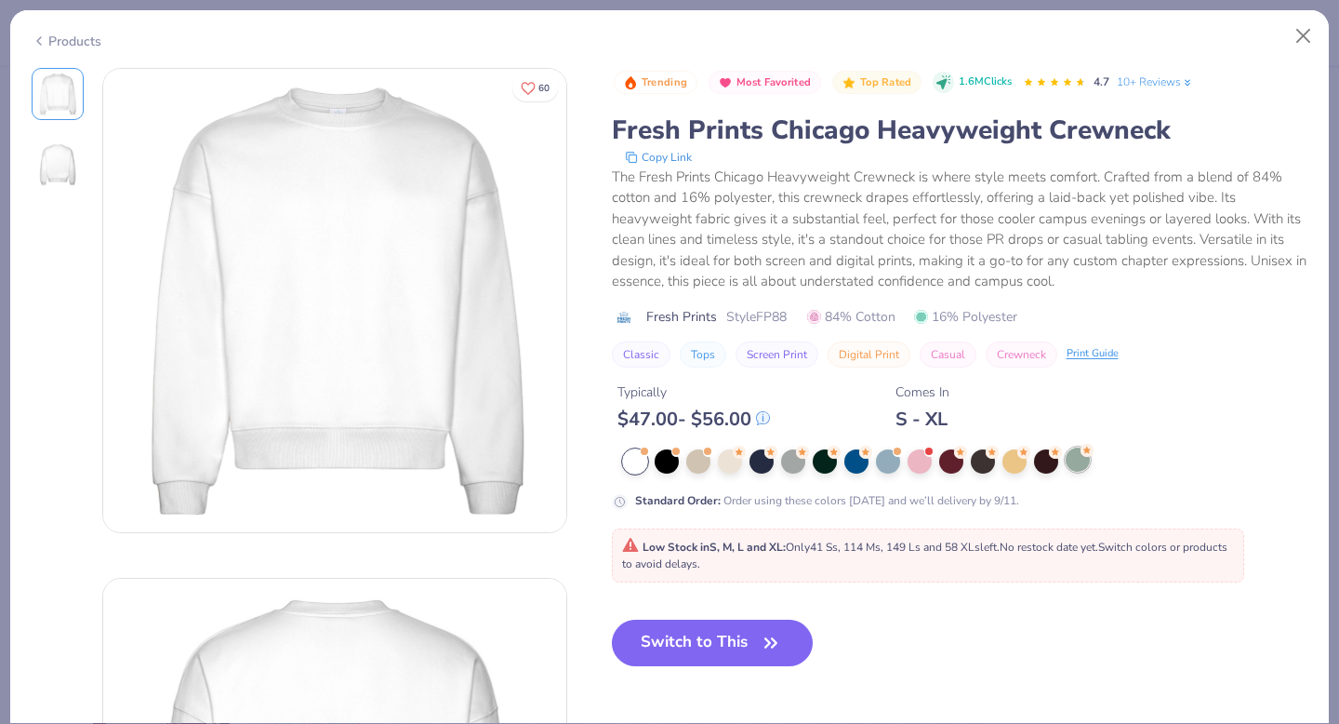
click at [1085, 456] on circle at bounding box center [1087, 450] width 13 height 13
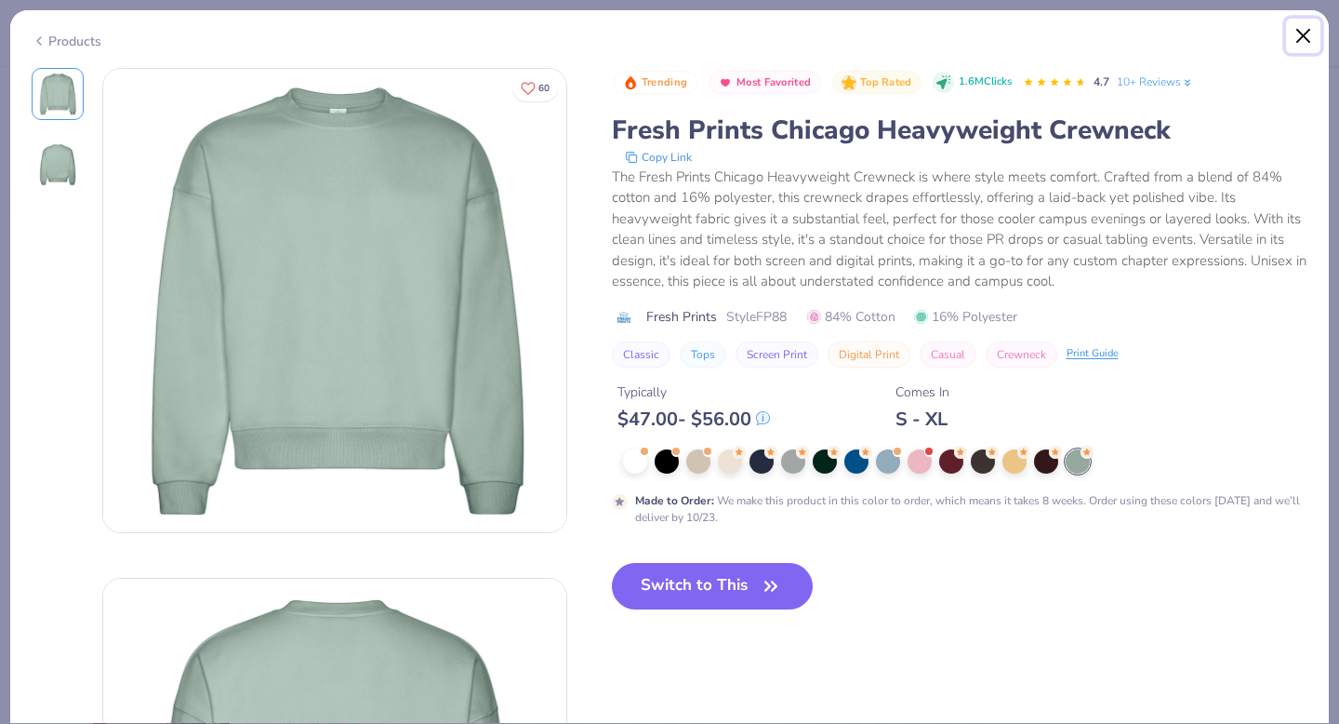
click at [1311, 27] on button "Close" at bounding box center [1303, 36] width 35 height 35
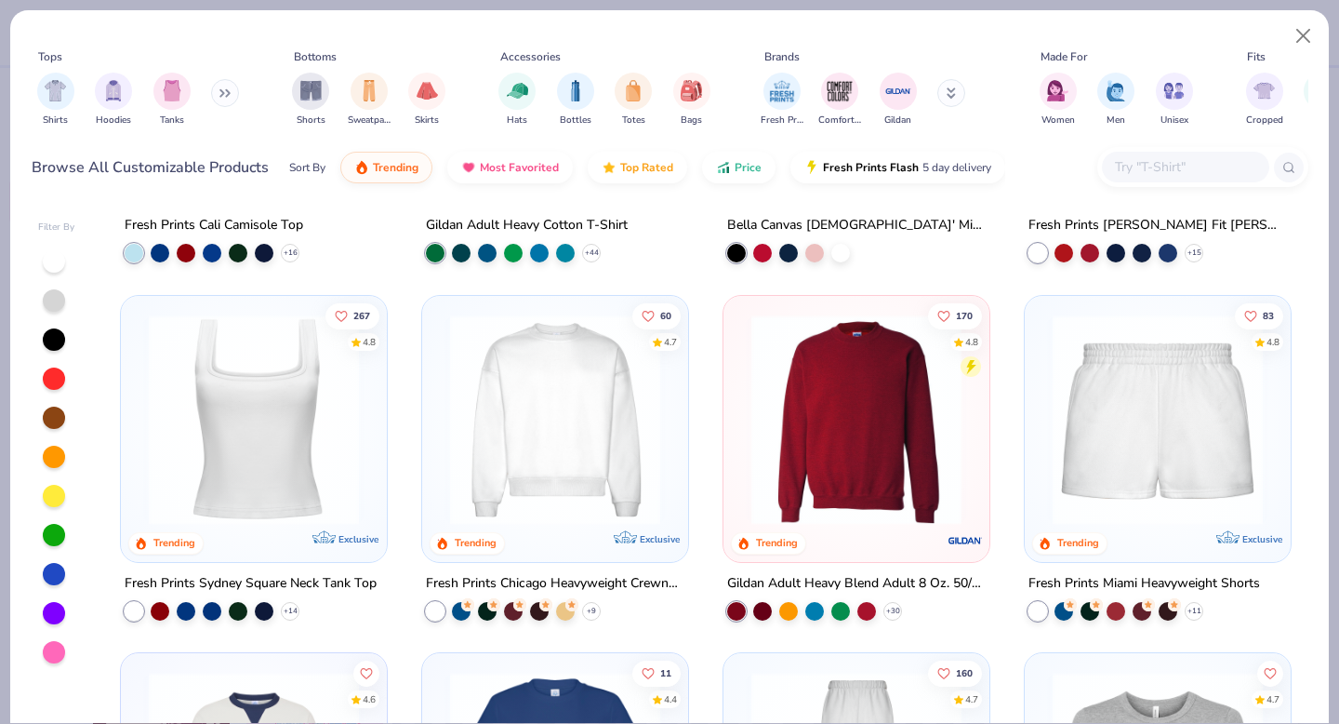
scroll to position [690, 0]
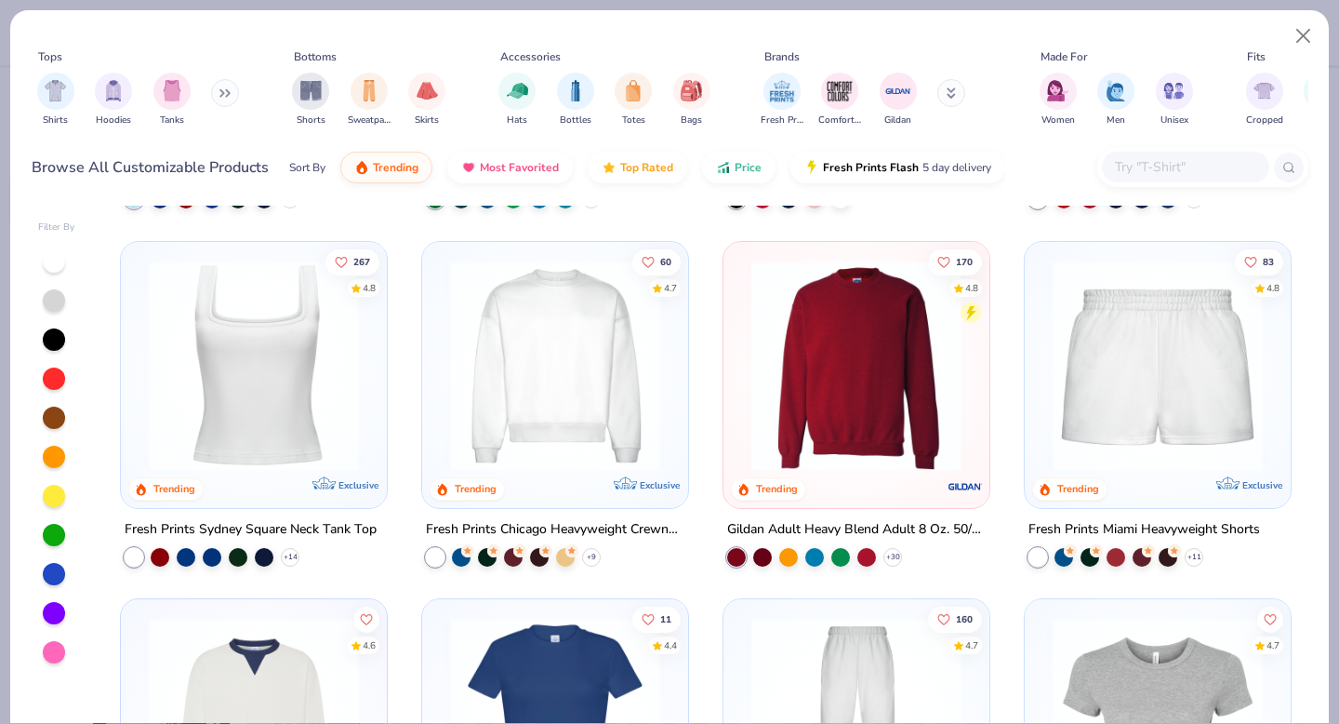
click at [866, 367] on img at bounding box center [856, 365] width 229 height 210
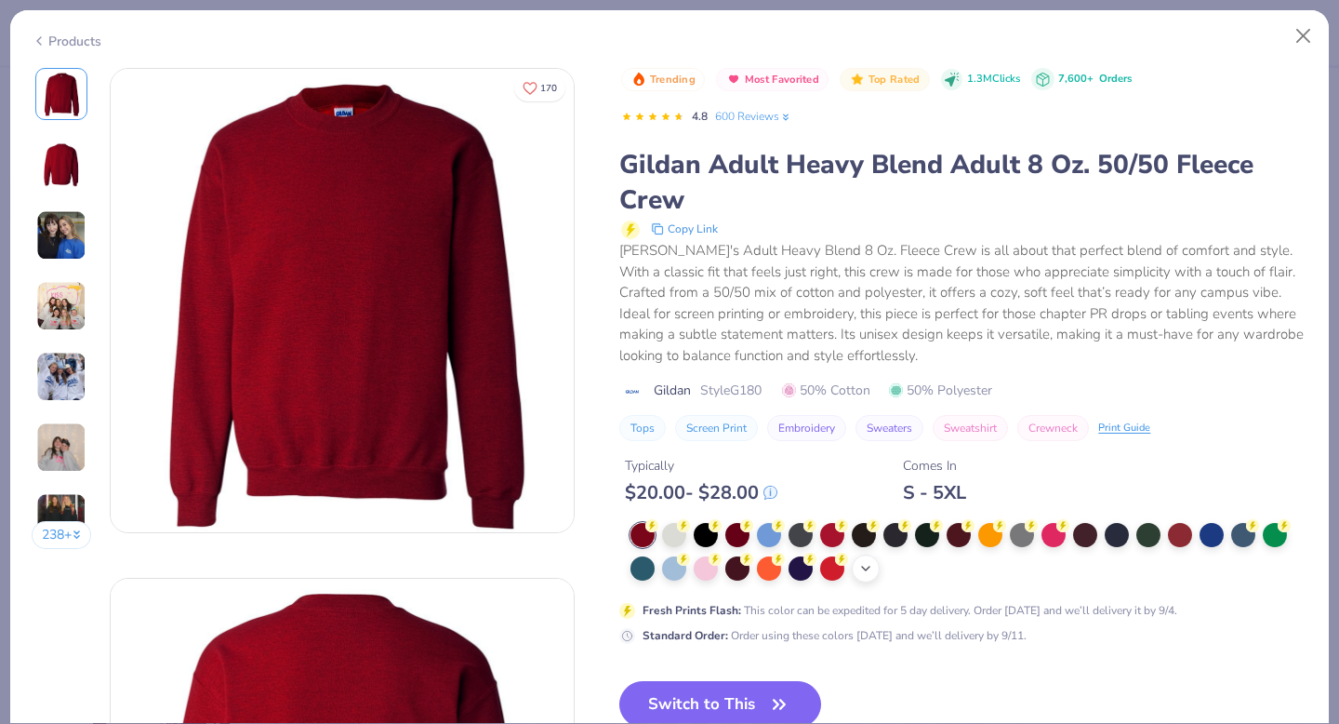
click at [876, 570] on div "+ 8" at bounding box center [866, 568] width 28 height 28
click at [1299, 38] on button "Close" at bounding box center [1303, 36] width 35 height 35
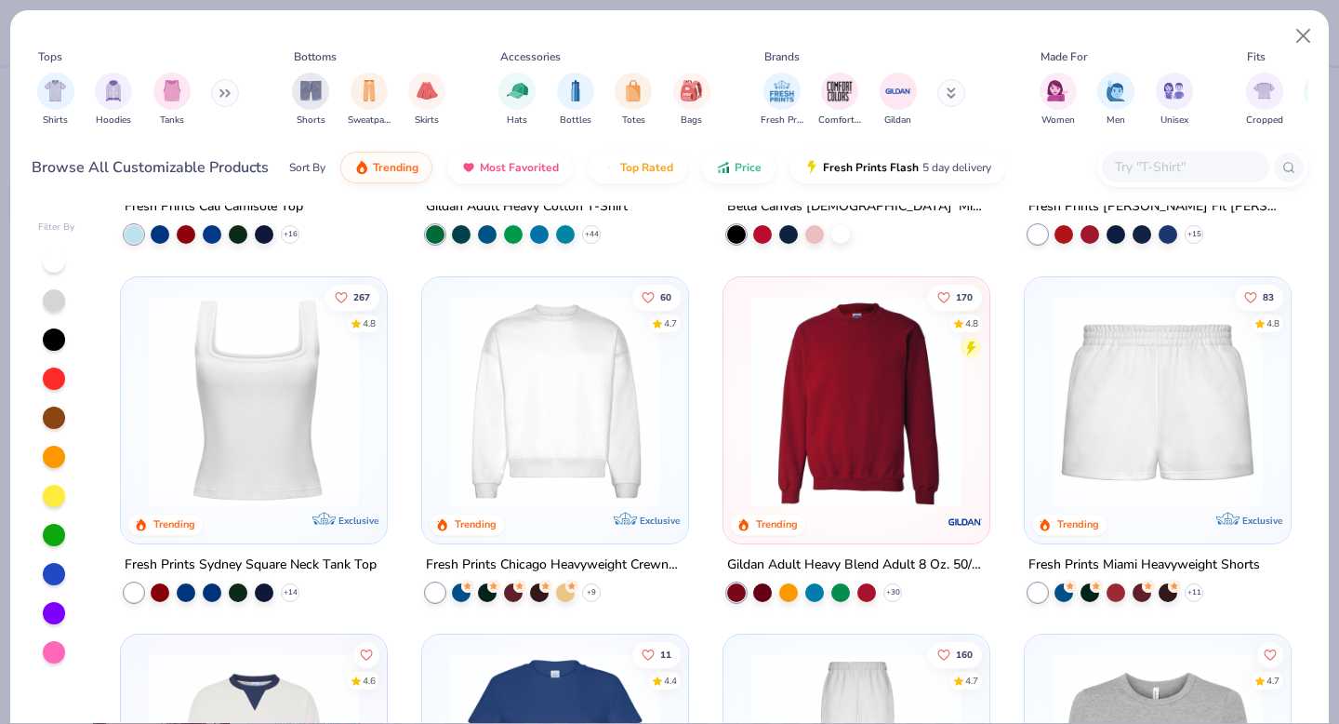
scroll to position [671, 0]
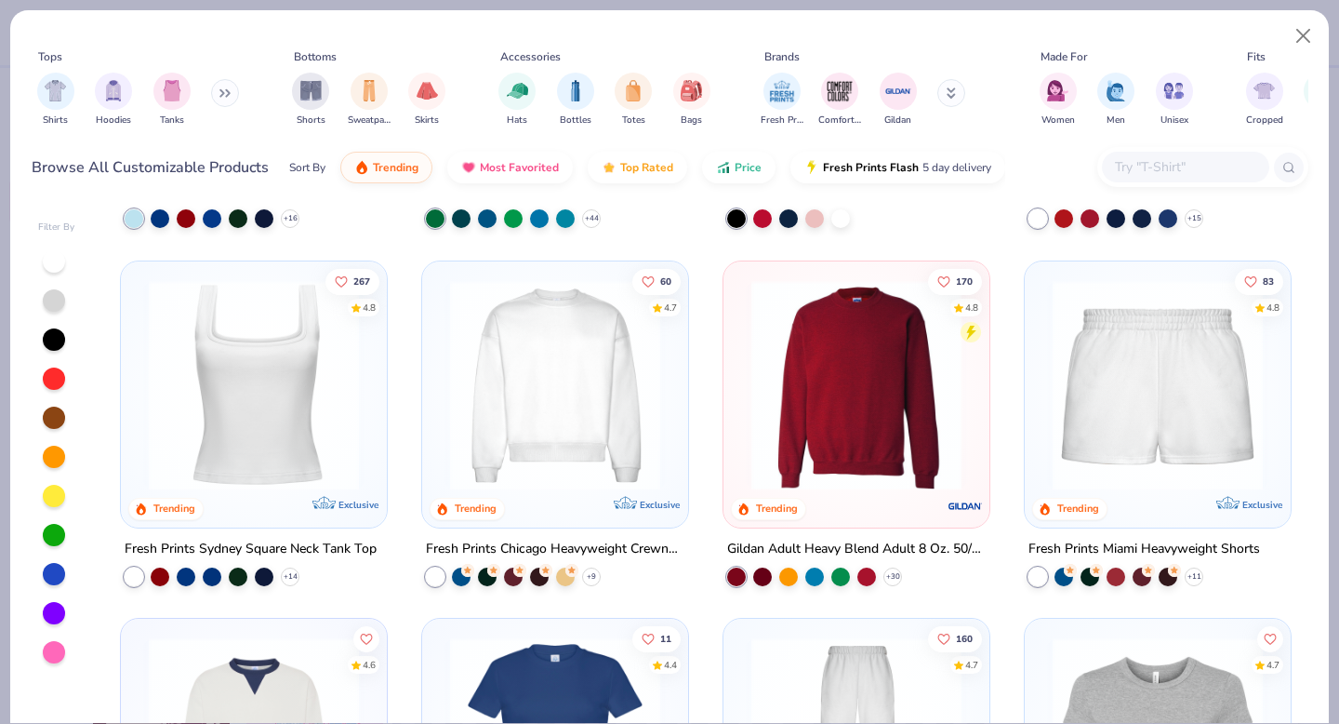
click at [251, 403] on img at bounding box center [254, 384] width 229 height 210
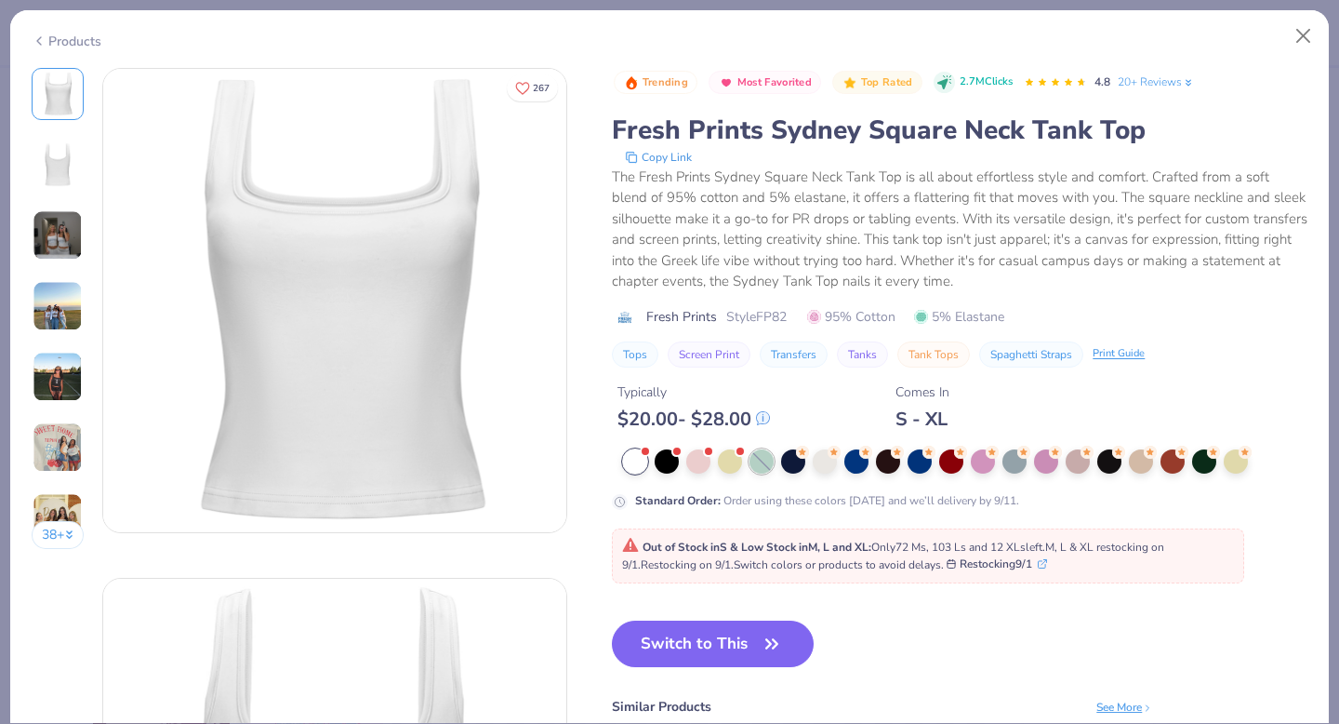
click at [762, 458] on div at bounding box center [762, 461] width 24 height 24
click at [1300, 37] on button "Close" at bounding box center [1303, 36] width 35 height 35
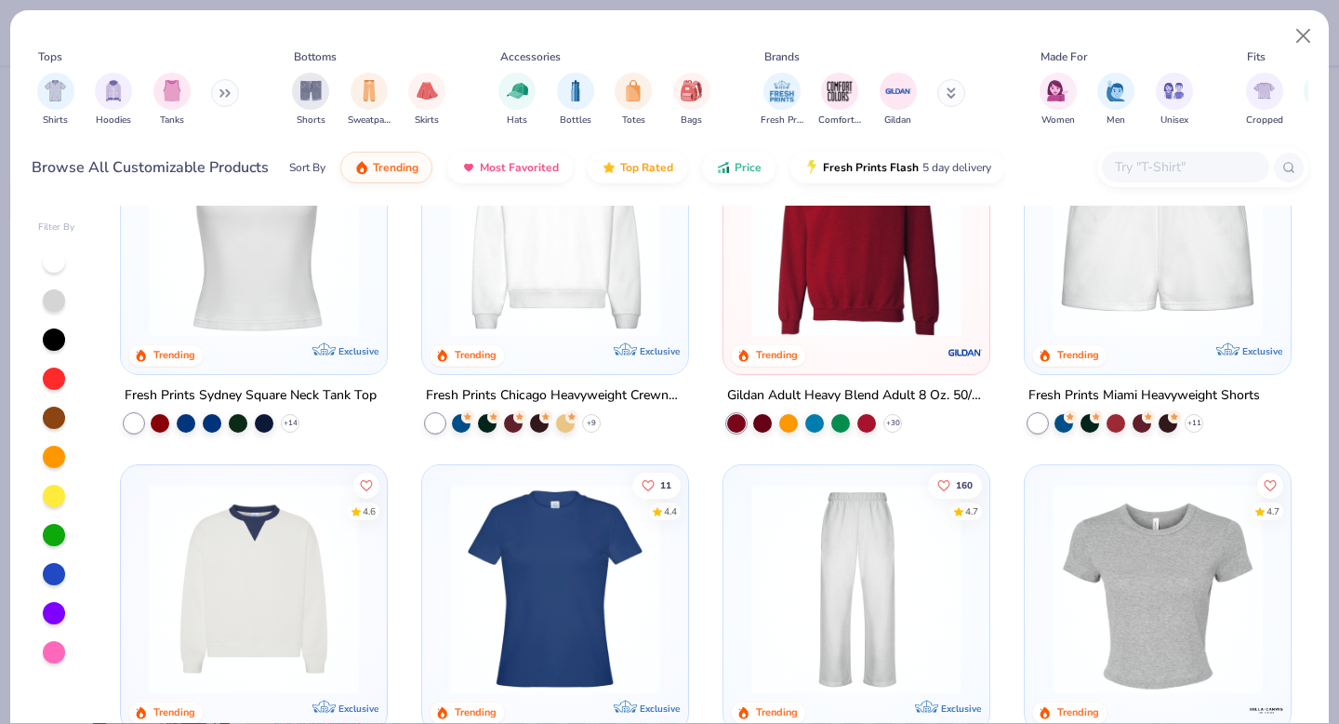
scroll to position [1009, 0]
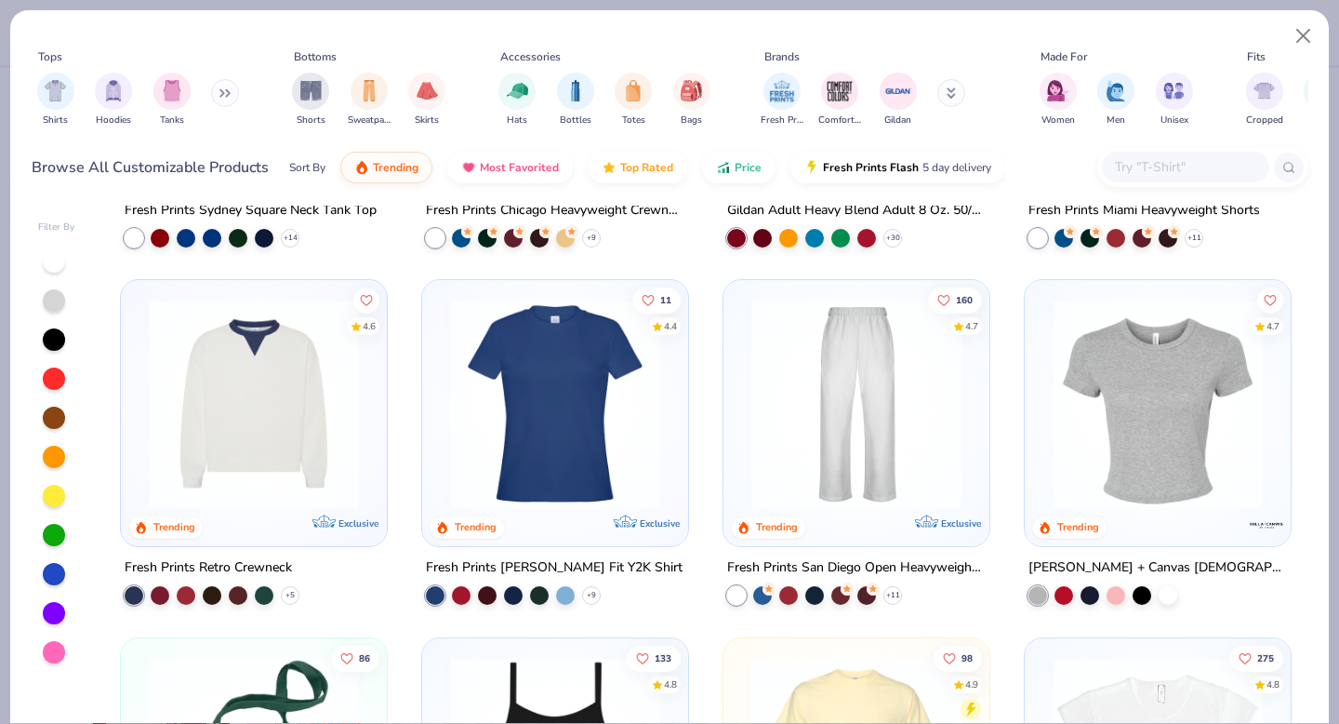
click at [277, 403] on img at bounding box center [254, 404] width 229 height 210
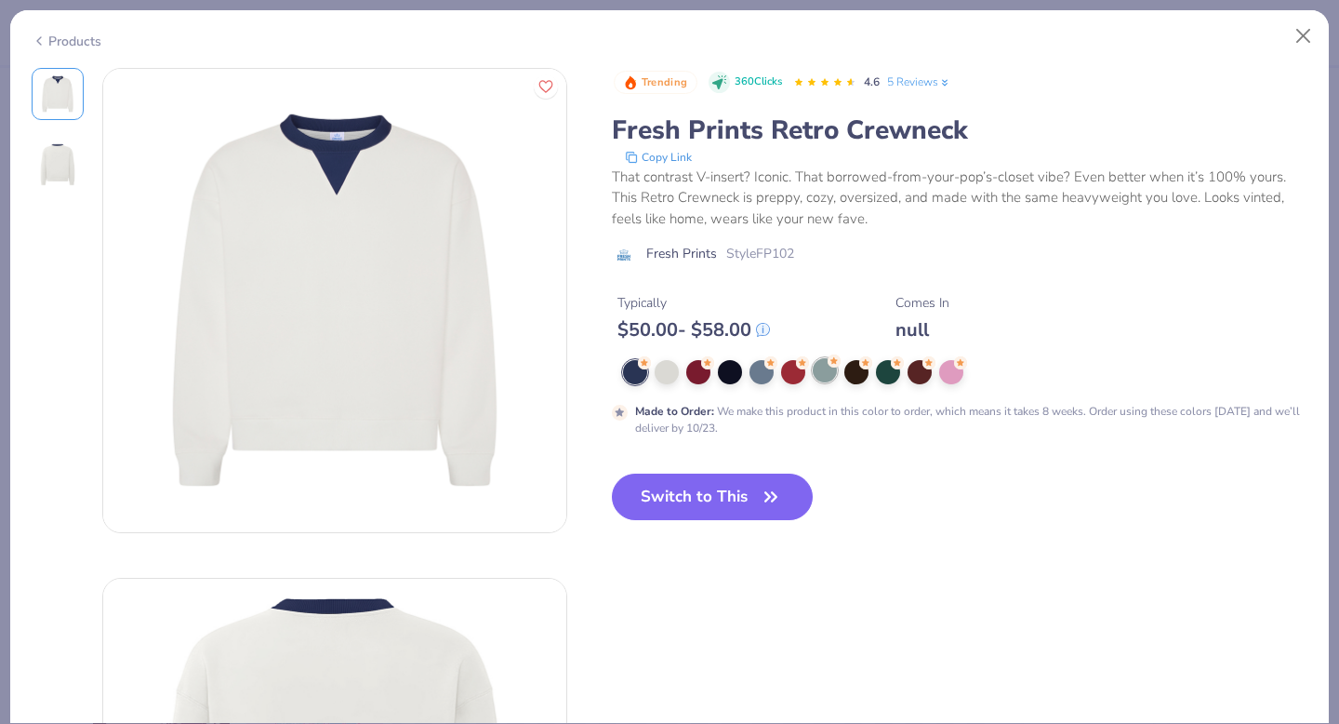
click at [829, 366] on icon at bounding box center [834, 360] width 13 height 13
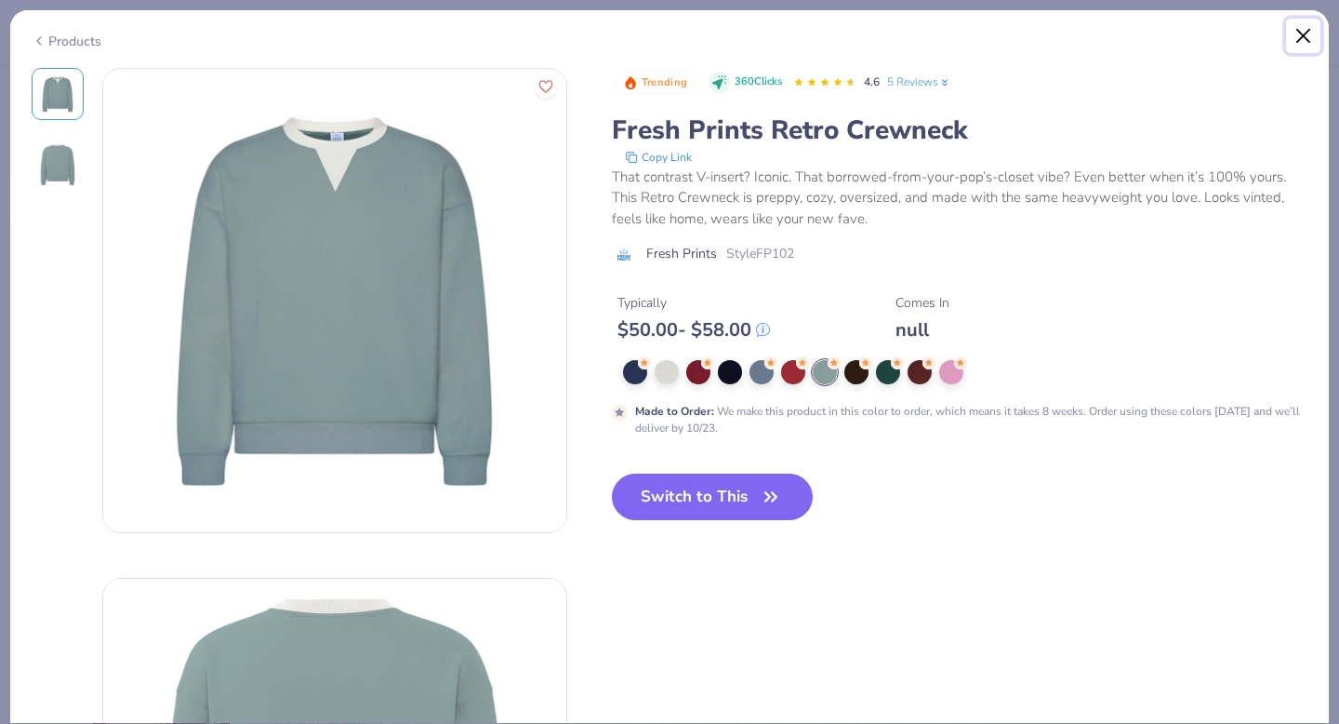
click at [1305, 32] on button "Close" at bounding box center [1303, 36] width 35 height 35
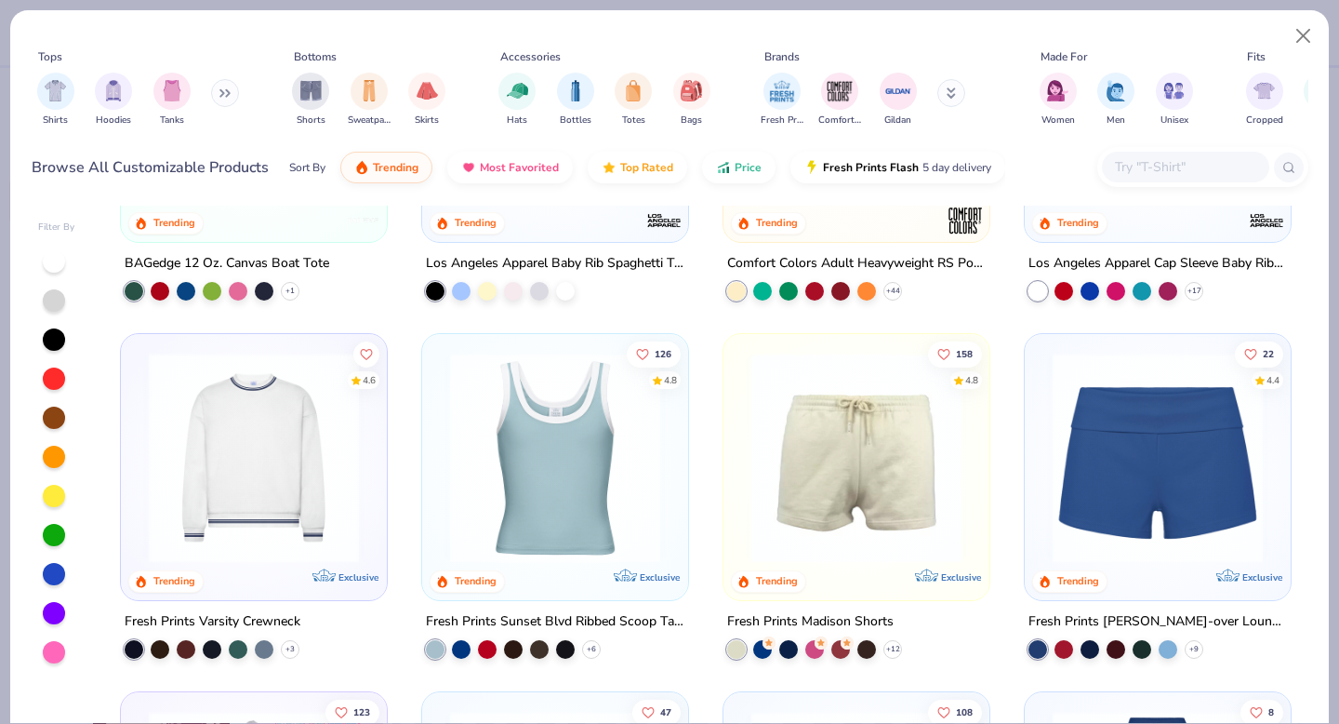
scroll to position [1714, 0]
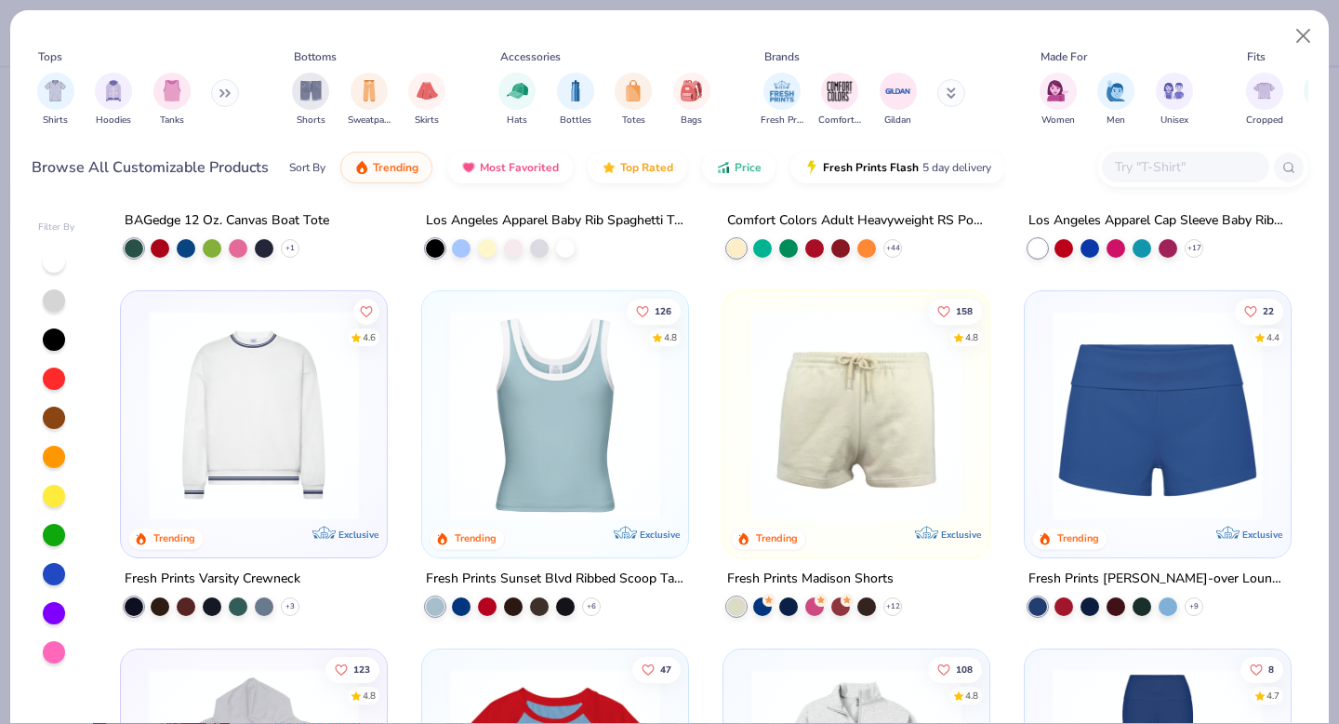
click at [299, 474] on img at bounding box center [254, 415] width 229 height 210
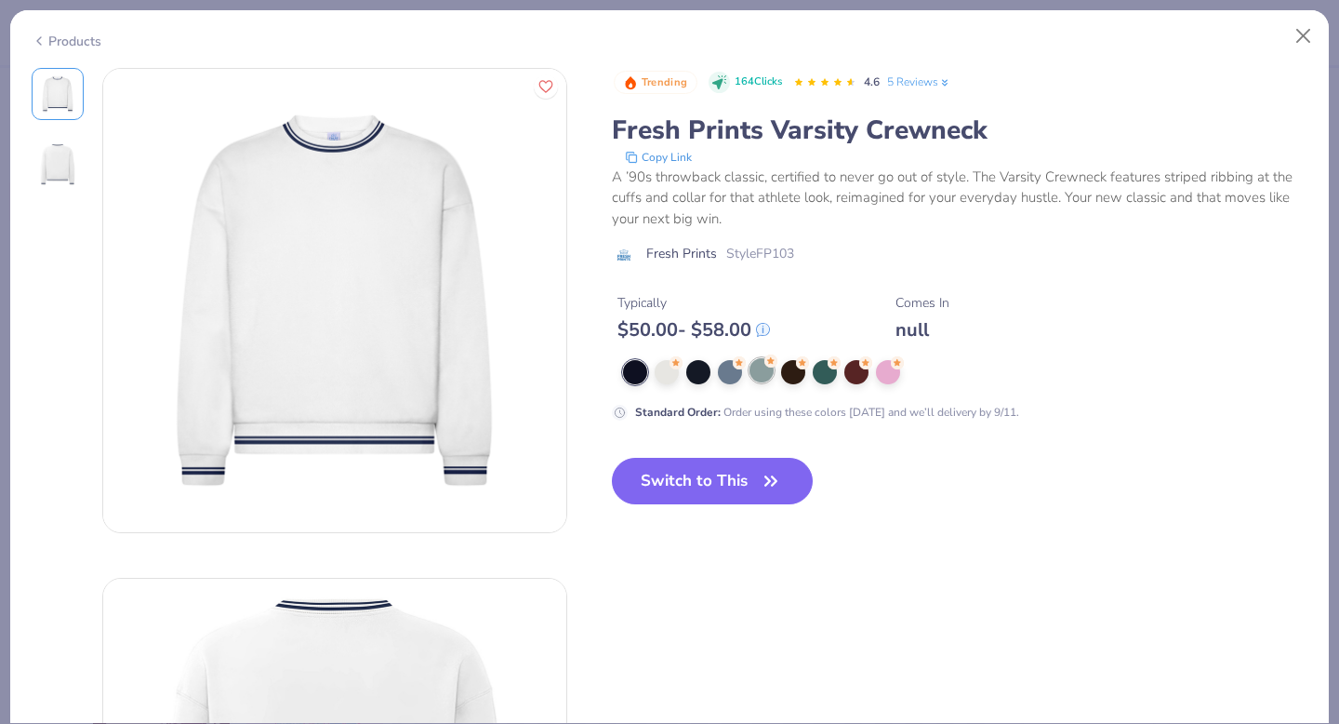
click at [764, 379] on div at bounding box center [762, 370] width 24 height 24
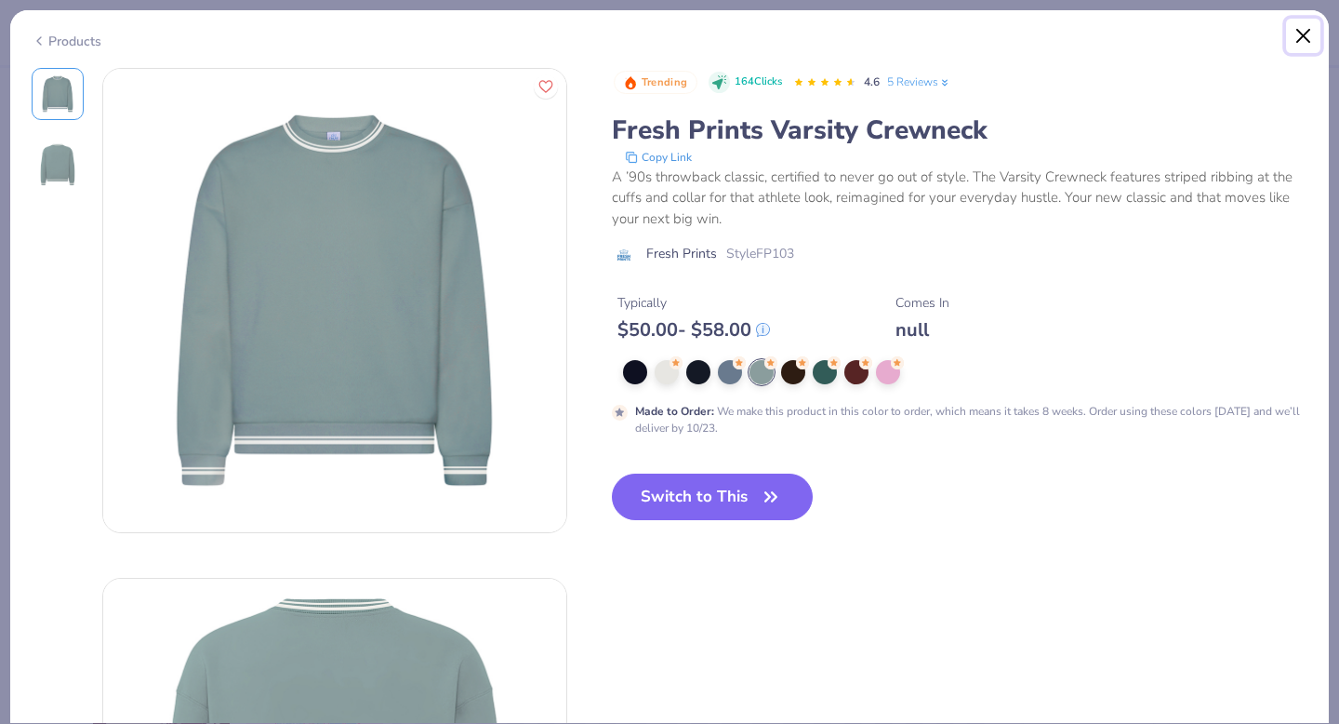
click at [1306, 37] on button "Close" at bounding box center [1303, 36] width 35 height 35
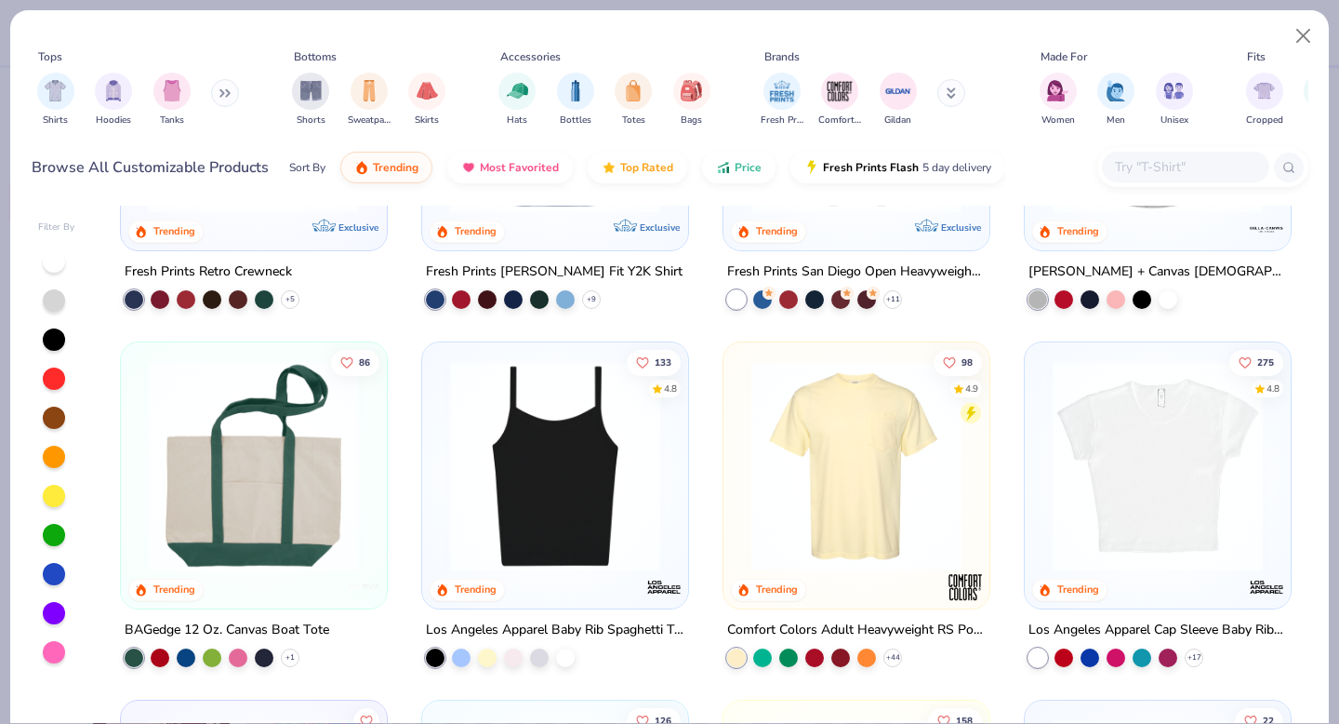
scroll to position [1647, 0]
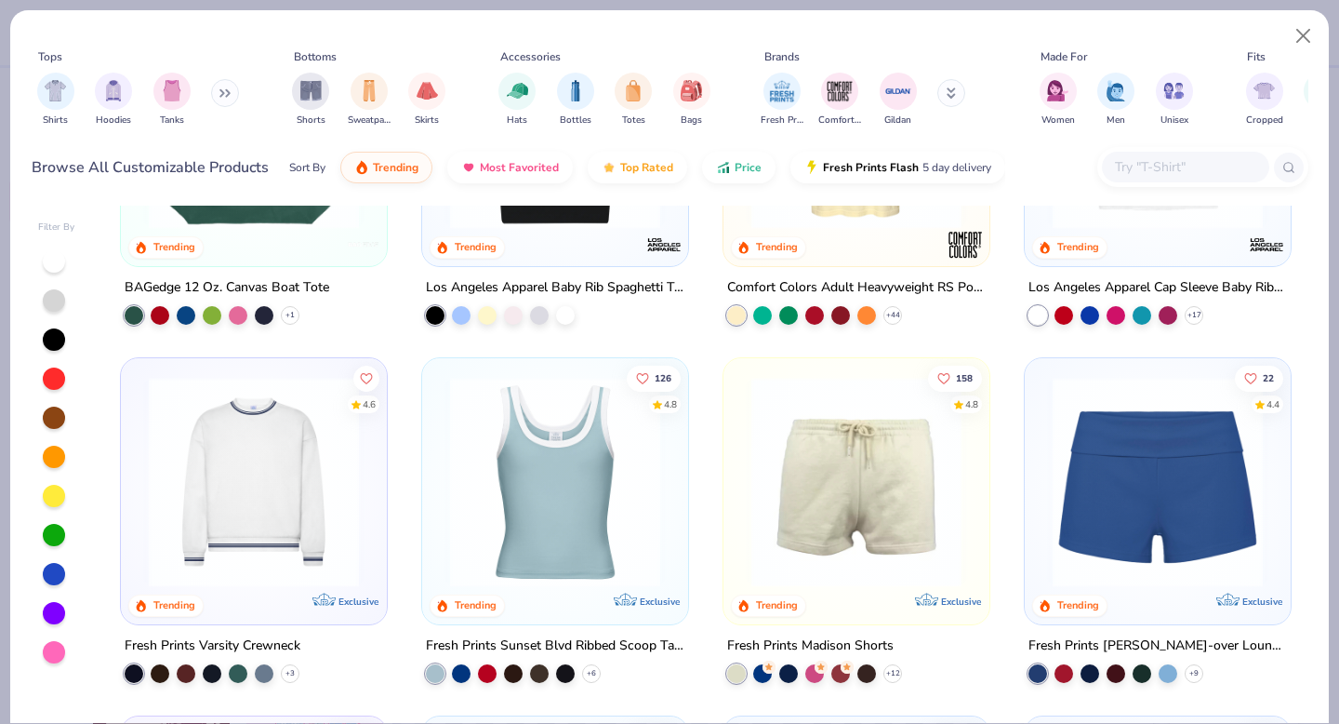
click at [1202, 509] on img at bounding box center [1158, 482] width 229 height 210
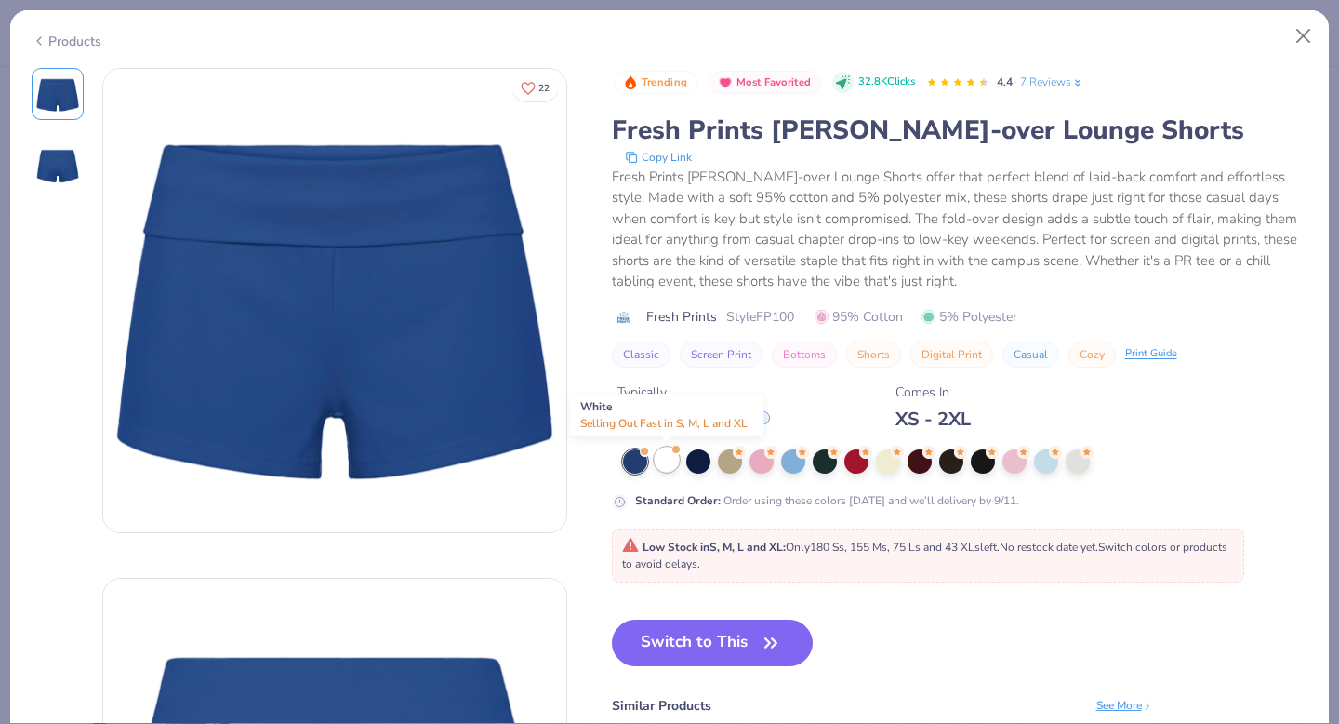
click at [668, 456] on div at bounding box center [667, 459] width 24 height 24
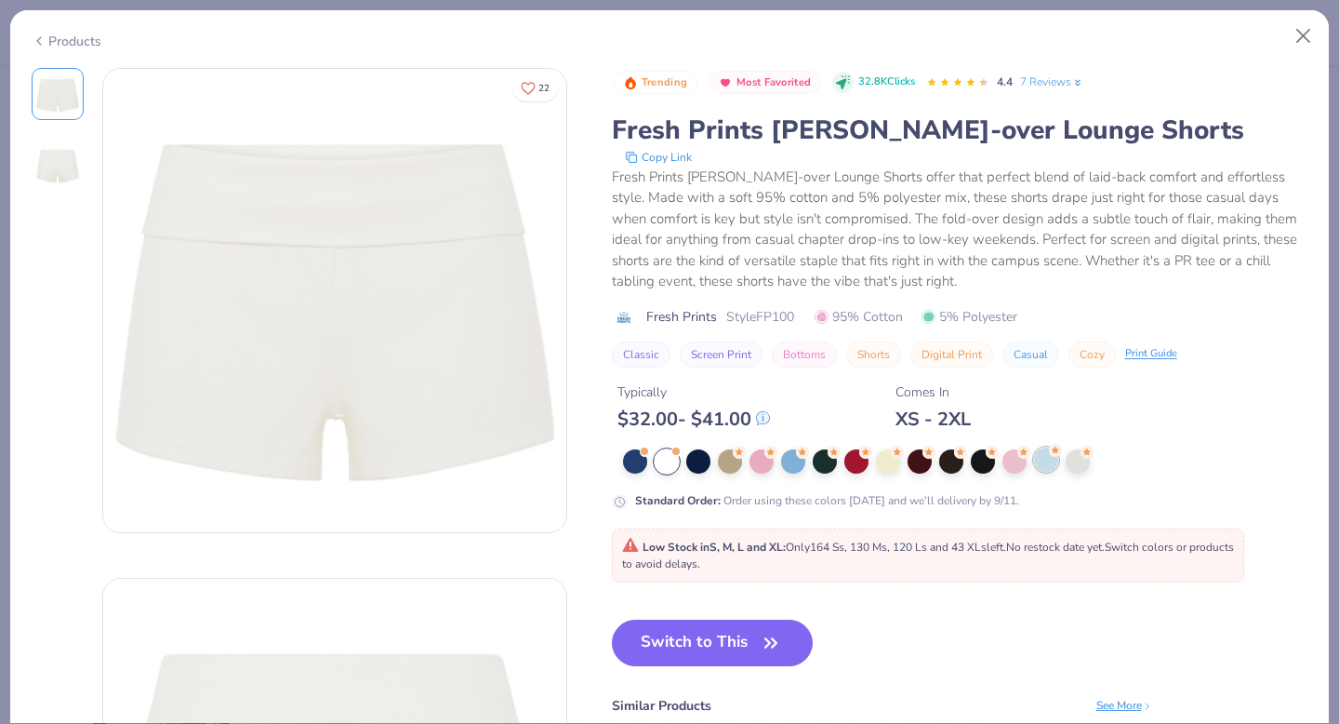
click at [1050, 455] on icon at bounding box center [1055, 450] width 13 height 13
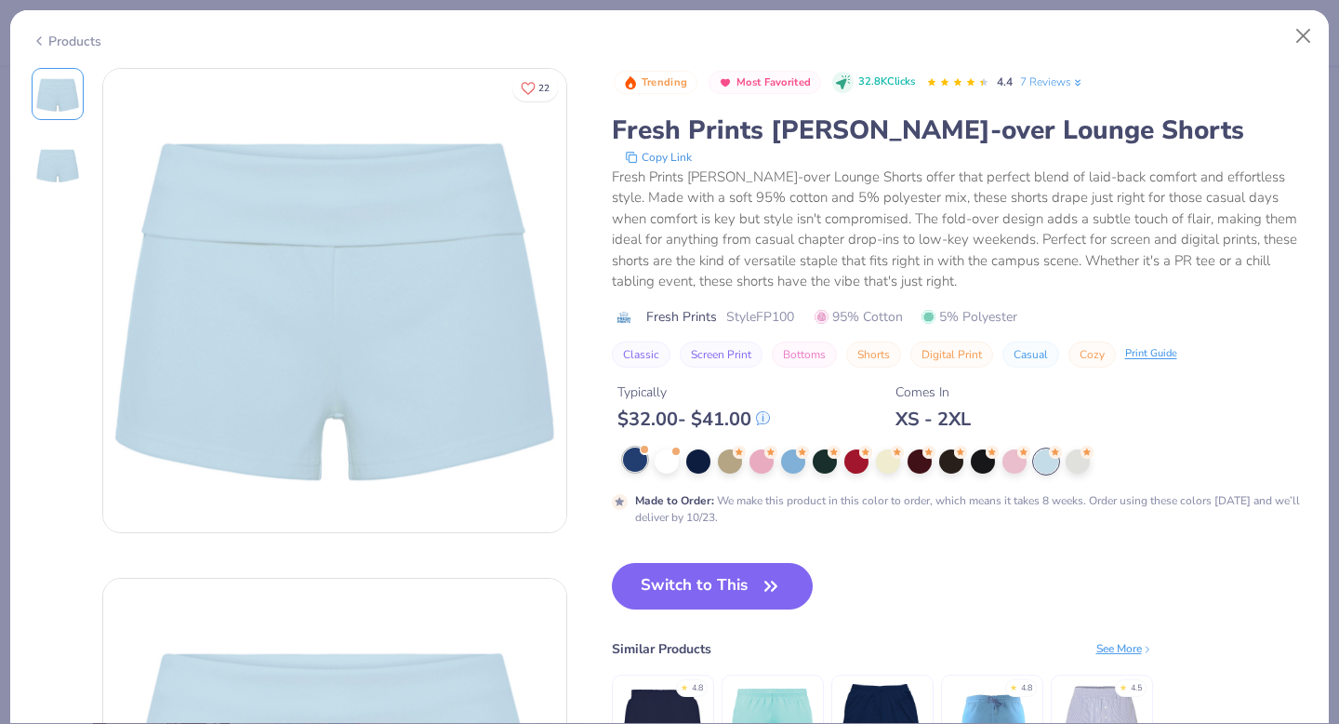
click at [640, 460] on div at bounding box center [635, 459] width 24 height 24
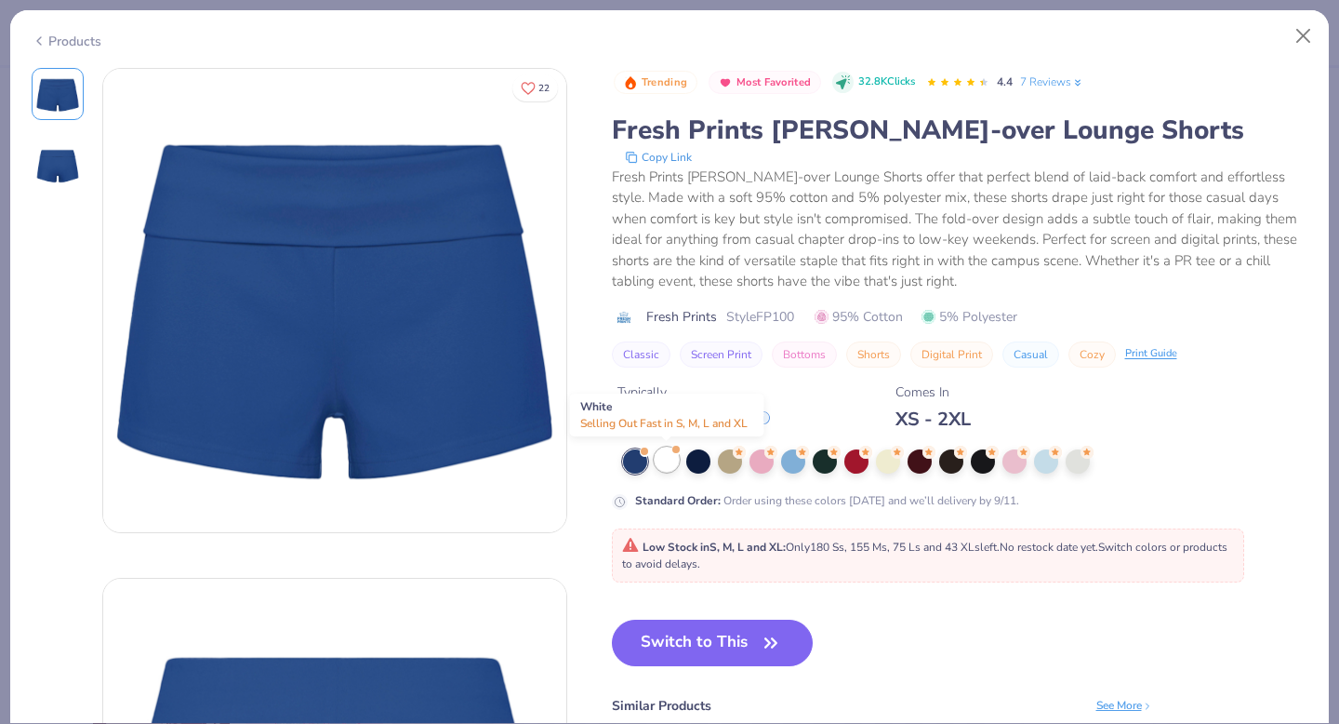
click at [672, 468] on div at bounding box center [667, 459] width 24 height 24
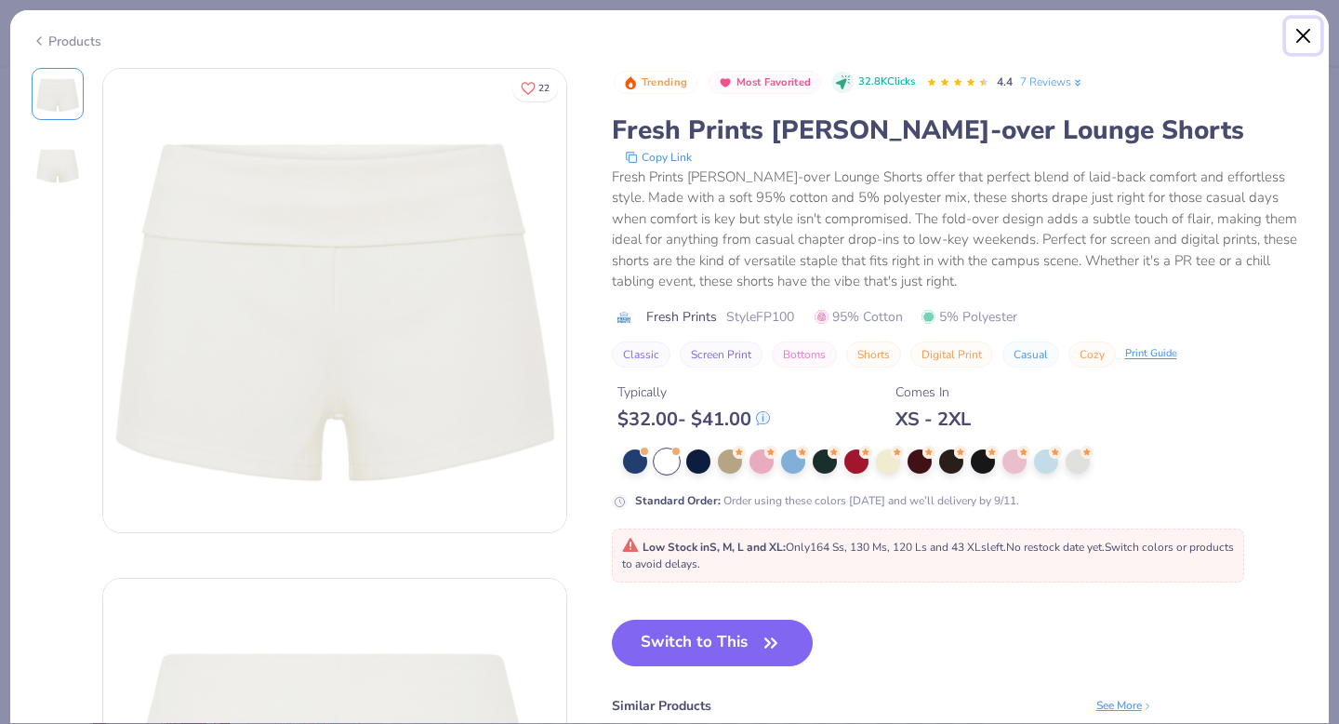
click at [1301, 45] on button "Close" at bounding box center [1303, 36] width 35 height 35
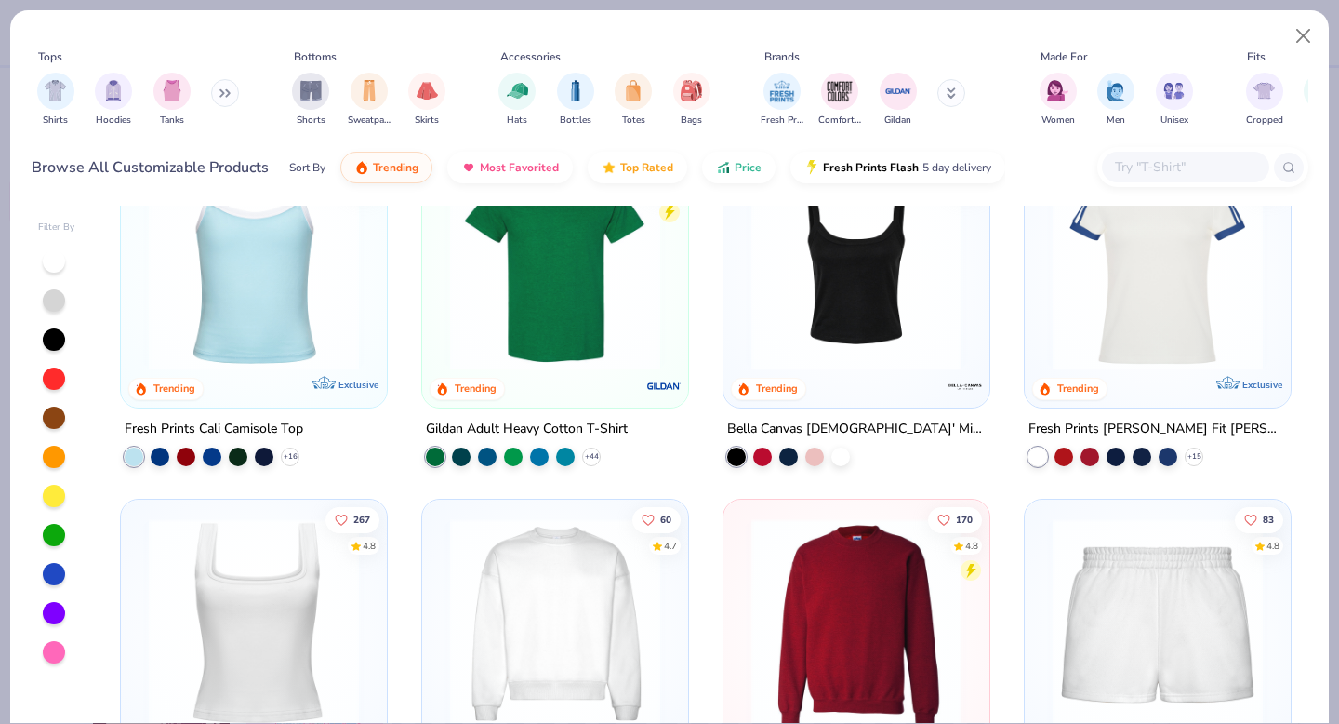
scroll to position [555, 0]
